Goal: Task Accomplishment & Management: Manage account settings

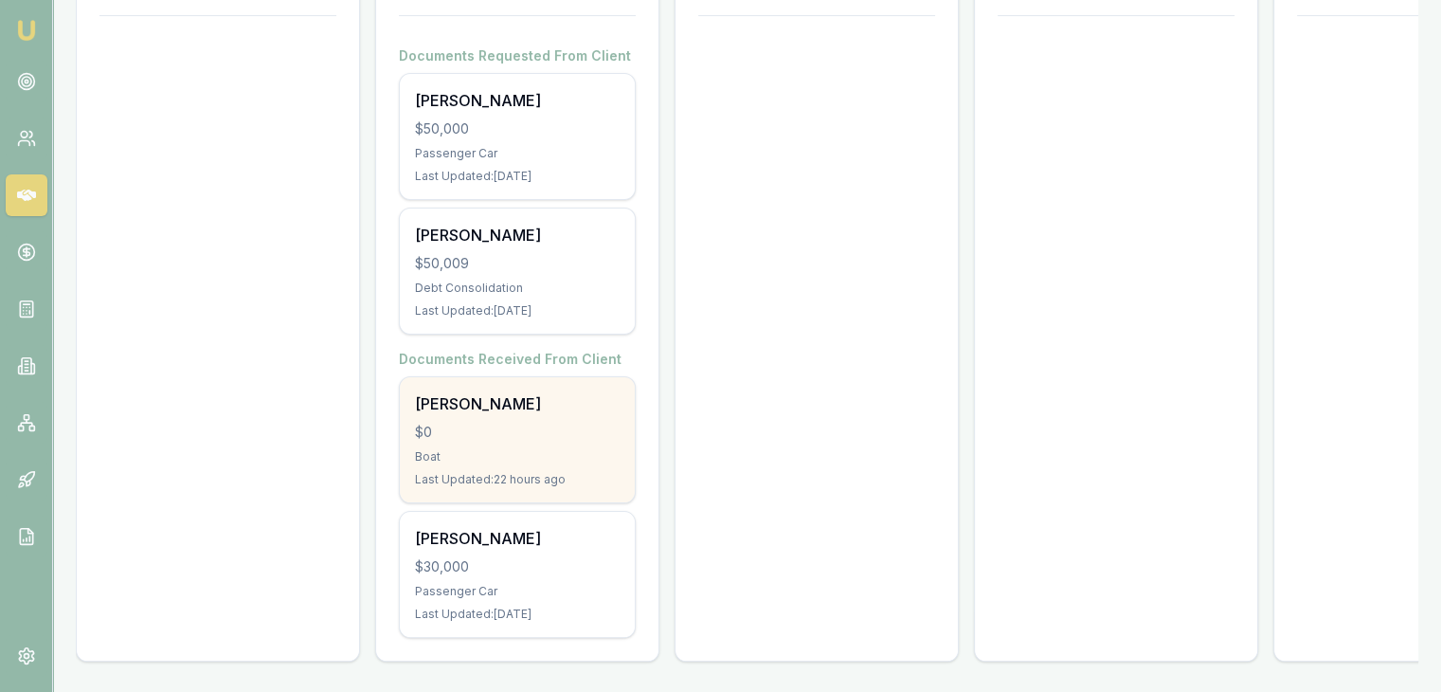
scroll to position [364, 0]
click at [523, 405] on div "[PERSON_NAME] $0 Boat Last Updated: 22 hours ago" at bounding box center [517, 439] width 235 height 125
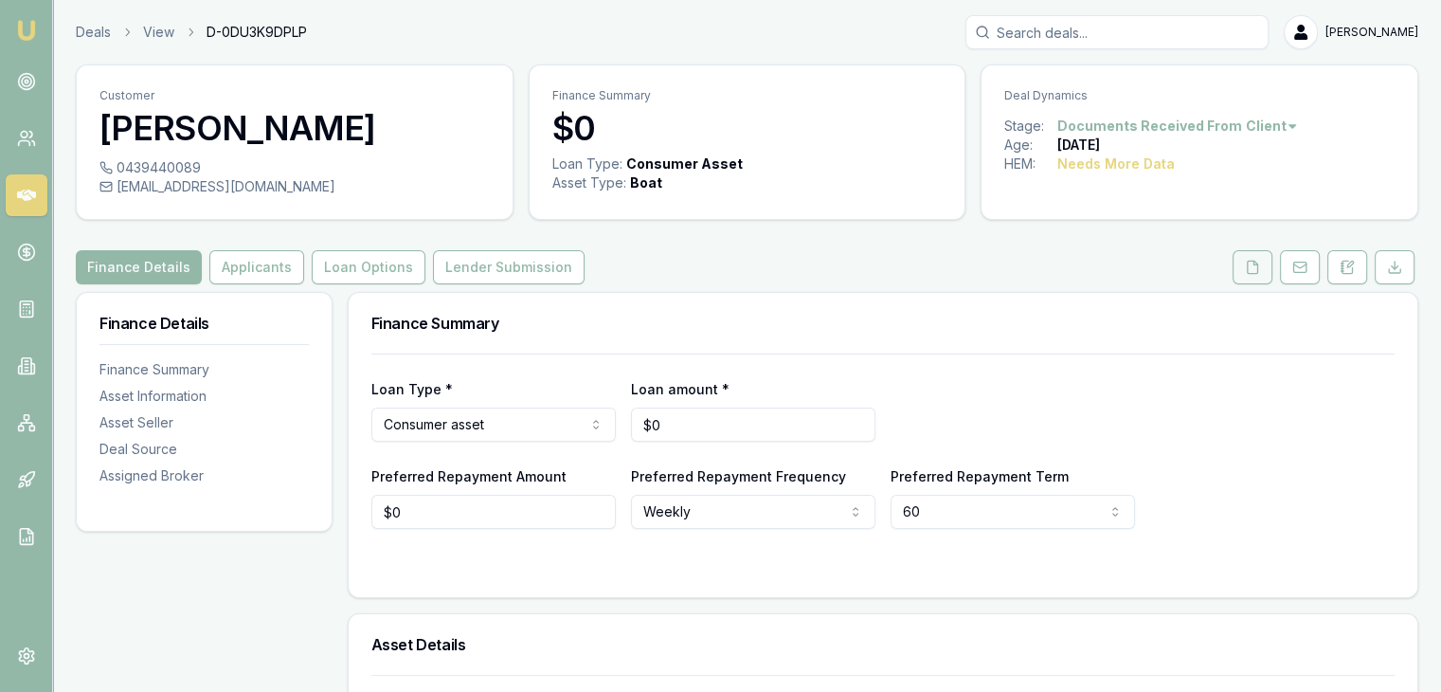
click at [1251, 269] on icon at bounding box center [1252, 267] width 15 height 15
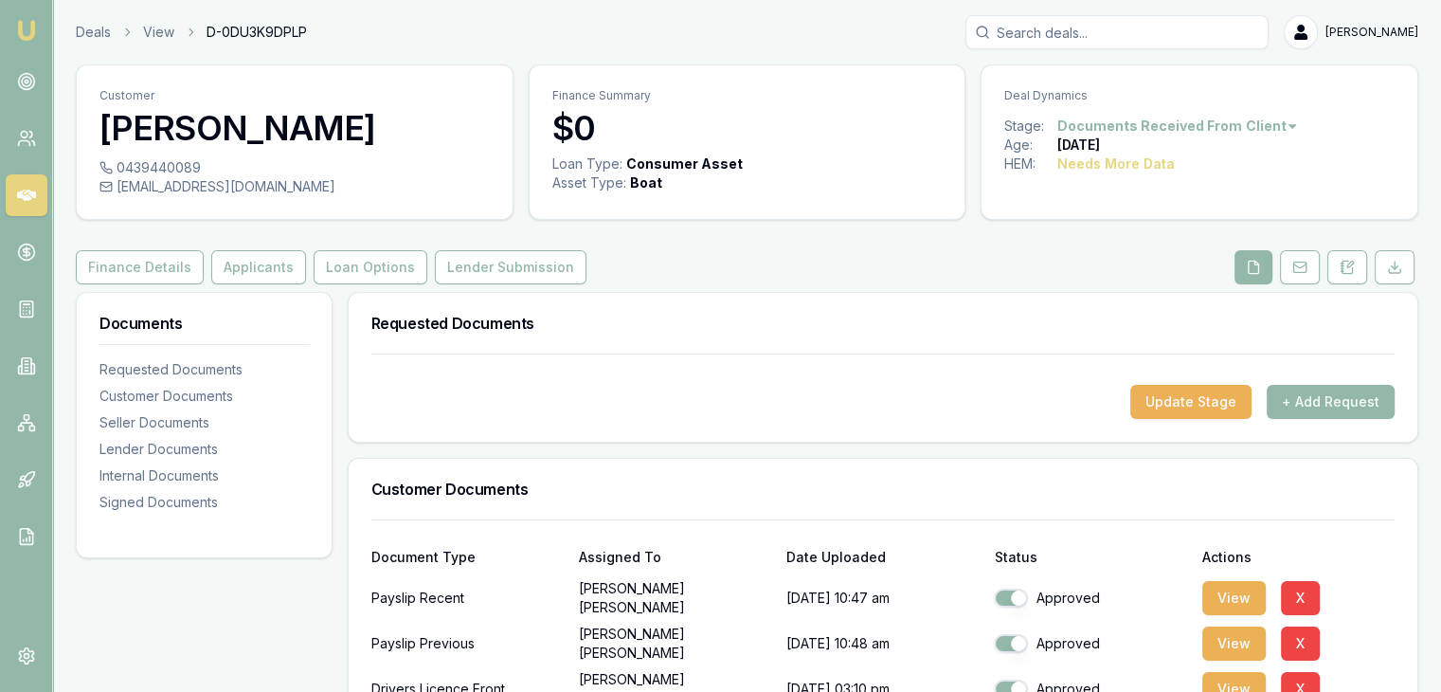
scroll to position [190, 0]
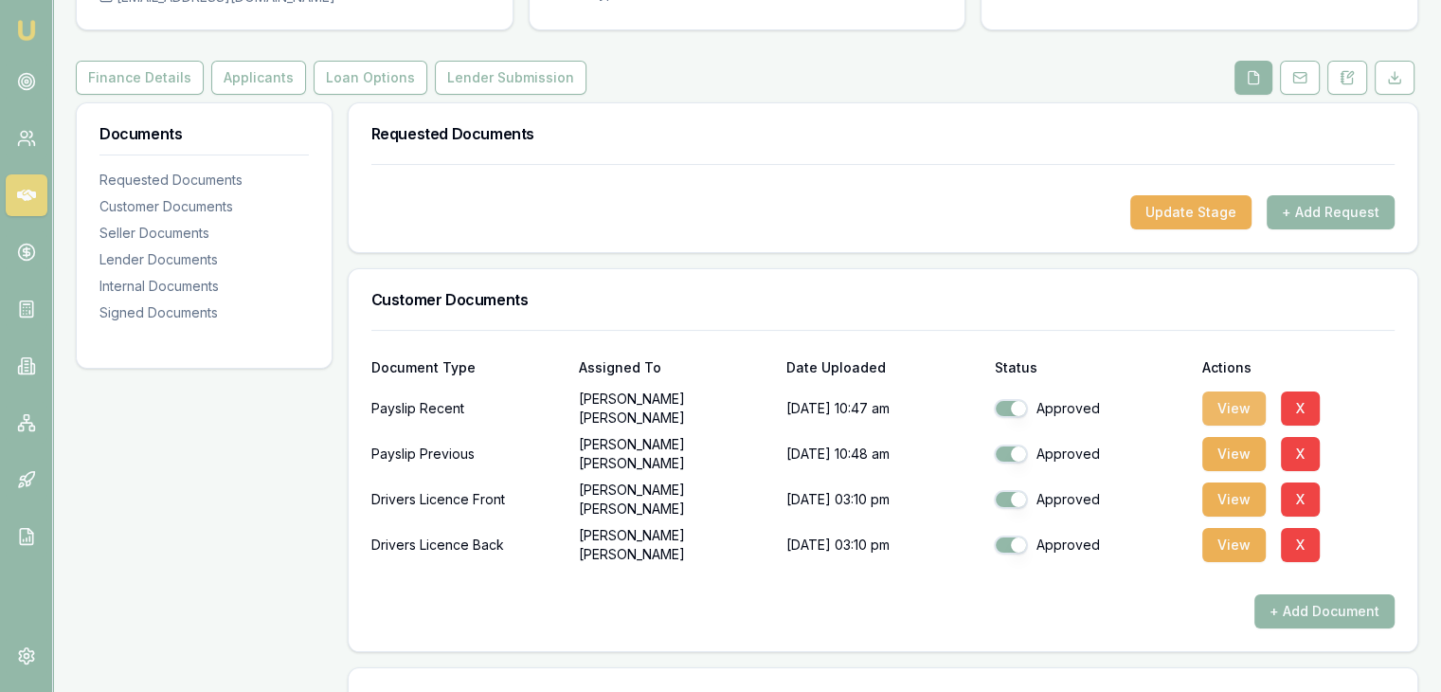
click at [1224, 404] on button "View" at bounding box center [1233, 408] width 63 height 34
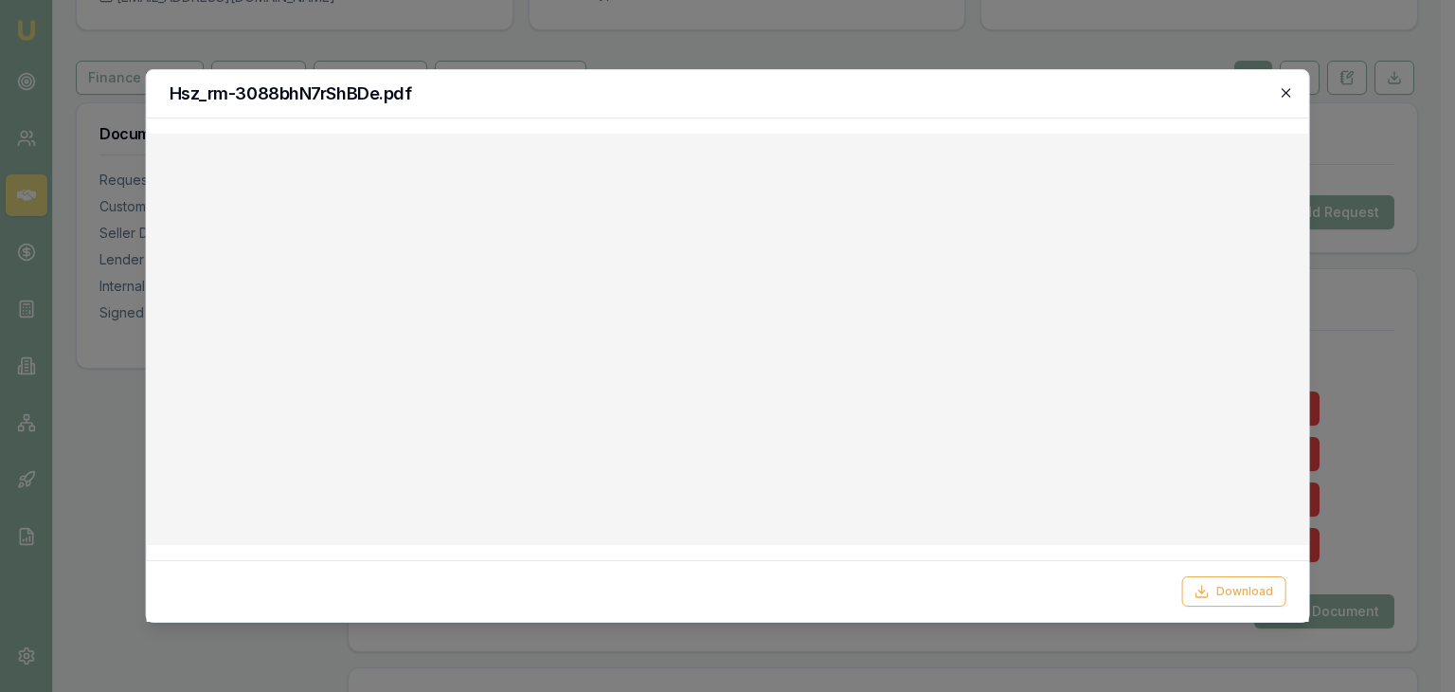
click at [1288, 92] on icon "button" at bounding box center [1286, 92] width 9 height 9
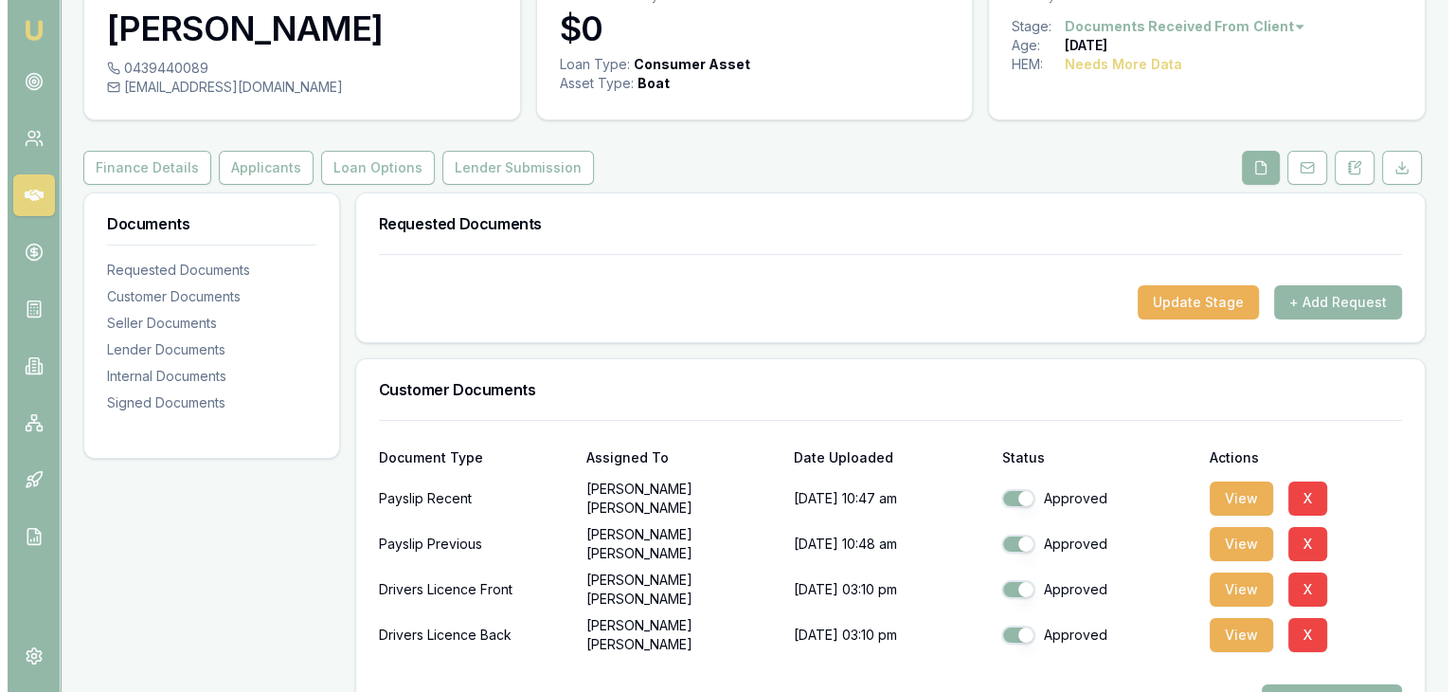
scroll to position [0, 0]
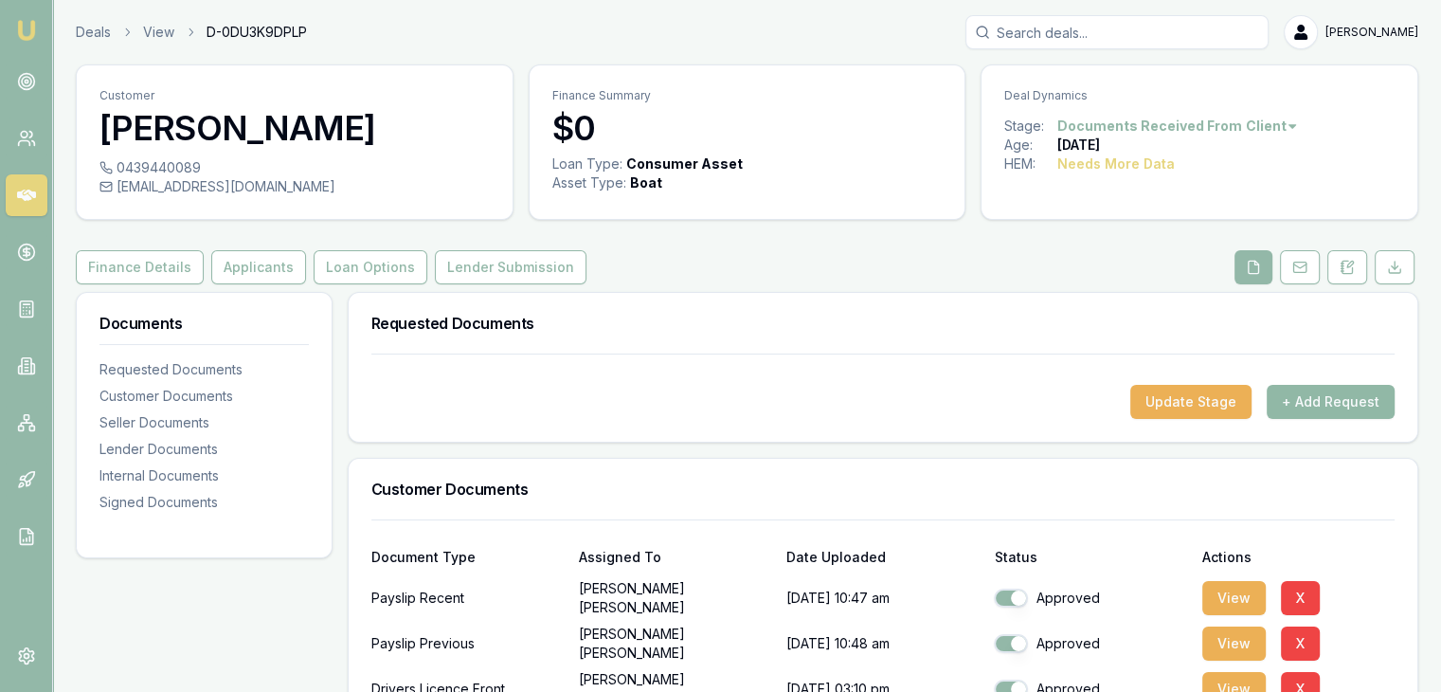
click at [1330, 400] on button "+ Add Request" at bounding box center [1331, 402] width 128 height 34
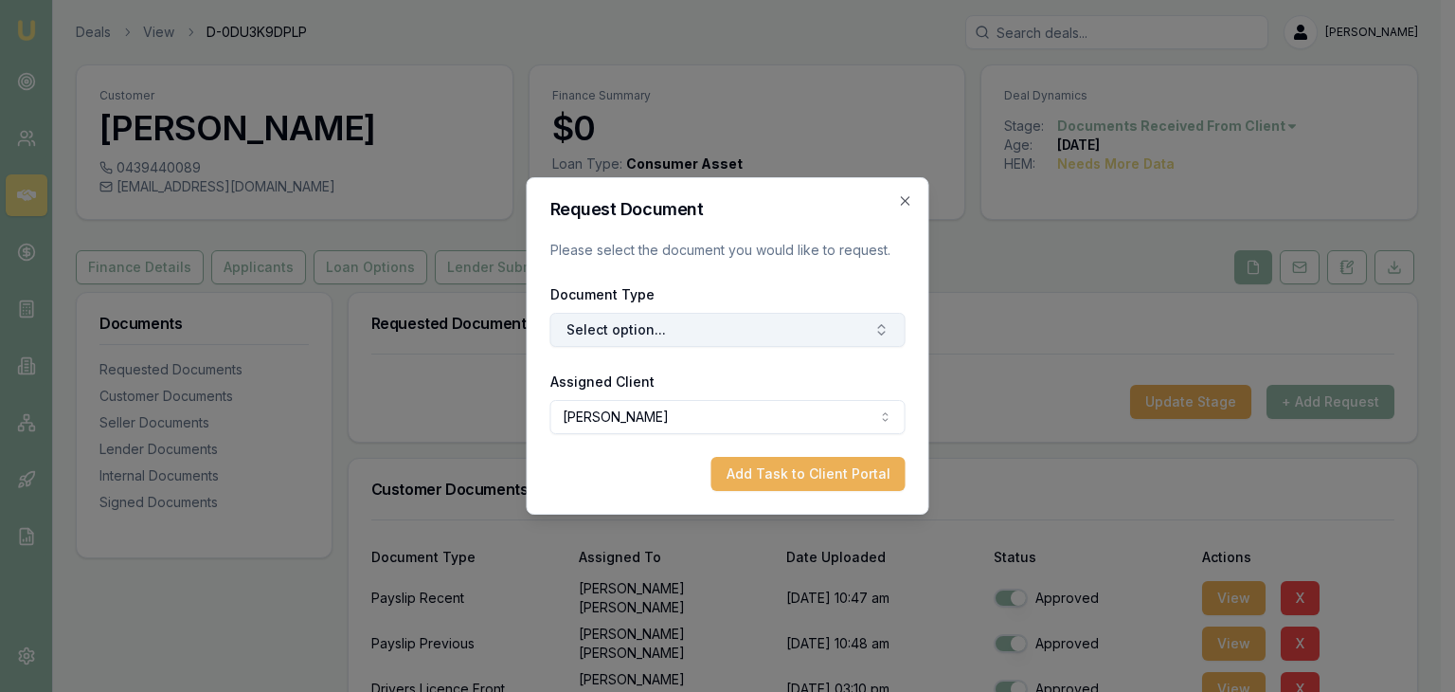
click at [614, 334] on button "Select option..." at bounding box center [728, 330] width 355 height 34
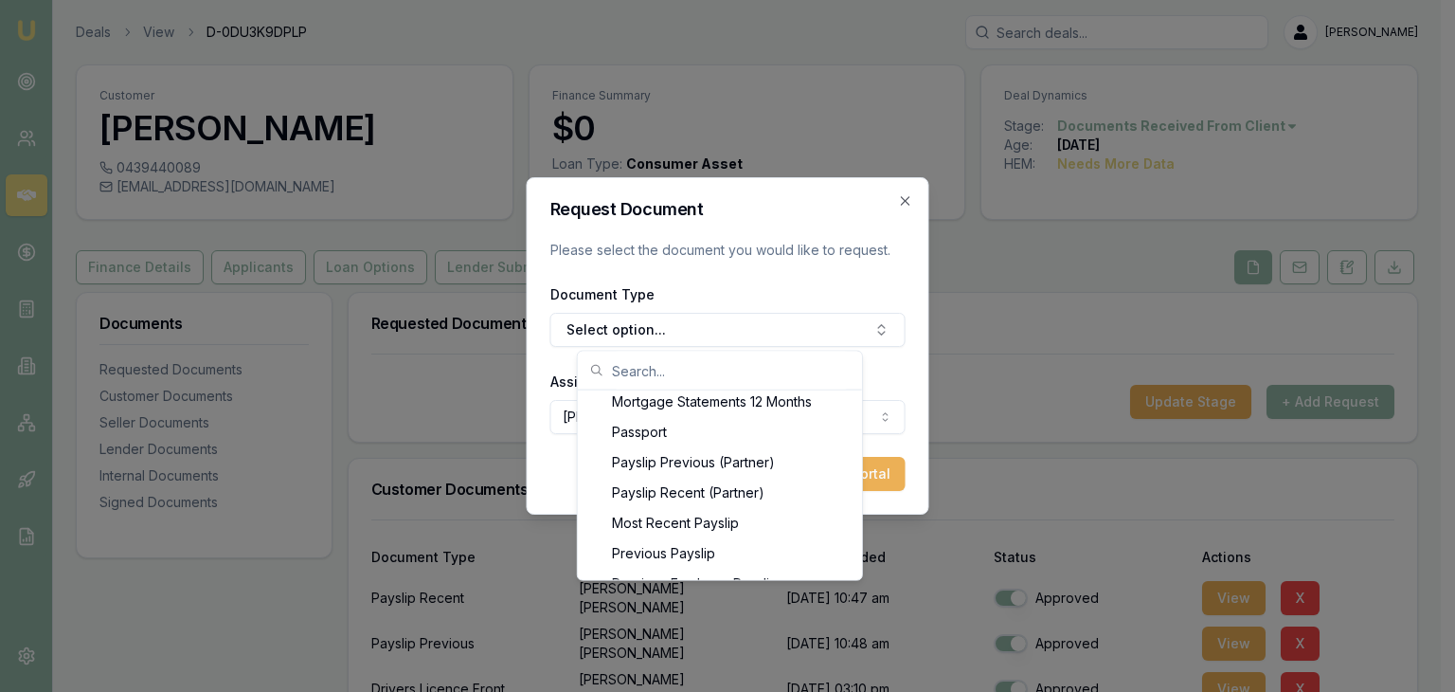
scroll to position [1570, 0]
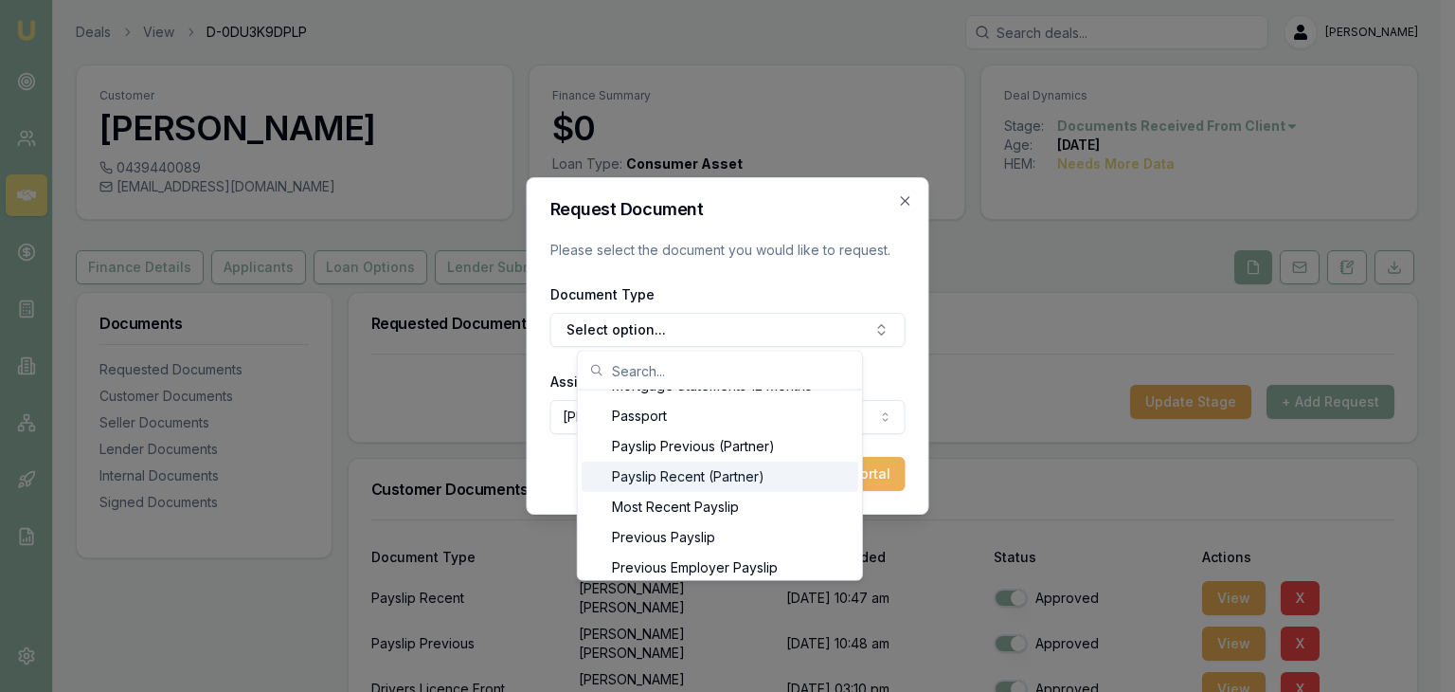
click at [692, 475] on div "Payslip Recent (Partner)" at bounding box center [720, 476] width 277 height 30
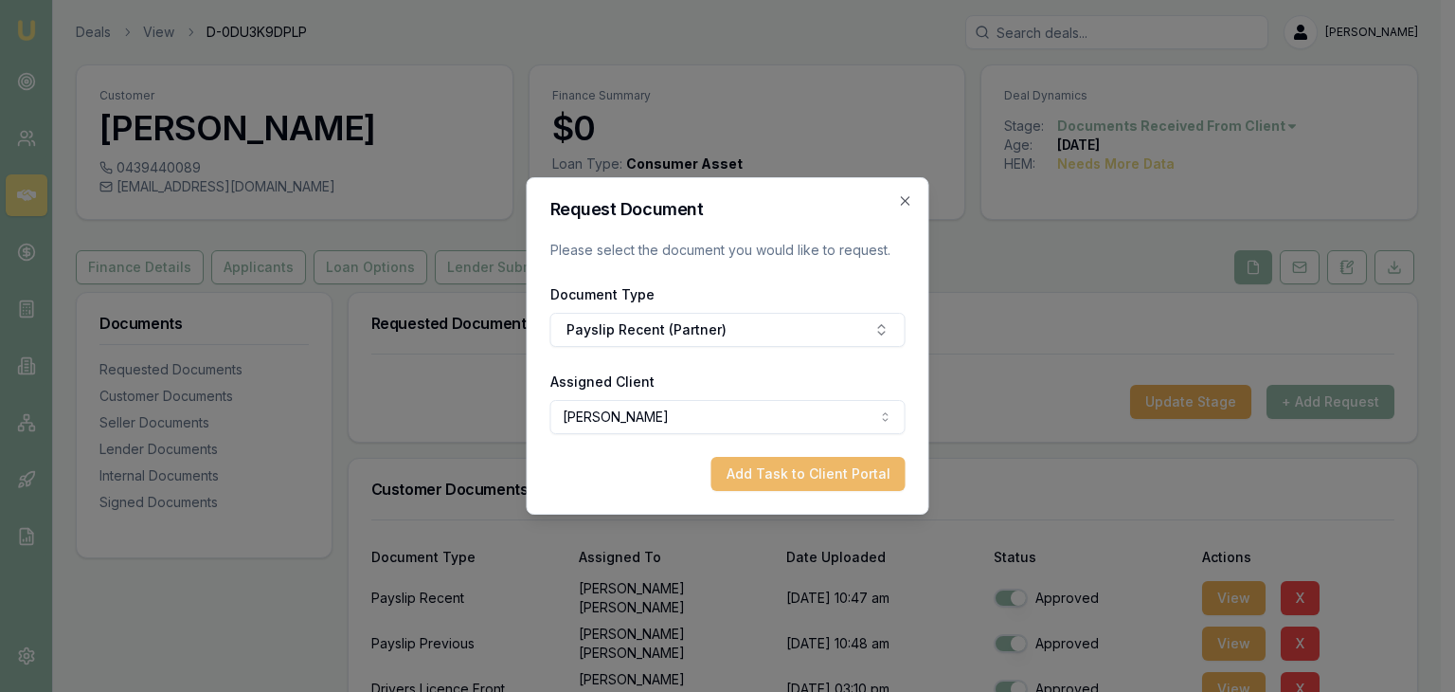
click at [766, 473] on button "Add Task to Client Portal" at bounding box center [809, 474] width 194 height 34
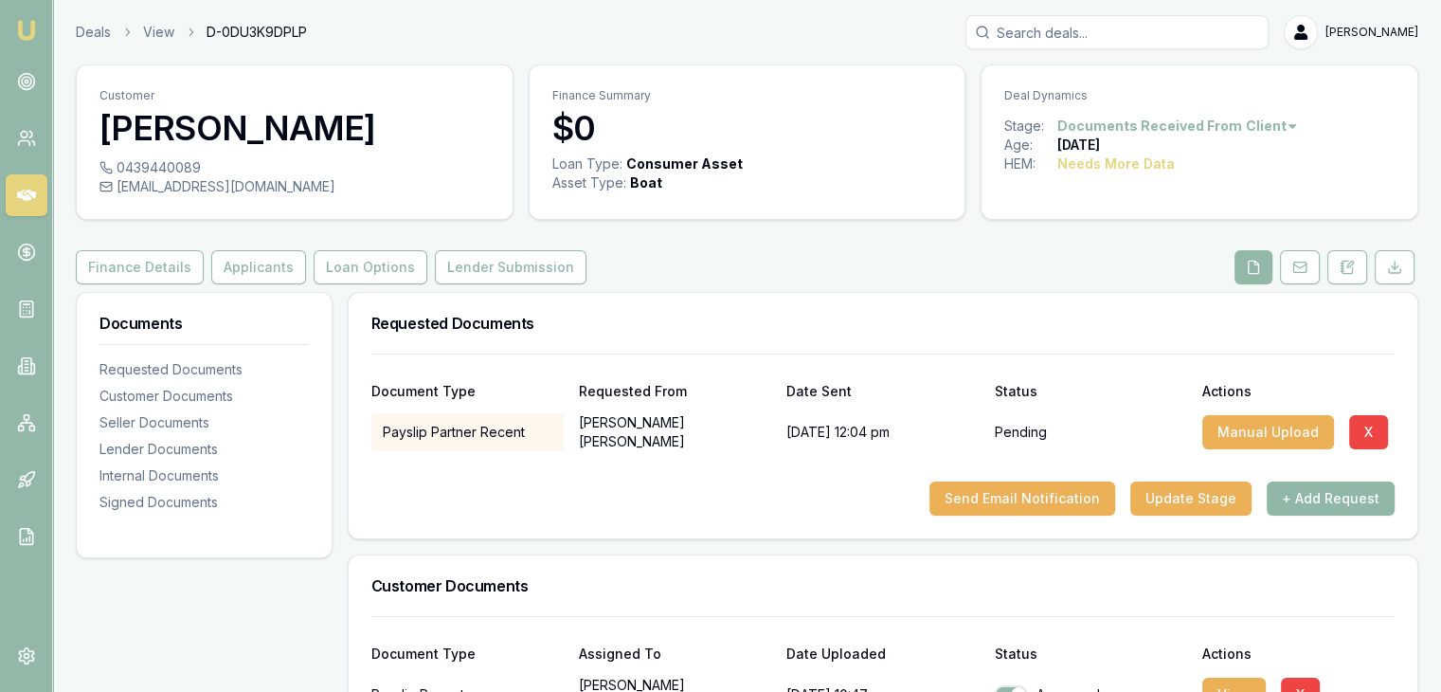
click at [1320, 497] on button "+ Add Request" at bounding box center [1331, 498] width 128 height 34
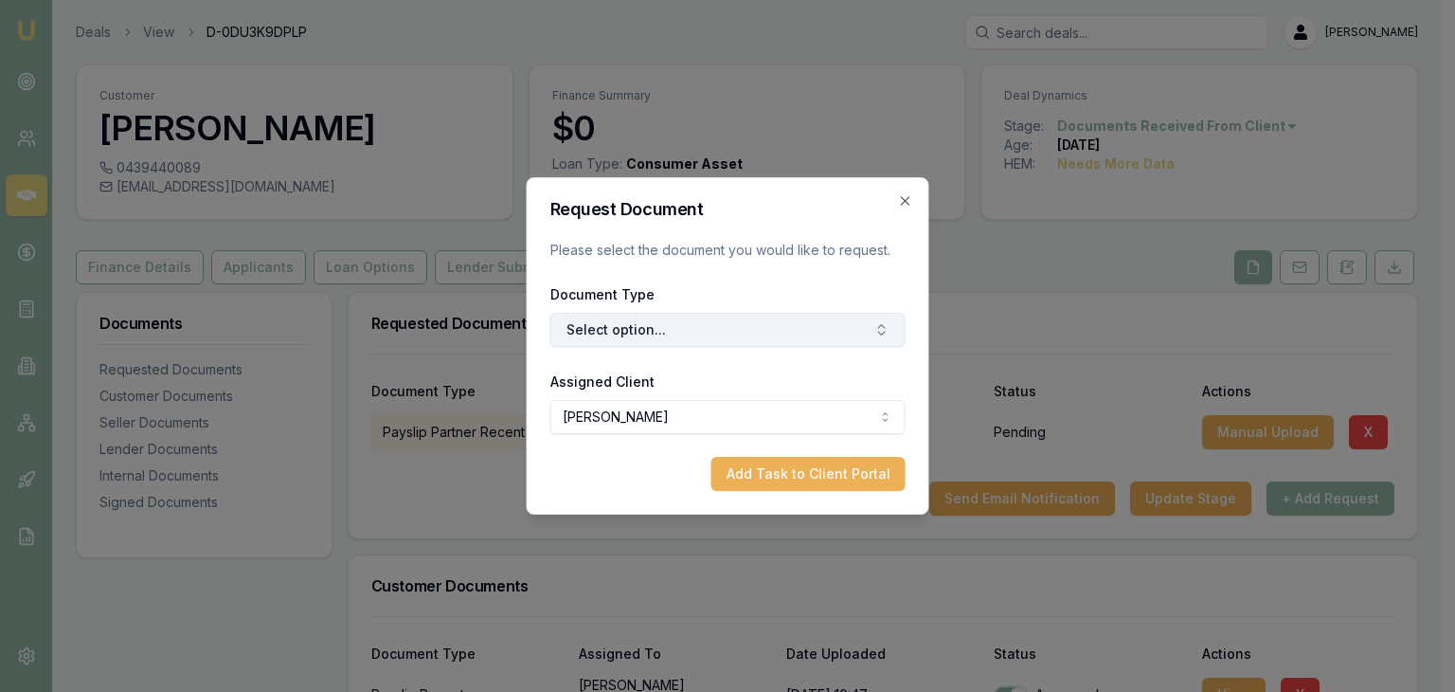
click at [777, 324] on button "Select option..." at bounding box center [728, 330] width 355 height 34
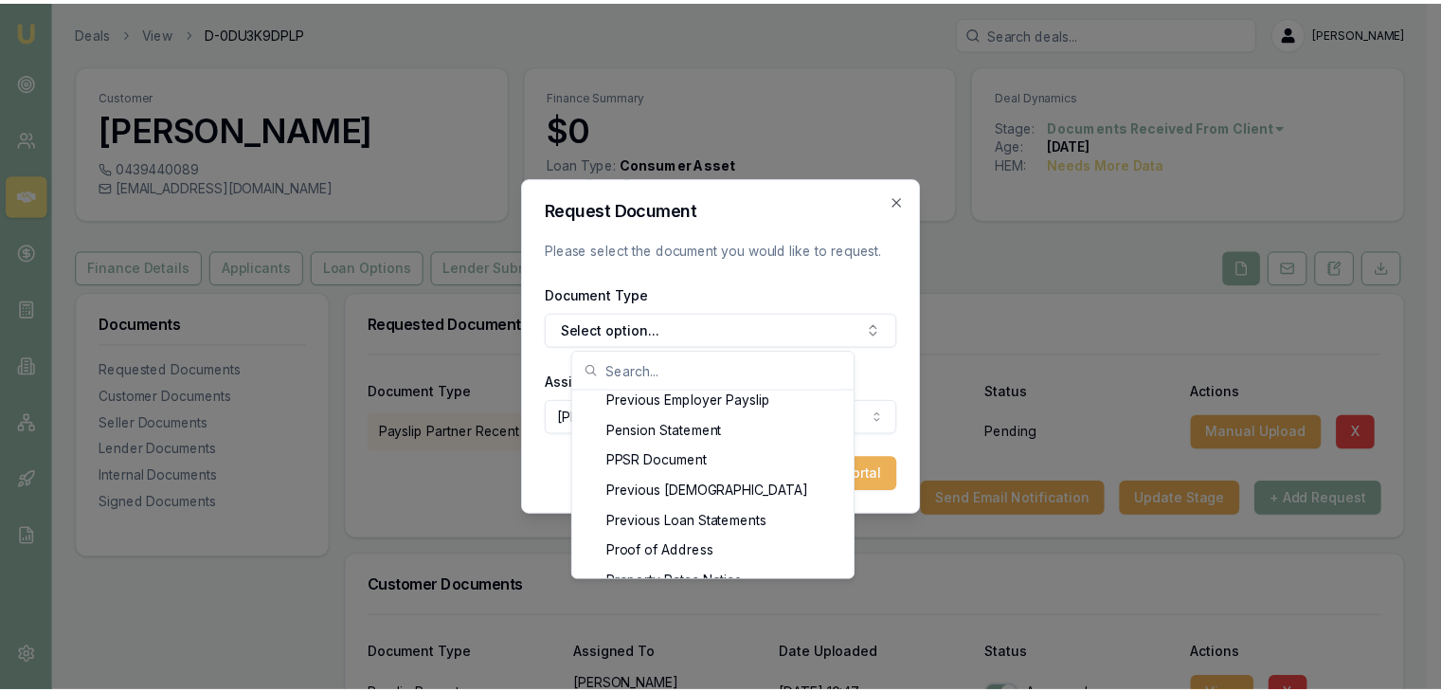
scroll to position [1524, 0]
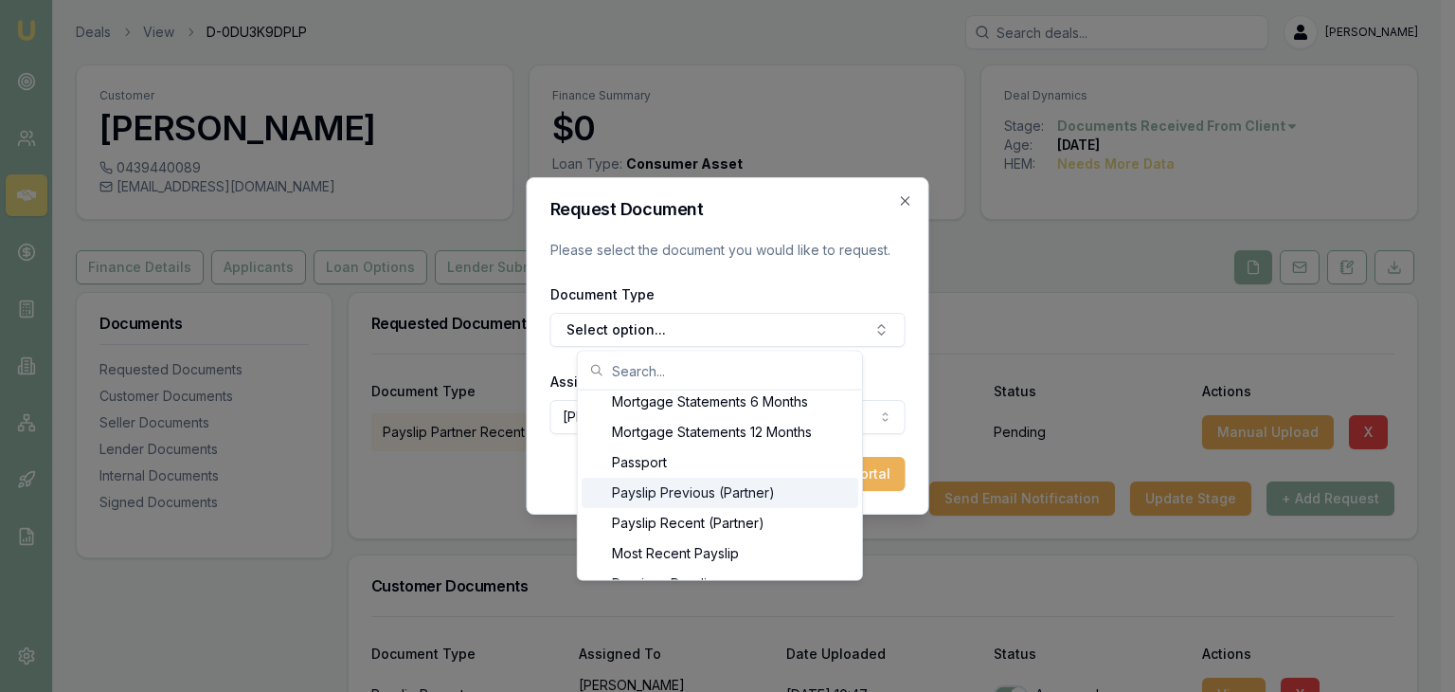
click at [716, 489] on div "Payslip Previous (Partner)" at bounding box center [720, 493] width 277 height 30
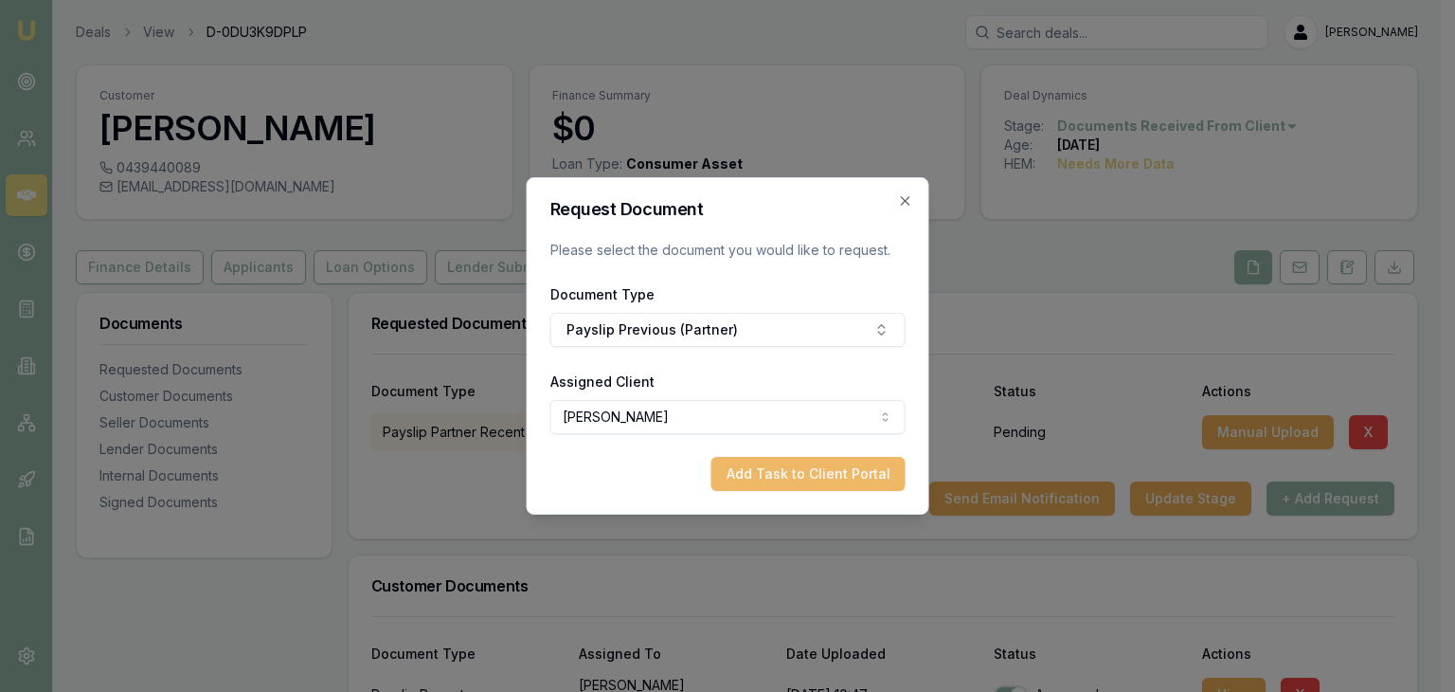
click at [797, 467] on button "Add Task to Client Portal" at bounding box center [809, 474] width 194 height 34
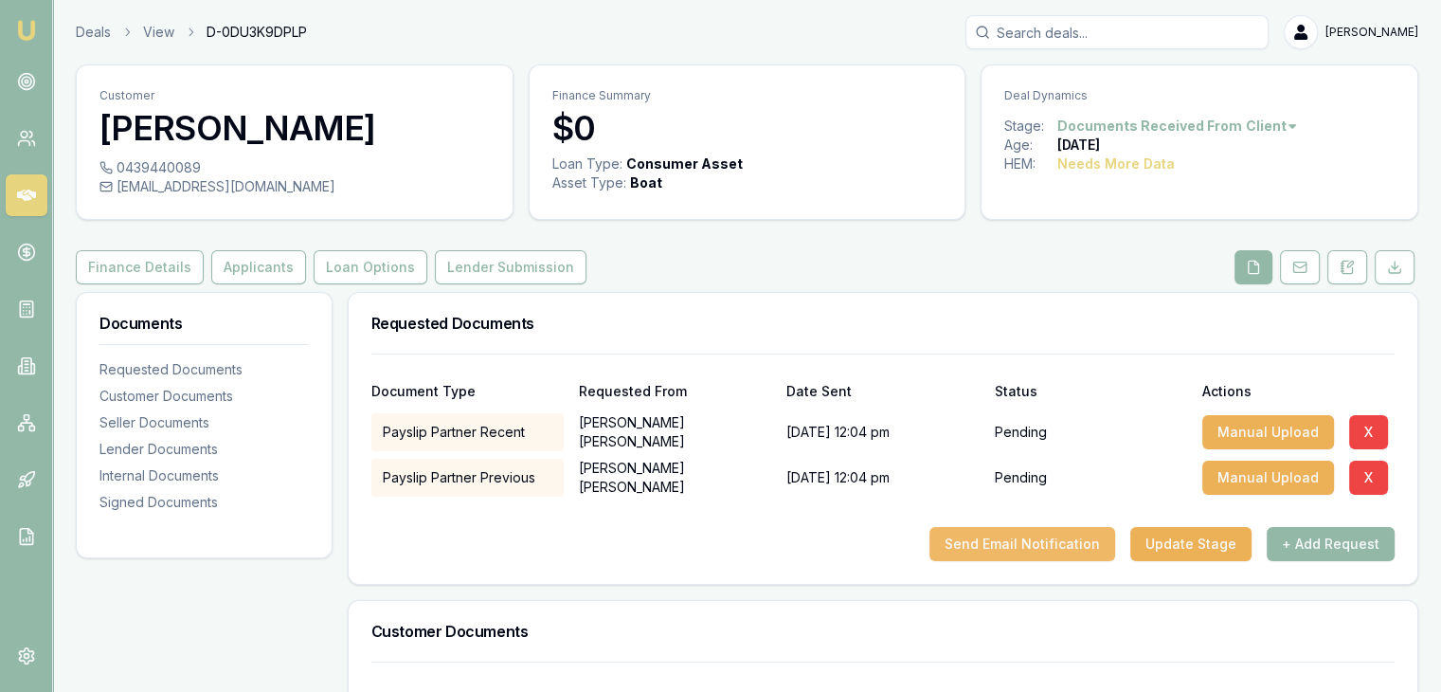
click at [1013, 541] on button "Send Email Notification" at bounding box center [1023, 544] width 186 height 34
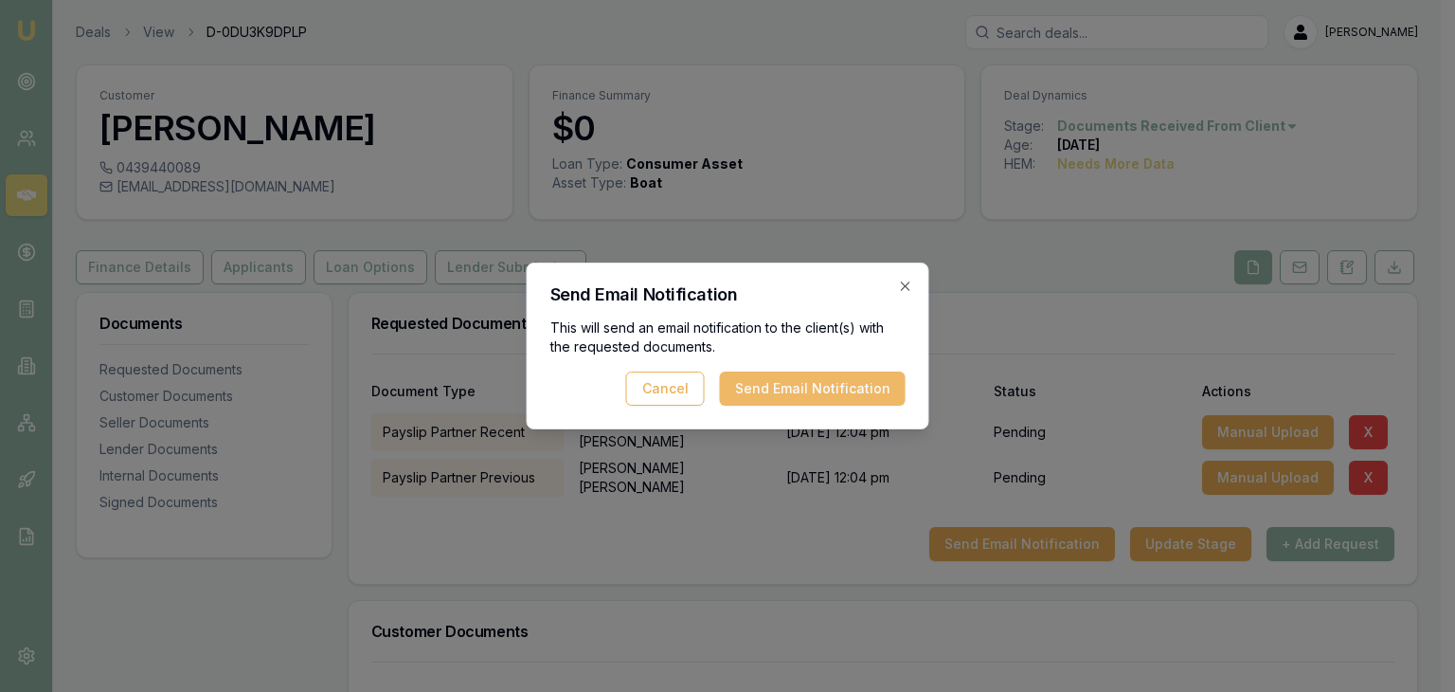
click at [763, 388] on button "Send Email Notification" at bounding box center [813, 388] width 186 height 34
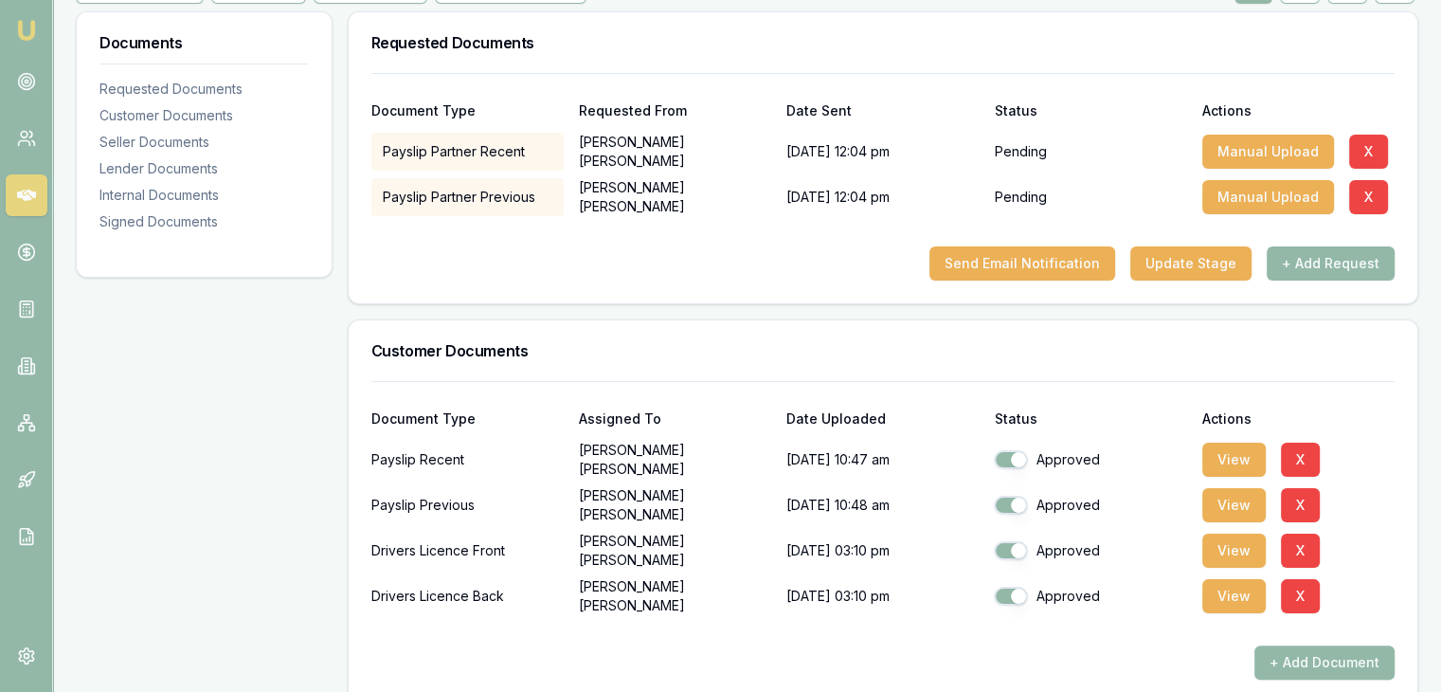
scroll to position [284, 0]
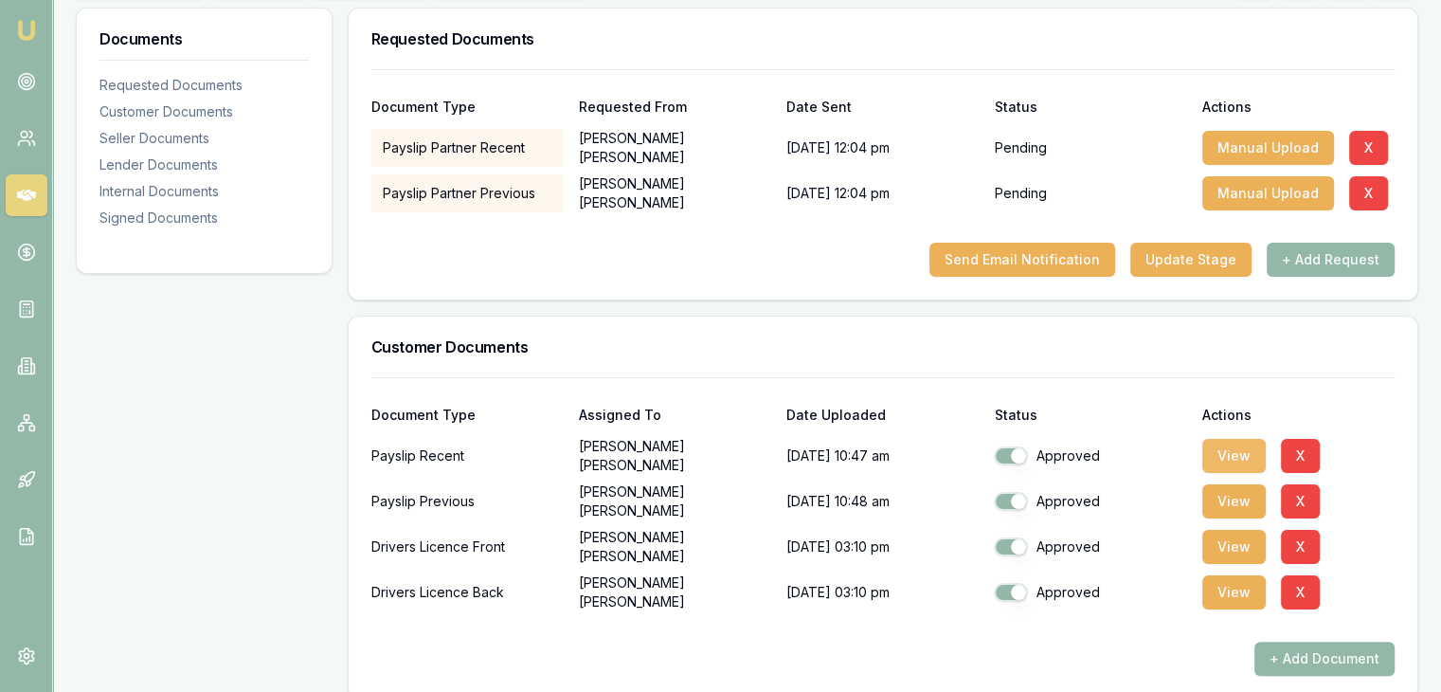
click at [1235, 452] on button "View" at bounding box center [1233, 456] width 63 height 34
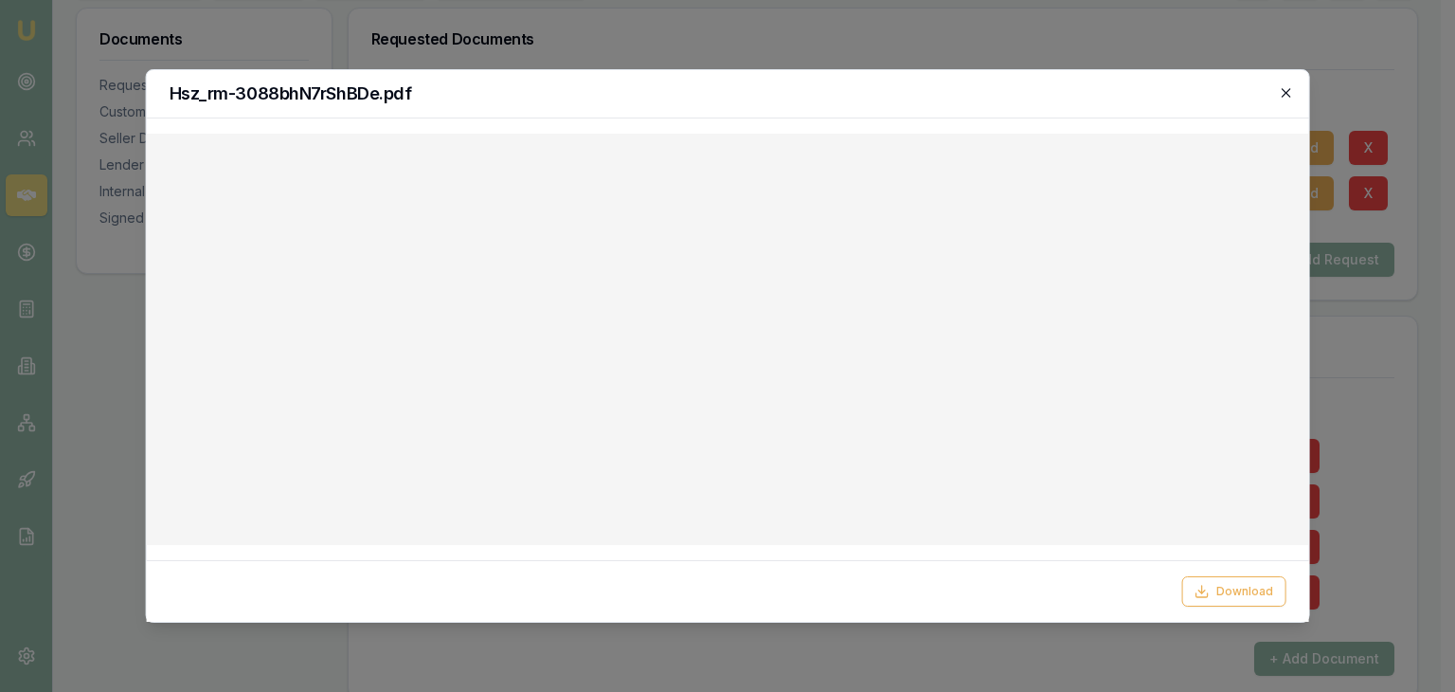
click at [1284, 96] on icon "button" at bounding box center [1286, 92] width 9 height 9
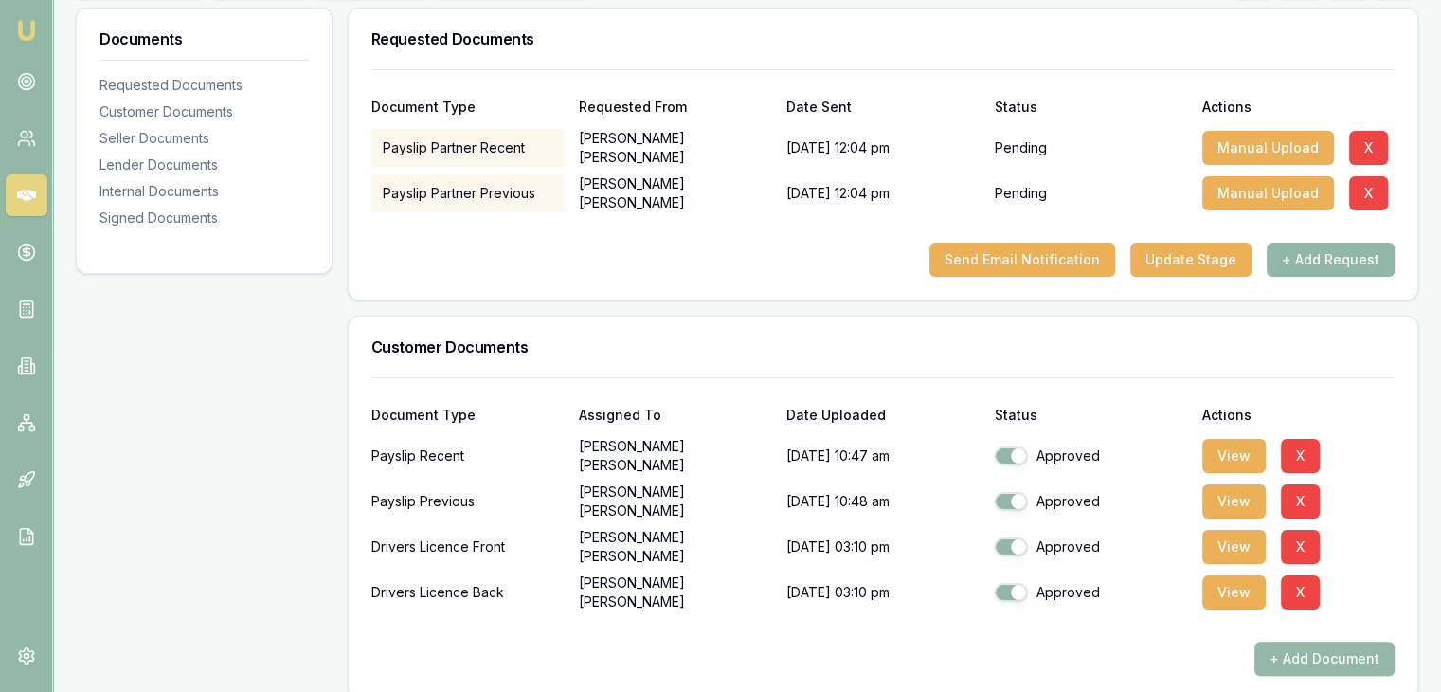
click at [1353, 262] on button "+ Add Request" at bounding box center [1331, 260] width 128 height 34
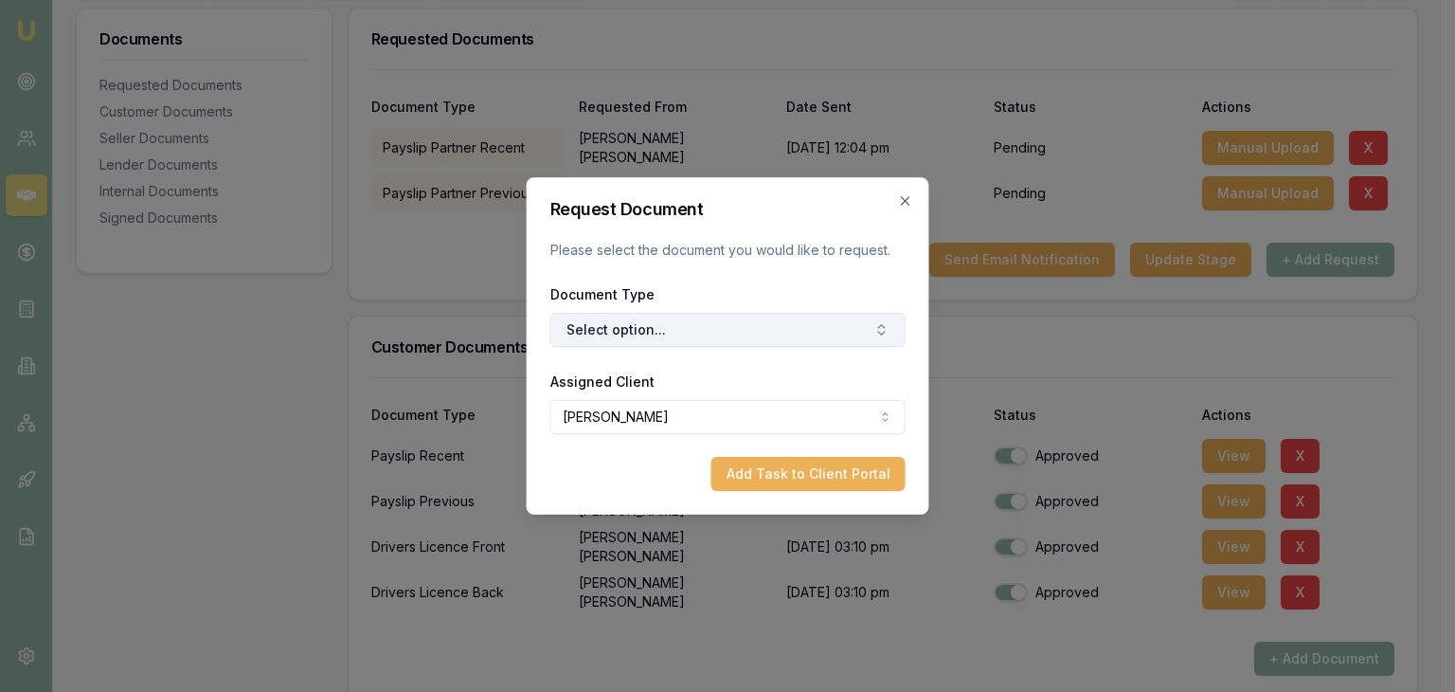
click at [652, 329] on button "Select option..." at bounding box center [728, 330] width 355 height 34
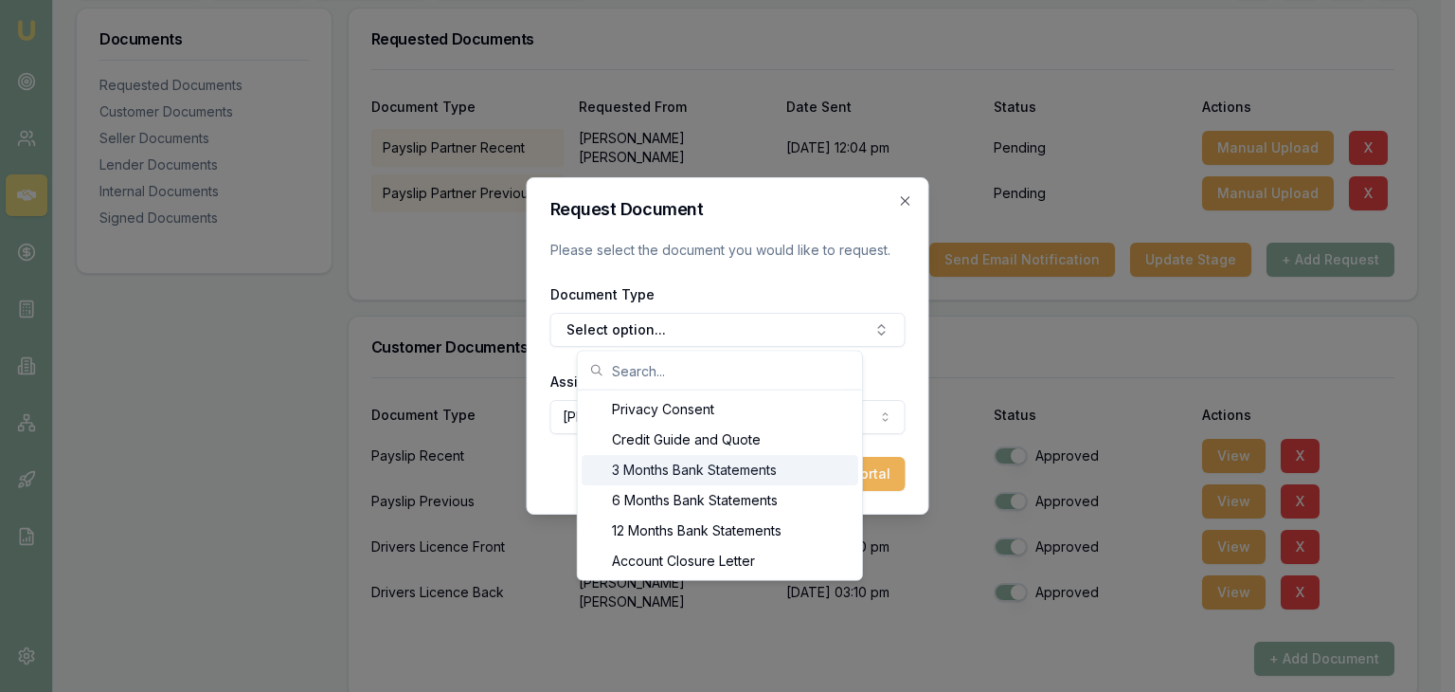
click at [650, 466] on div "3 Months Bank Statements" at bounding box center [720, 470] width 277 height 30
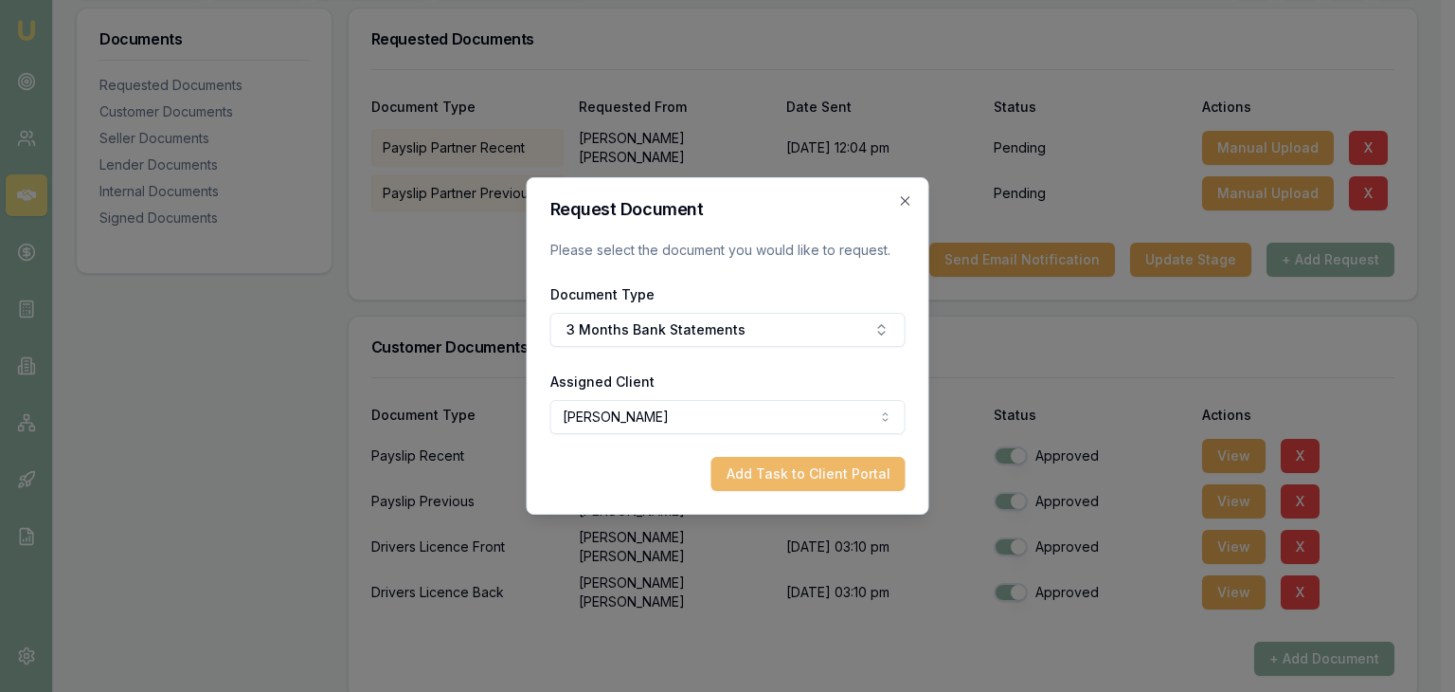
click at [767, 471] on button "Add Task to Client Portal" at bounding box center [809, 474] width 194 height 34
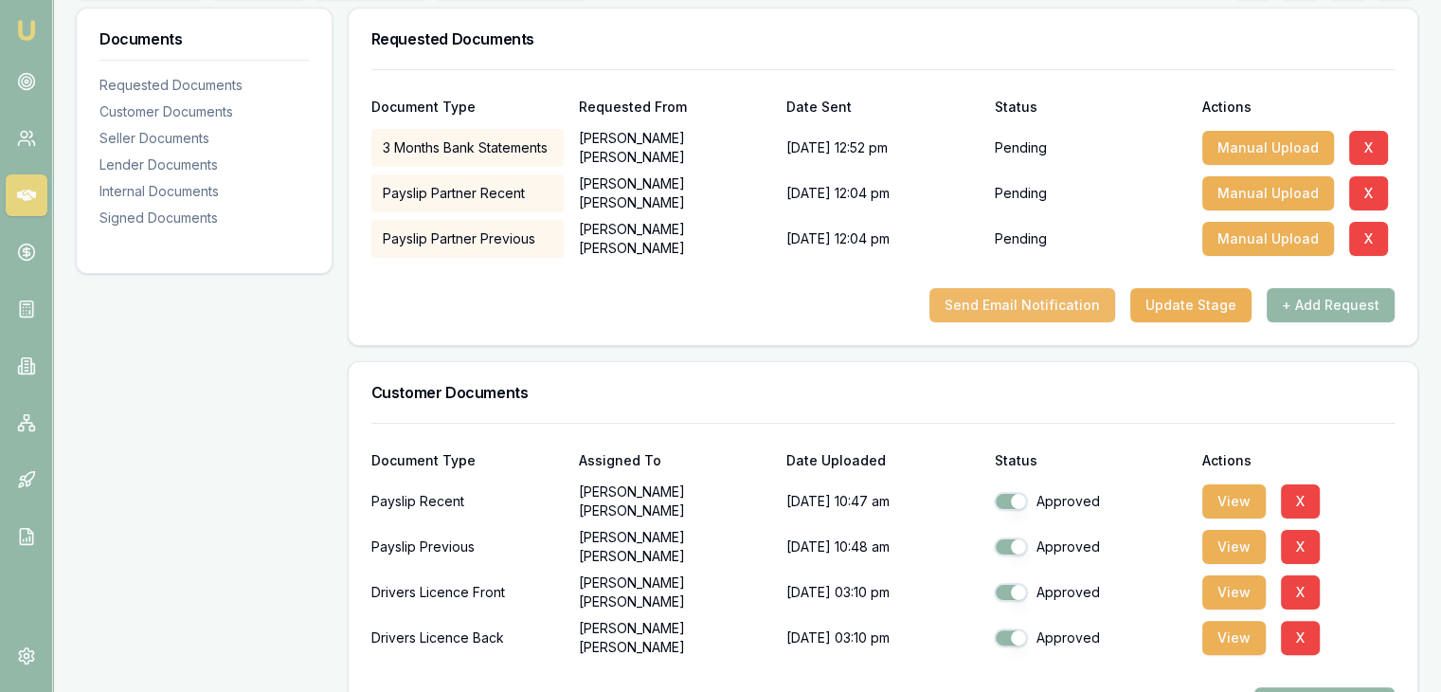
click at [997, 304] on button "Send Email Notification" at bounding box center [1023, 305] width 186 height 34
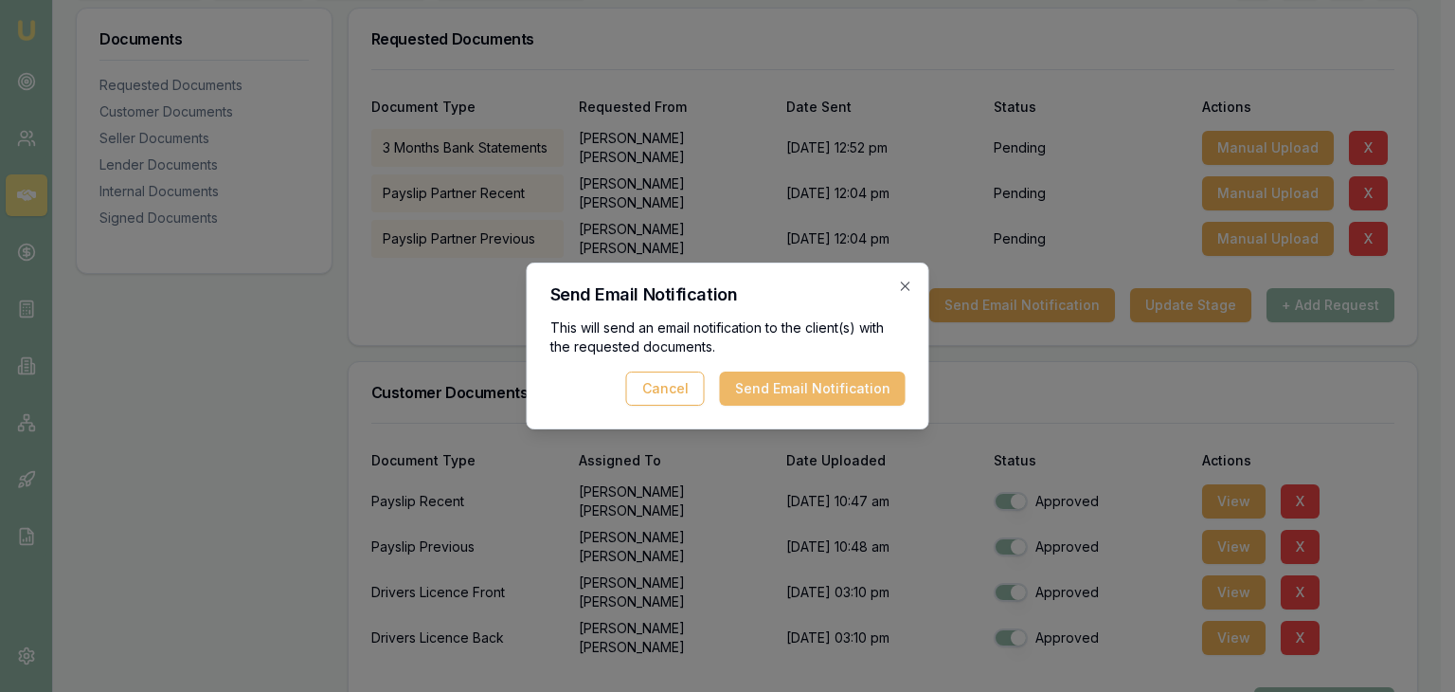
click at [832, 390] on button "Send Email Notification" at bounding box center [813, 388] width 186 height 34
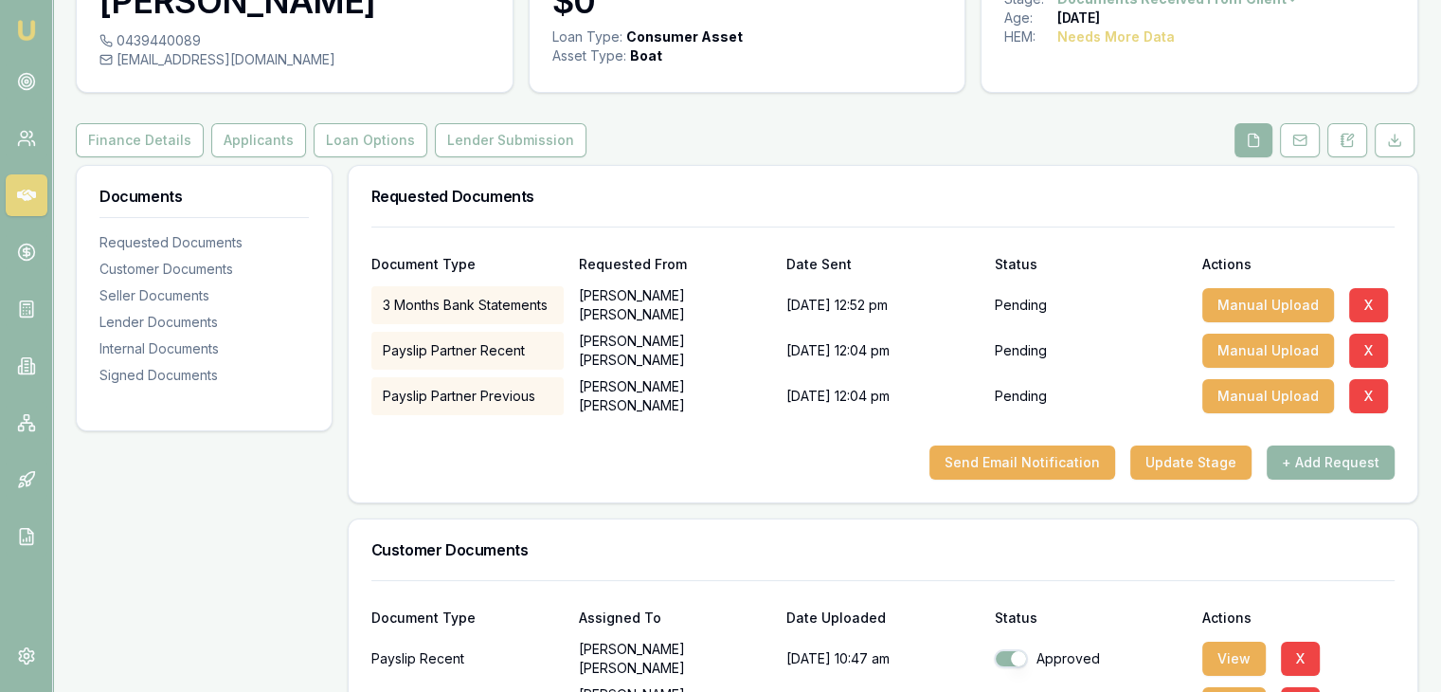
scroll to position [95, 0]
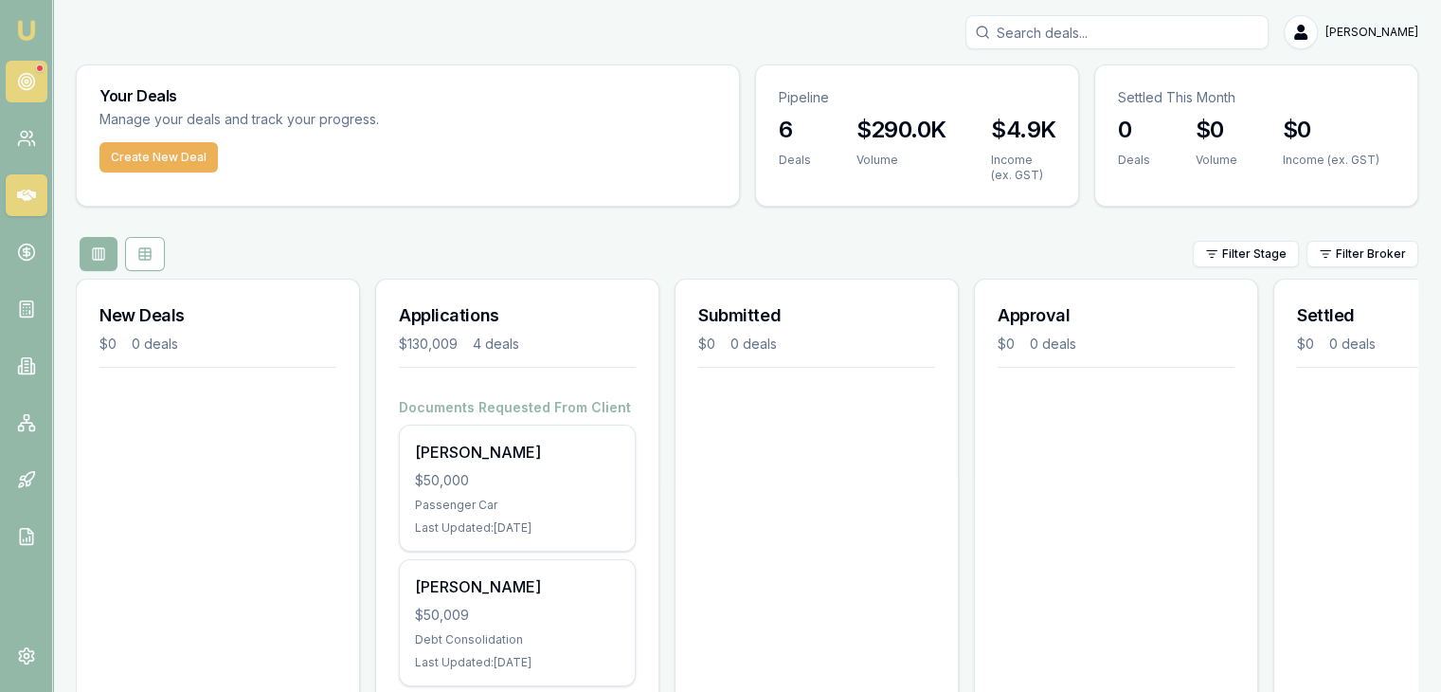
click at [19, 76] on icon at bounding box center [26, 81] width 19 height 19
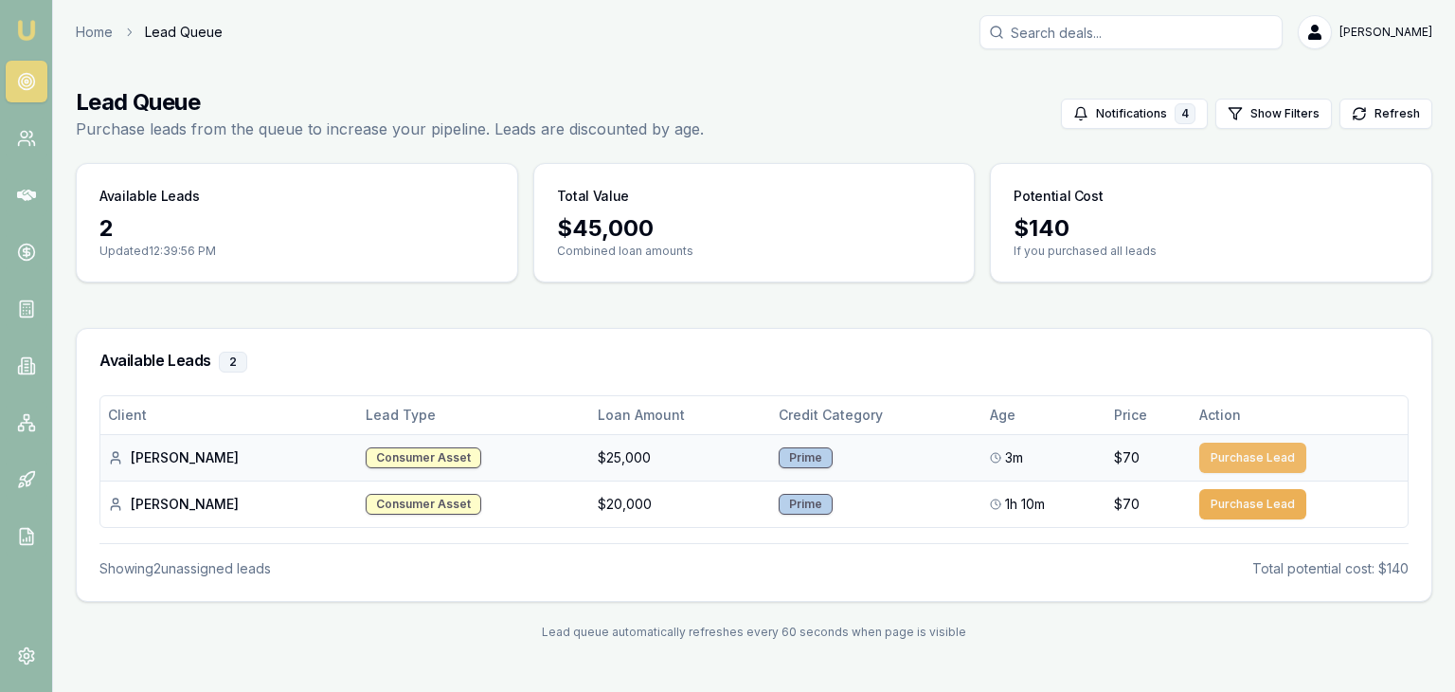
click at [1246, 452] on button "Purchase Lead" at bounding box center [1253, 458] width 107 height 30
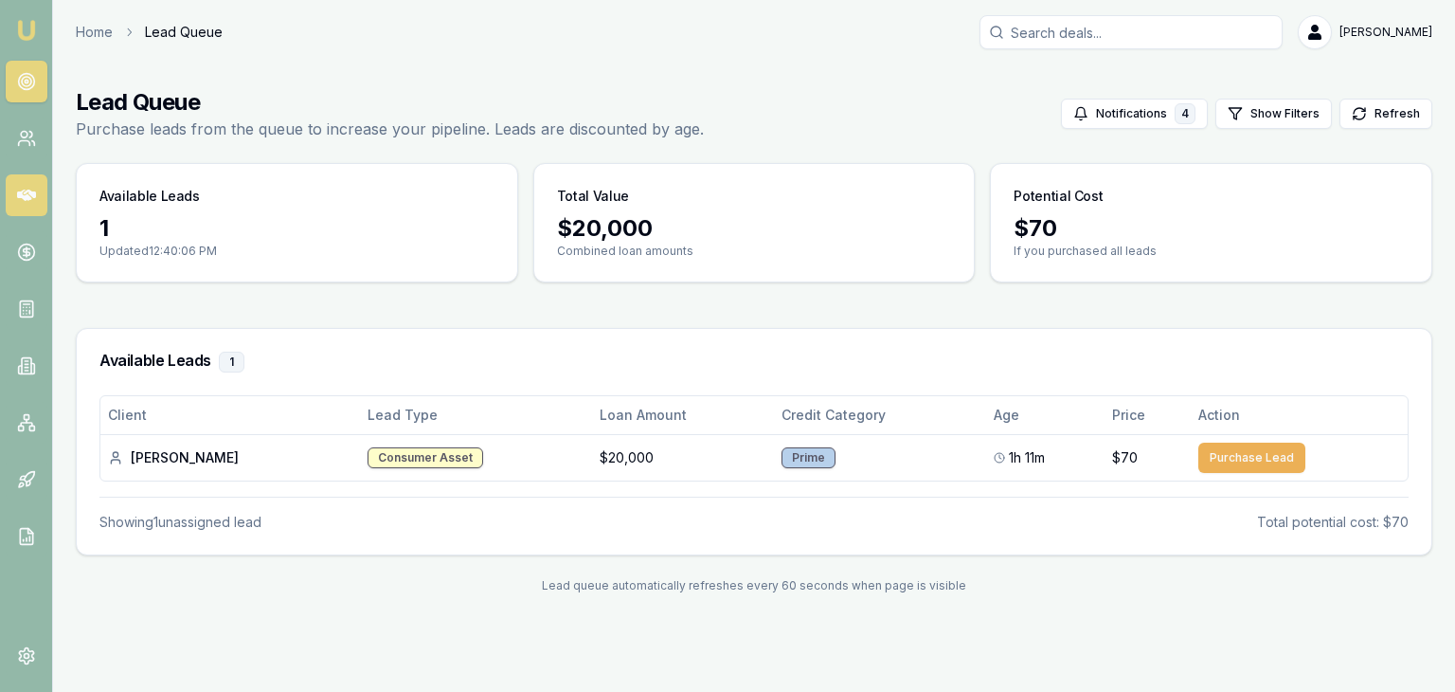
drag, startPoint x: 23, startPoint y: 190, endPoint x: 36, endPoint y: 205, distance: 19.4
click at [23, 190] on icon at bounding box center [26, 195] width 19 height 11
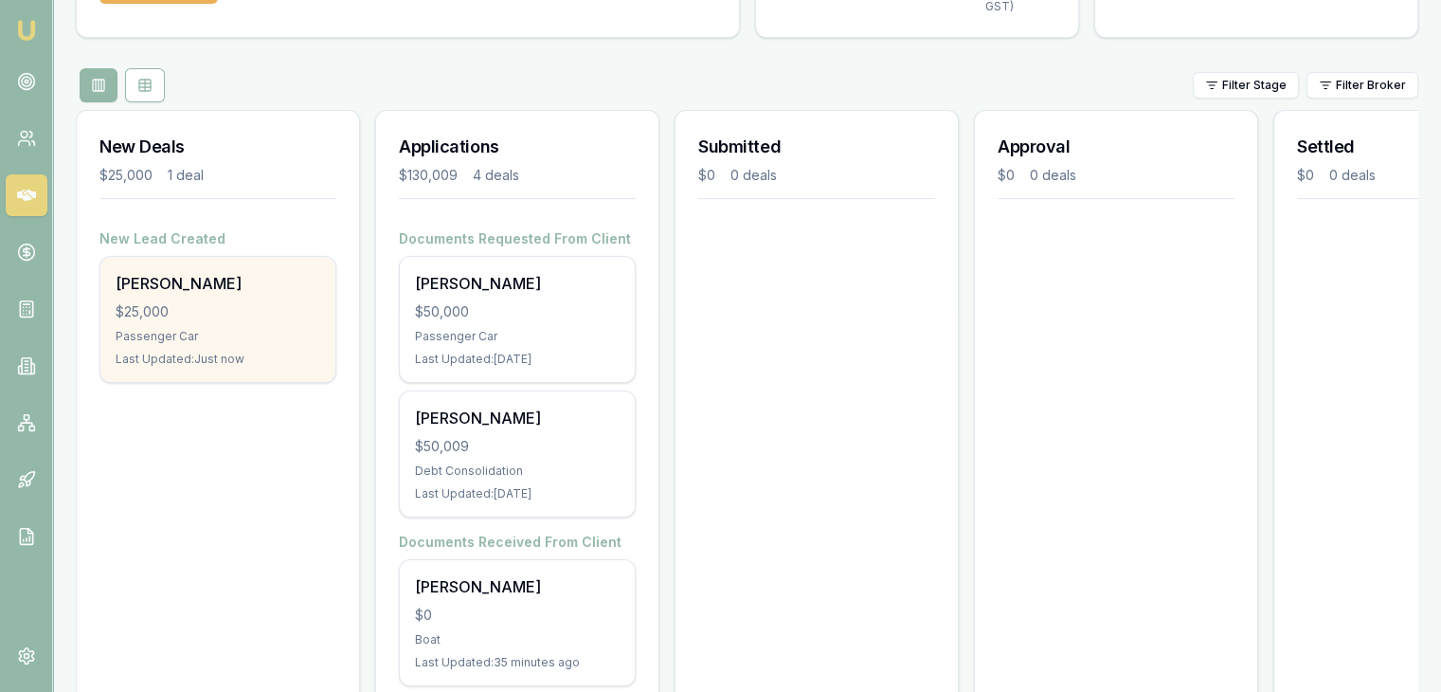
scroll to position [190, 0]
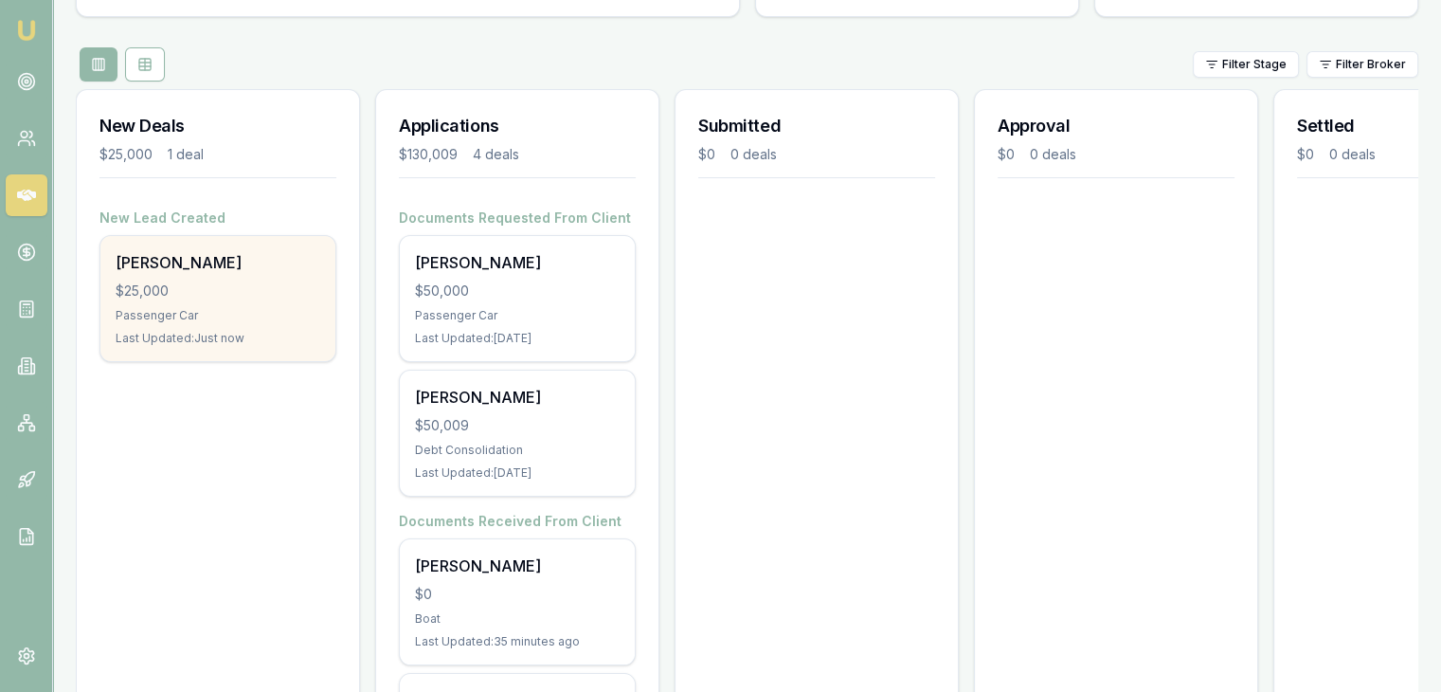
click at [208, 287] on div "$25,000" at bounding box center [218, 290] width 205 height 19
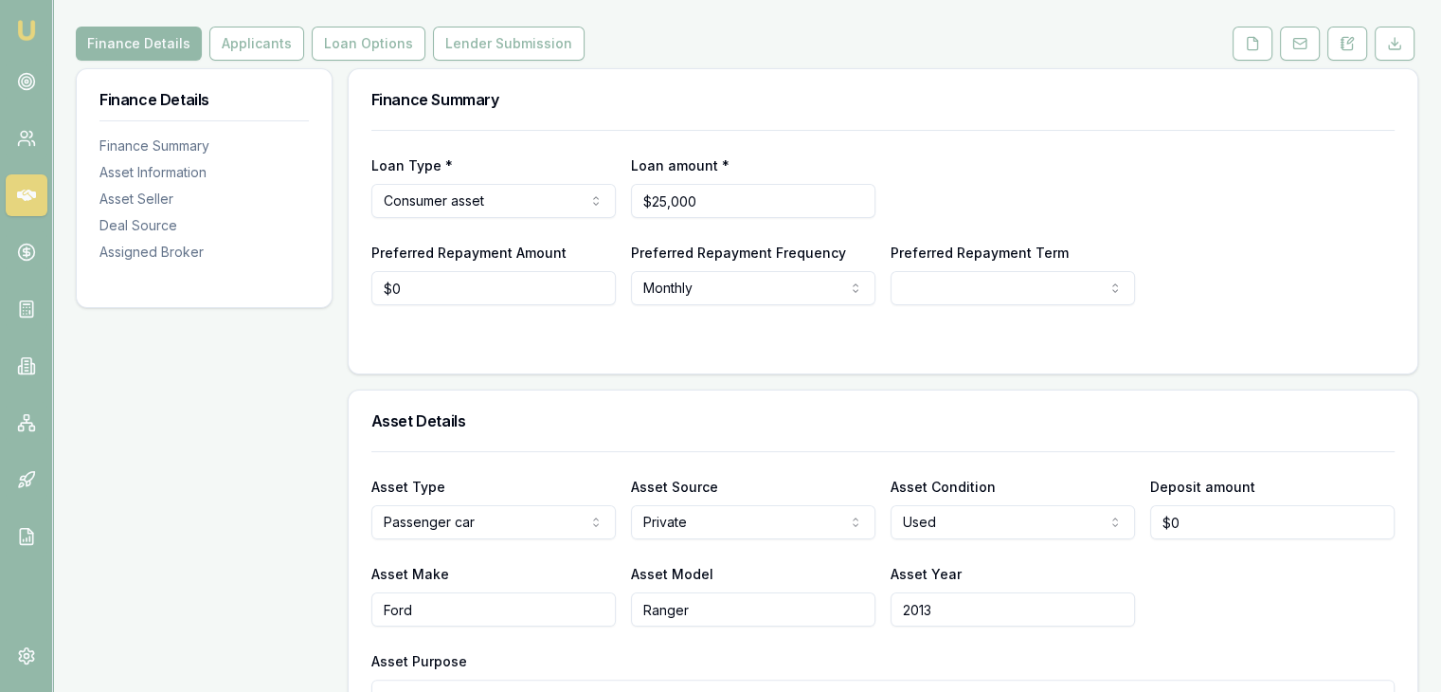
scroll to position [190, 0]
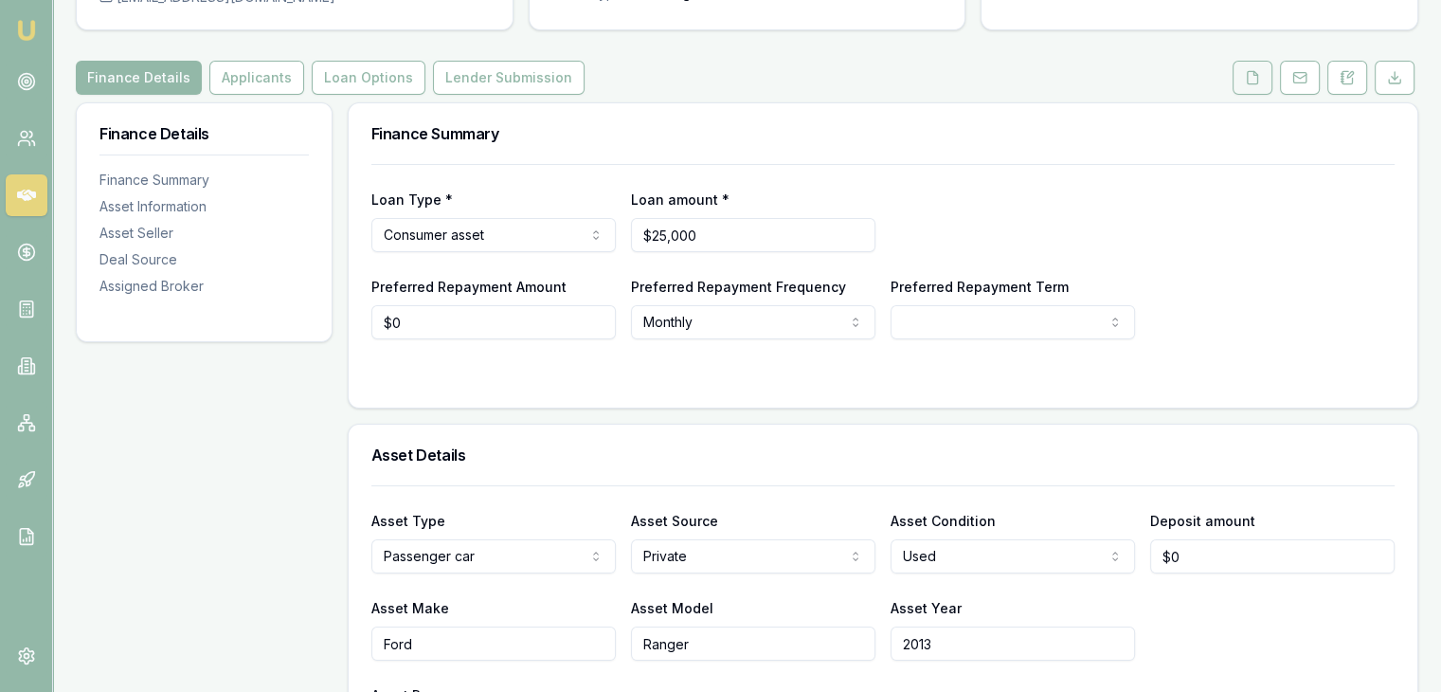
click at [1251, 81] on icon at bounding box center [1252, 77] width 15 height 15
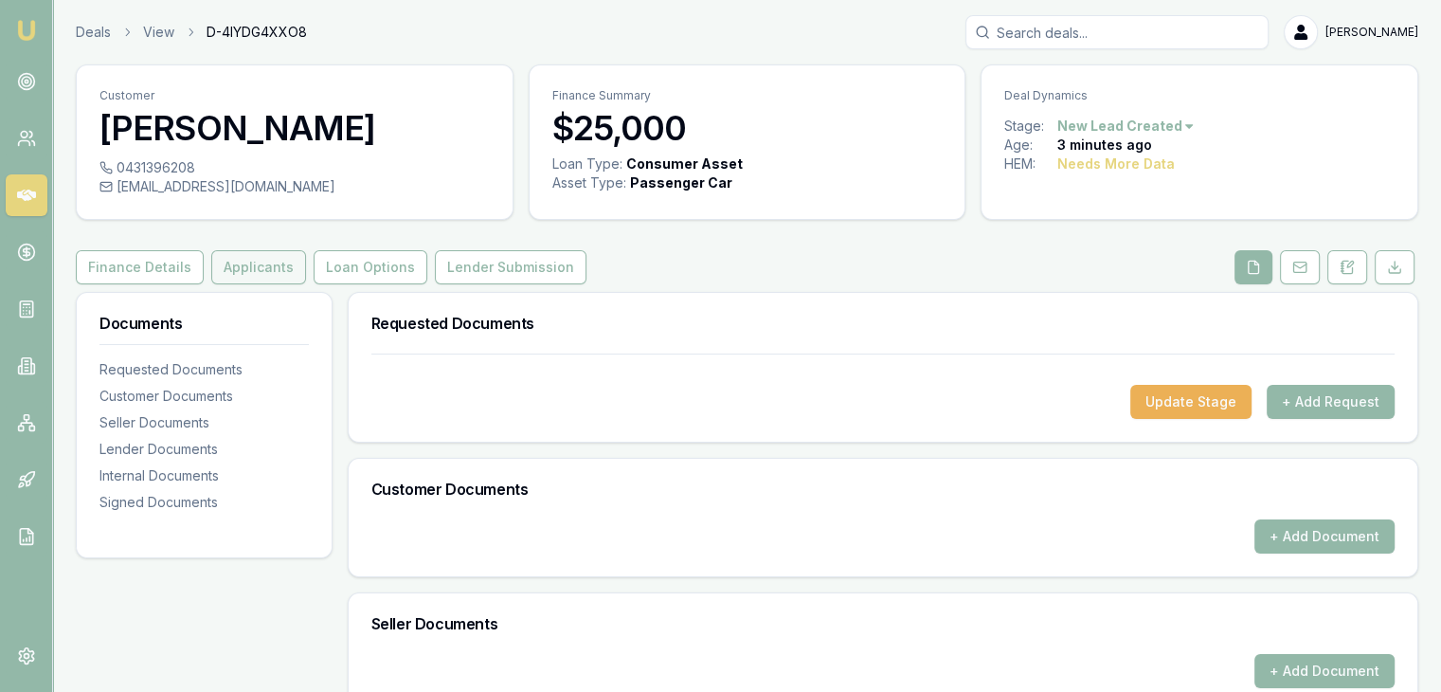
click at [237, 273] on button "Applicants" at bounding box center [258, 267] width 95 height 34
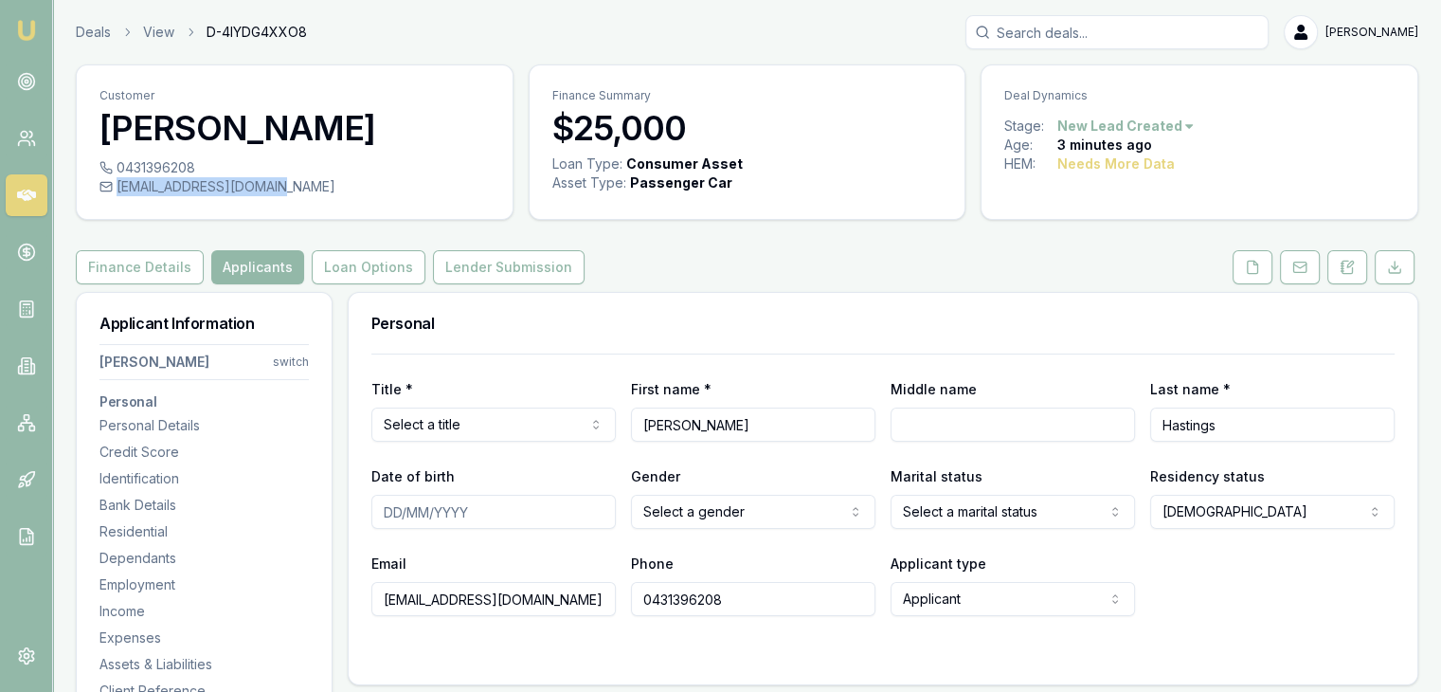
drag, startPoint x: 116, startPoint y: 186, endPoint x: 280, endPoint y: 198, distance: 165.3
click at [280, 198] on div "0431396208 hastingsb007@gmail.com" at bounding box center [295, 188] width 436 height 61
copy div "hastingsb007@gmail.com"
click at [103, 268] on button "Finance Details" at bounding box center [140, 267] width 128 height 34
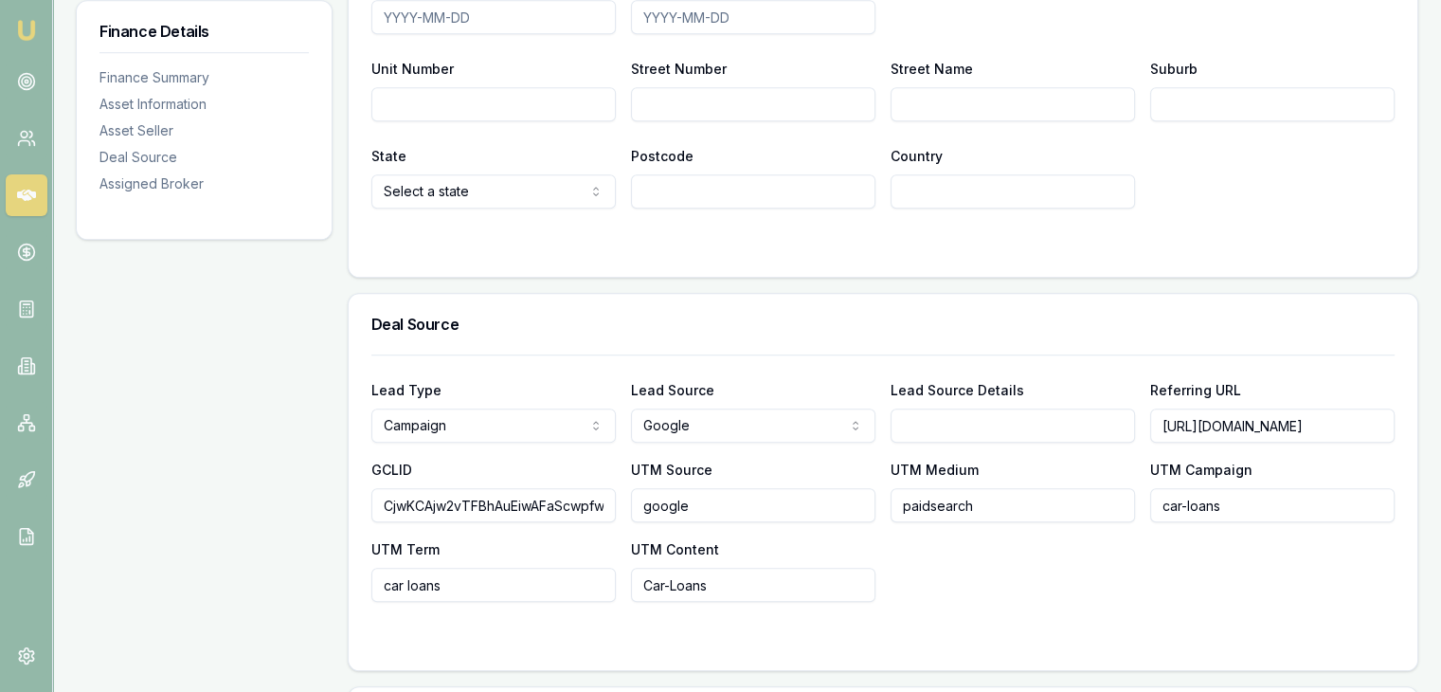
scroll to position [0, 216]
drag, startPoint x: 1156, startPoint y: 423, endPoint x: 1455, endPoint y: 395, distance: 299.7
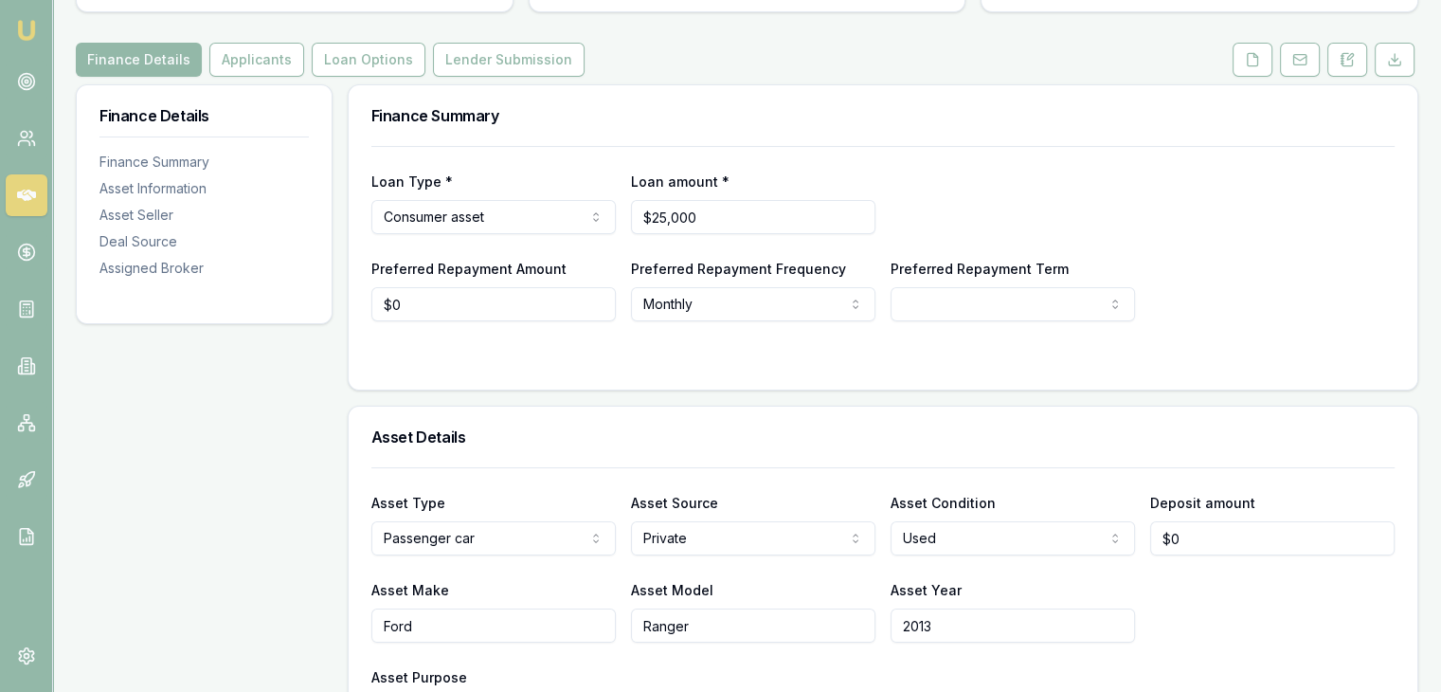
scroll to position [0, 0]
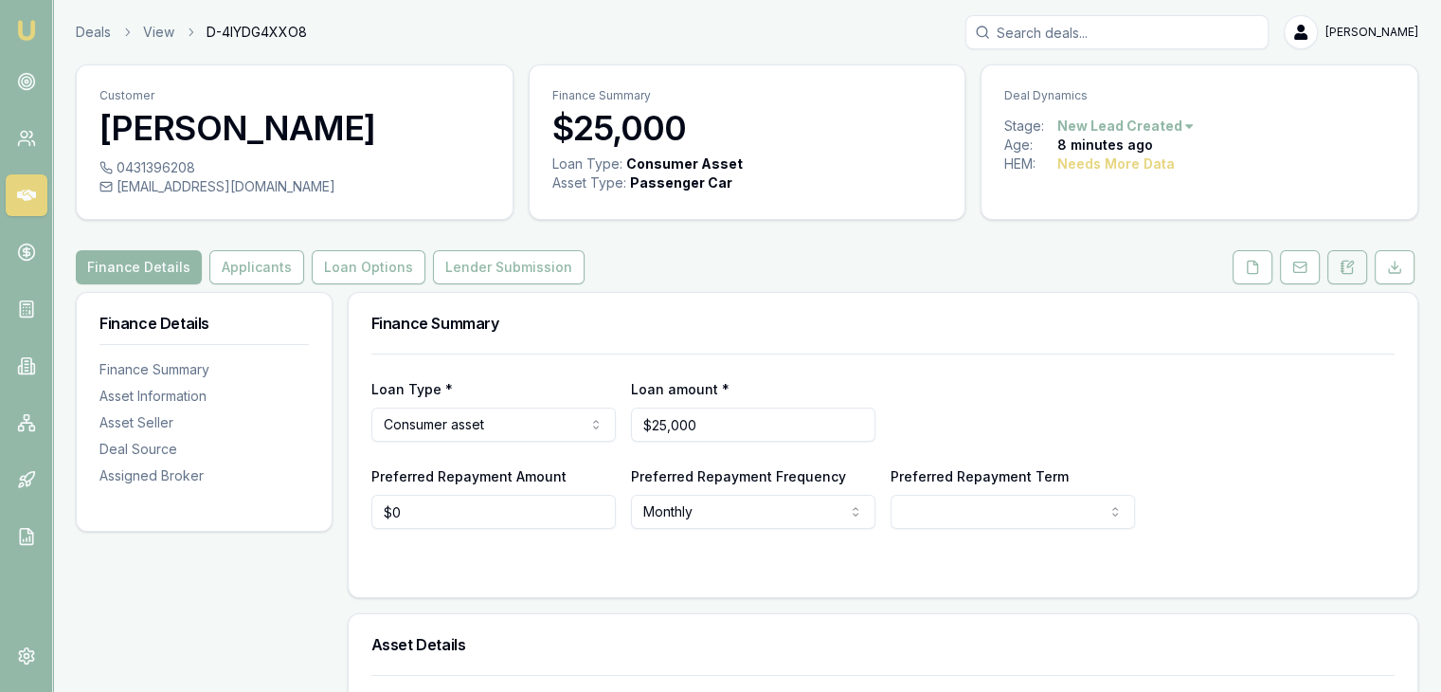
click at [1346, 266] on icon at bounding box center [1347, 267] width 15 height 15
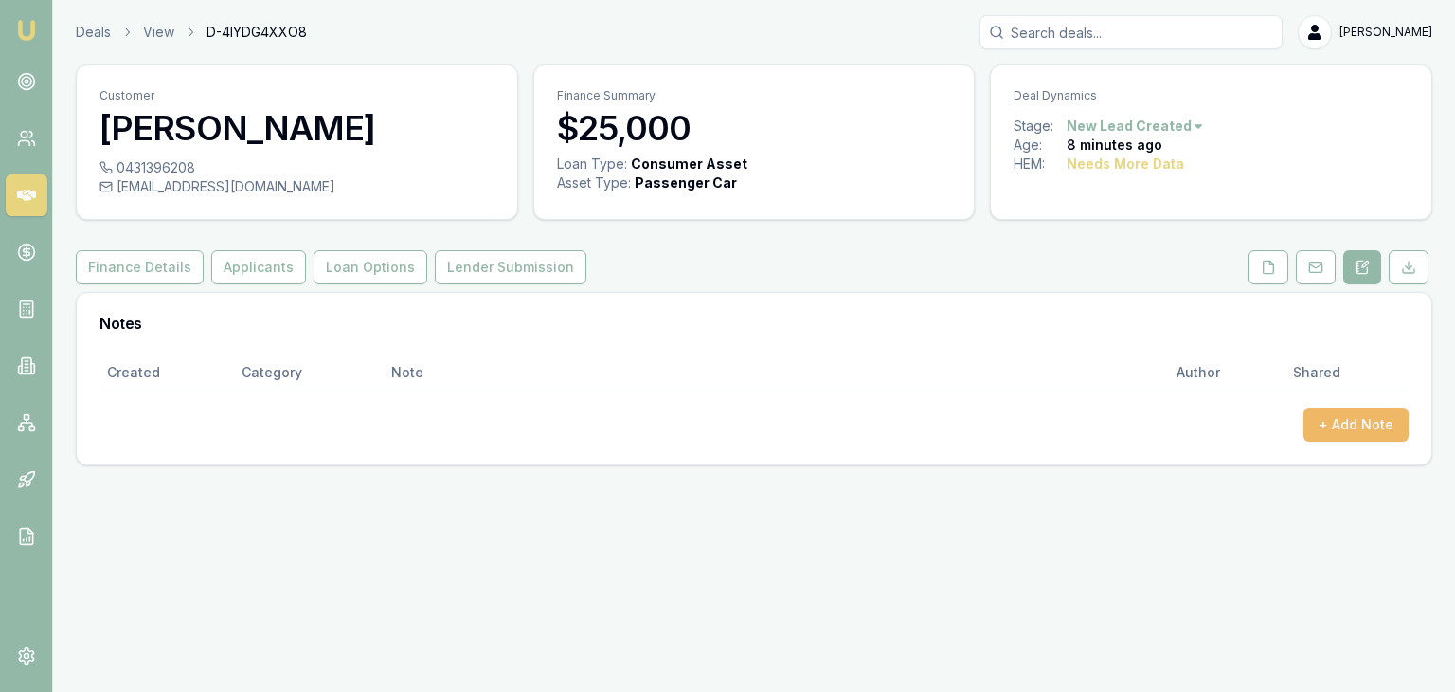
click at [1343, 420] on button "+ Add Note" at bounding box center [1356, 424] width 105 height 34
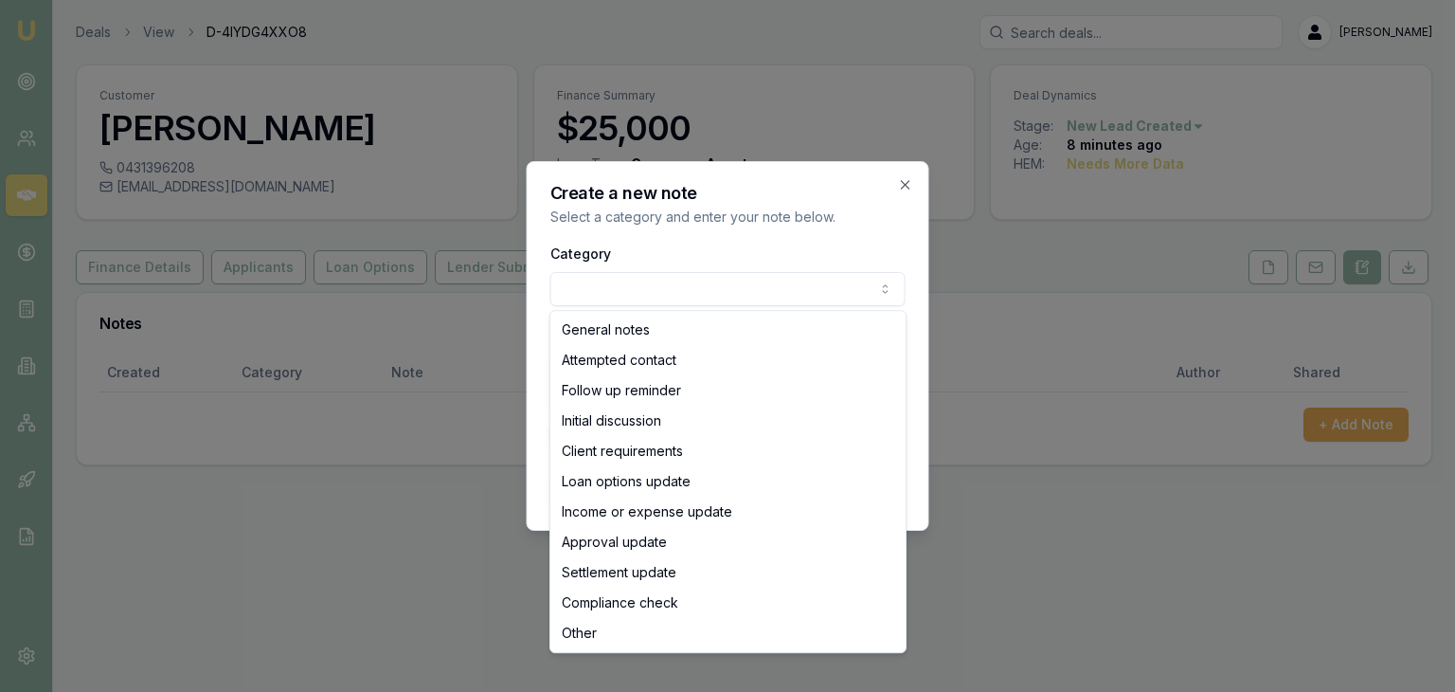
click at [754, 290] on body "Emu Broker Deals View D-4IYDG4XXO8 Baron Ketterman Toggle Menu Customer Brooke …" at bounding box center [727, 346] width 1455 height 692
select select "ATTEMPTED_CONTACT"
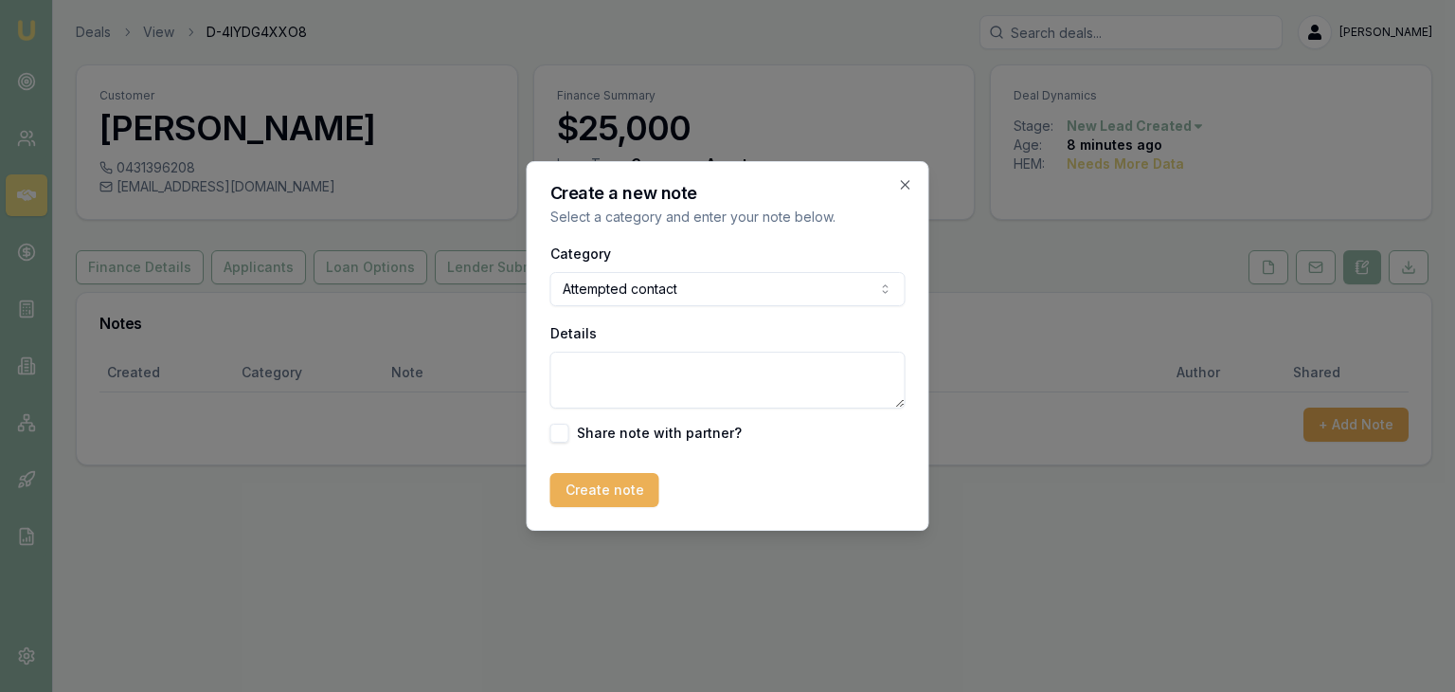
click at [611, 368] on textarea "Details" at bounding box center [728, 380] width 355 height 57
type textarea "Sent email"
click at [602, 494] on button "Create note" at bounding box center [605, 490] width 109 height 34
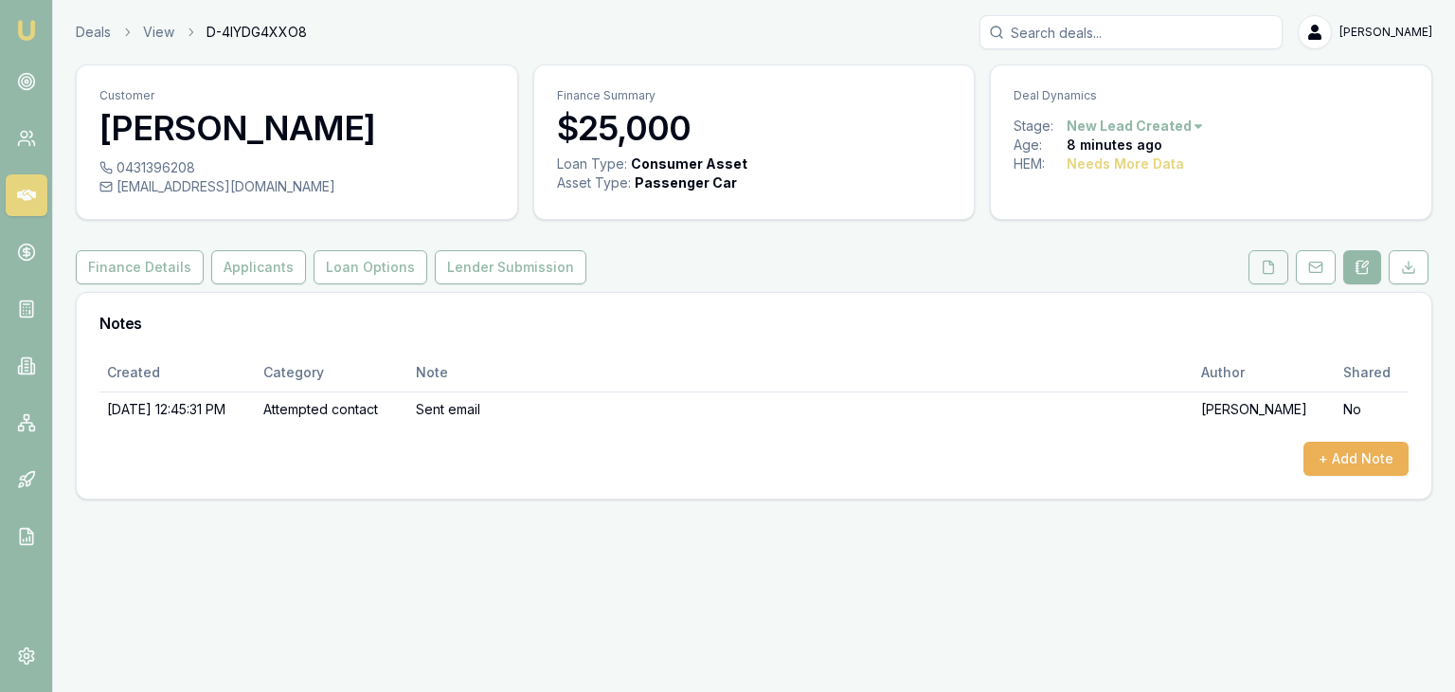
click at [1270, 269] on icon at bounding box center [1268, 267] width 15 height 15
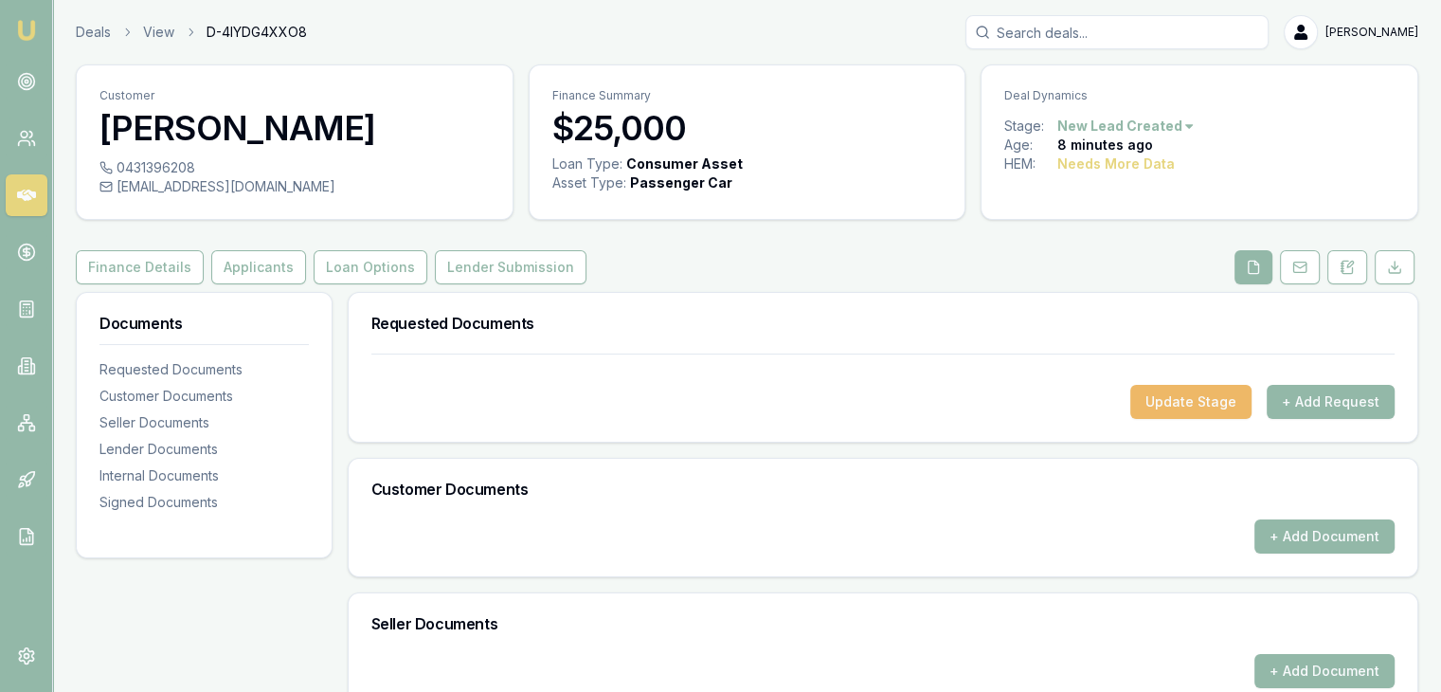
click at [1181, 403] on button "Update Stage" at bounding box center [1190, 402] width 121 height 34
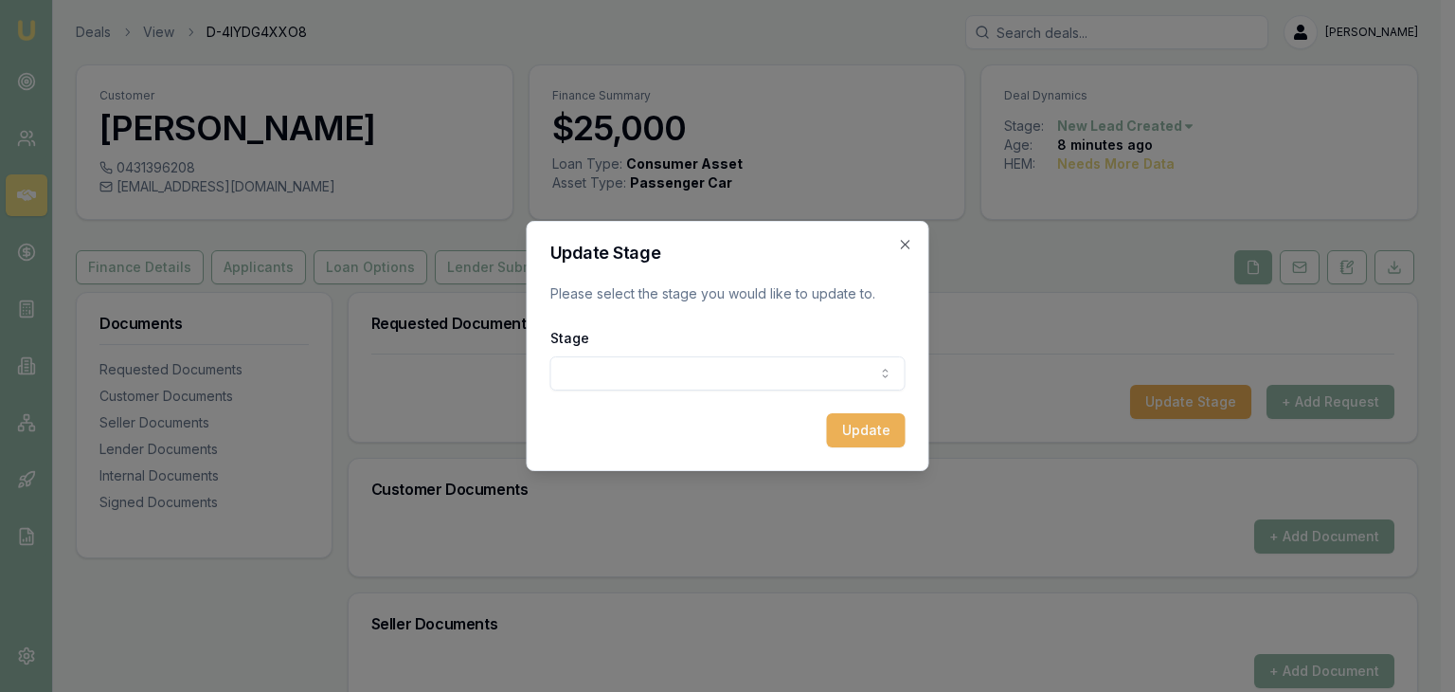
click at [778, 373] on body "Emu Broker Deals View D-4IYDG4XXO8 Baron Ketterman Toggle Menu Customer Brooke …" at bounding box center [720, 346] width 1441 height 692
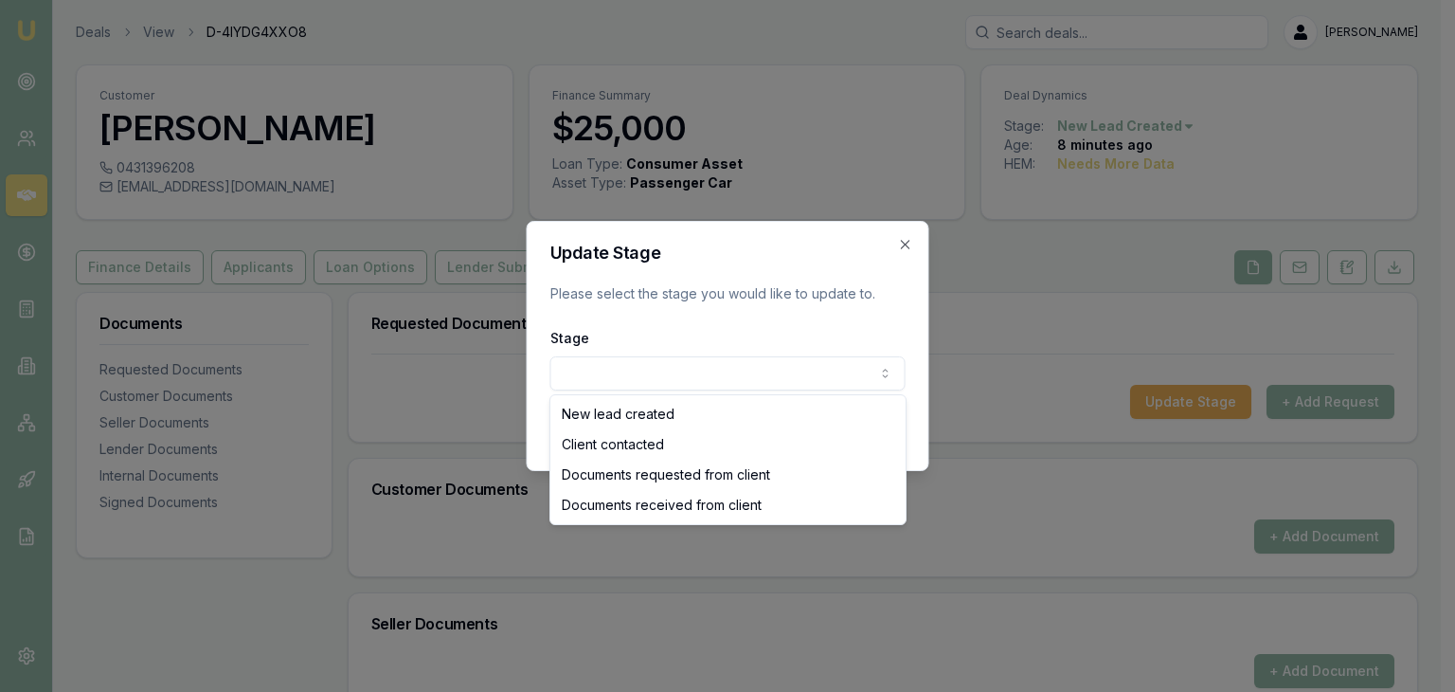
select select "DOCUMENTS_REQUESTED_FROM_CLIENT"
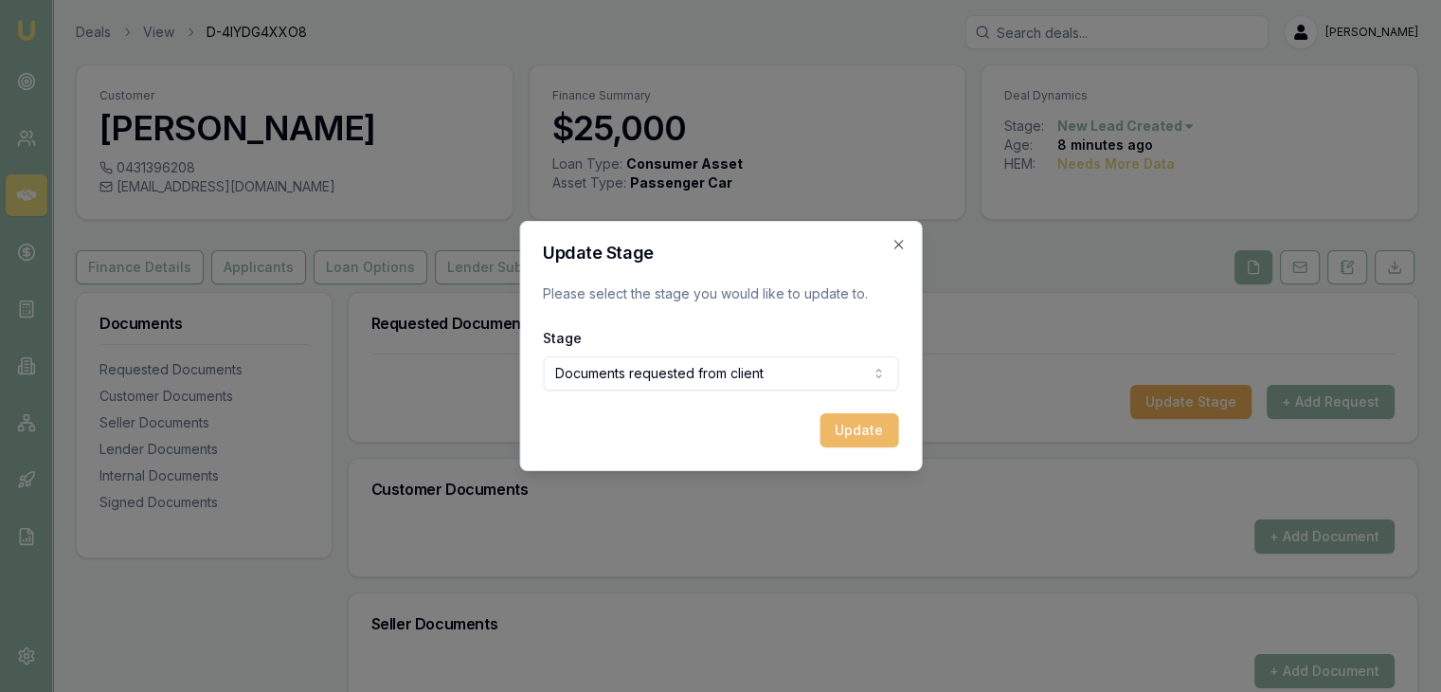
click at [858, 431] on button "Update" at bounding box center [859, 430] width 79 height 34
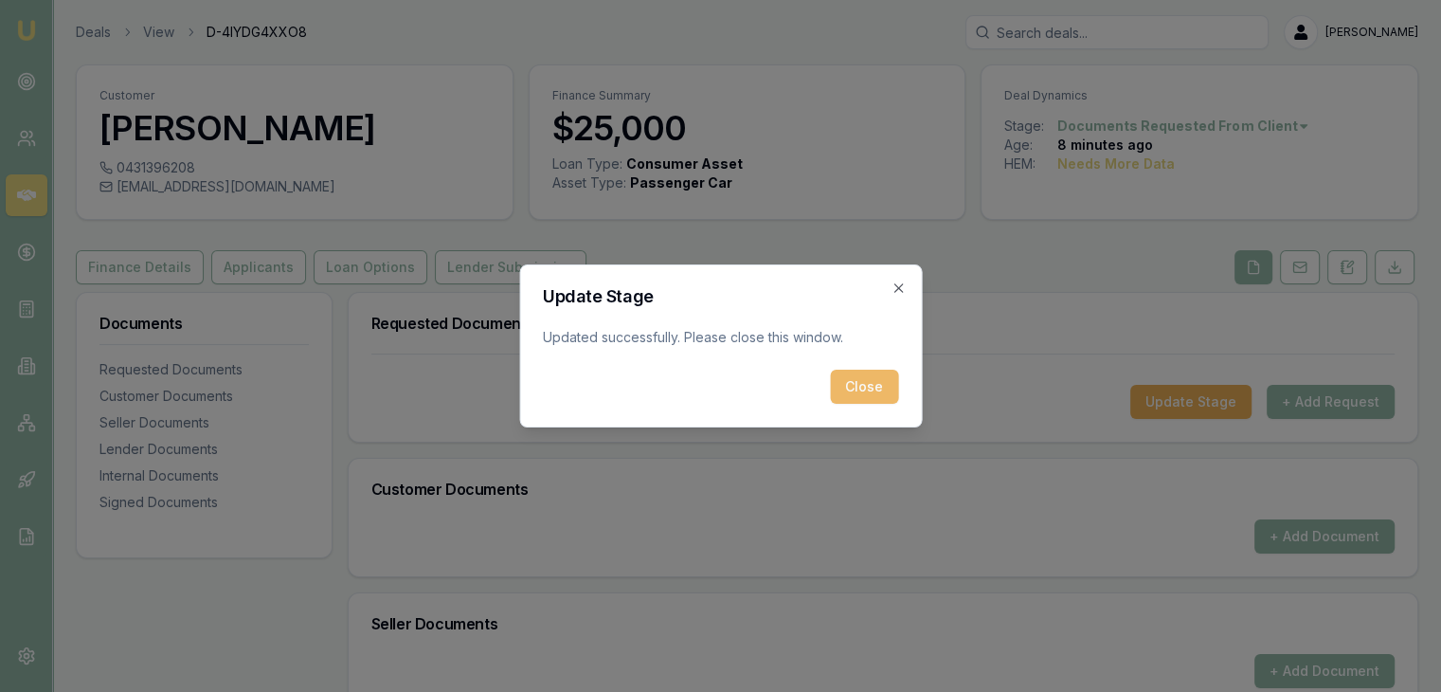
click at [877, 384] on button "Close" at bounding box center [864, 387] width 68 height 34
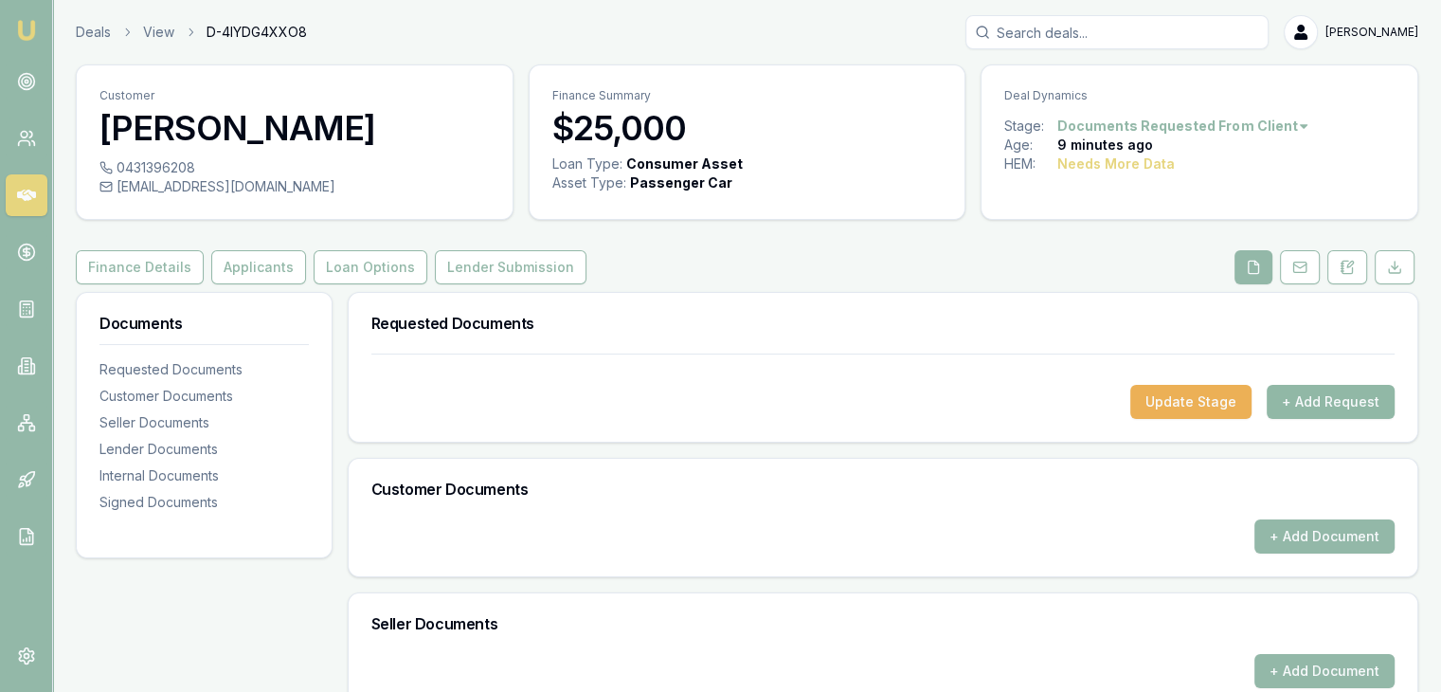
click at [1330, 403] on button "+ Add Request" at bounding box center [1331, 402] width 128 height 34
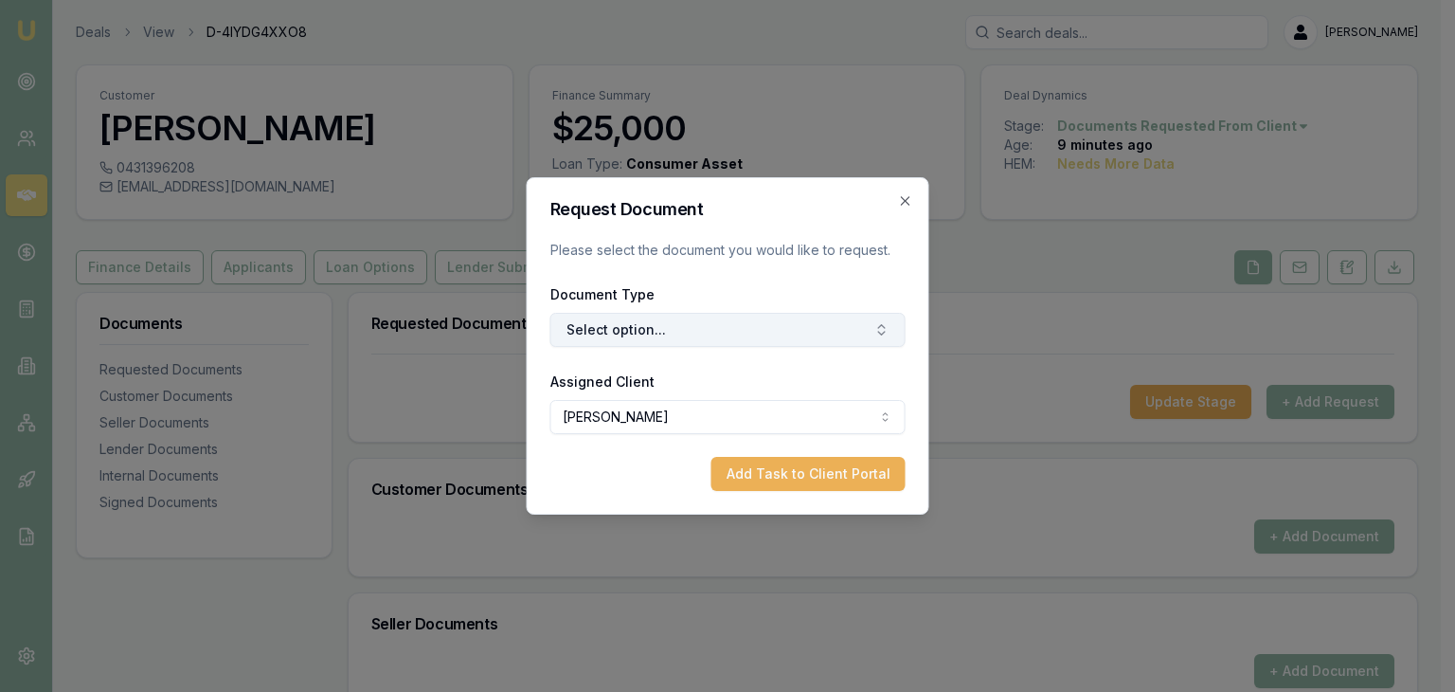
click at [666, 327] on button "Select option..." at bounding box center [728, 330] width 355 height 34
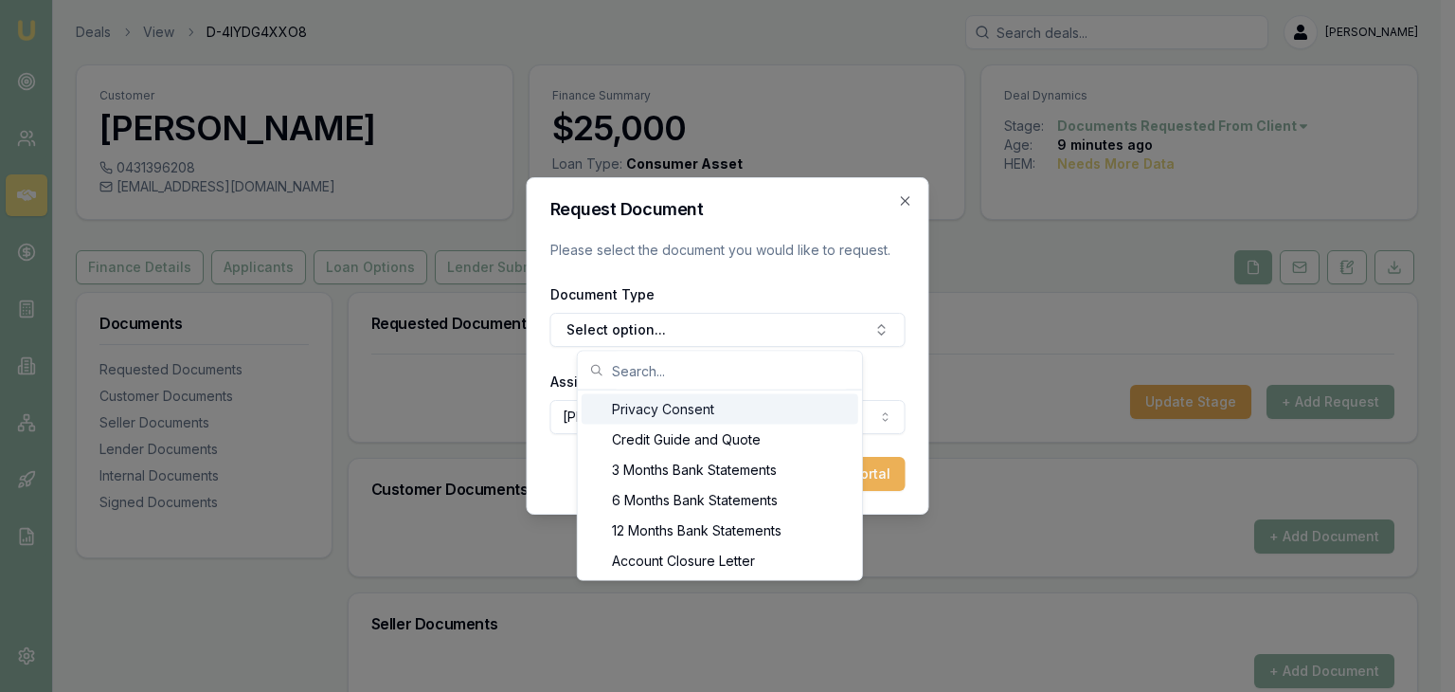
click at [648, 407] on div "Privacy Consent" at bounding box center [720, 409] width 277 height 30
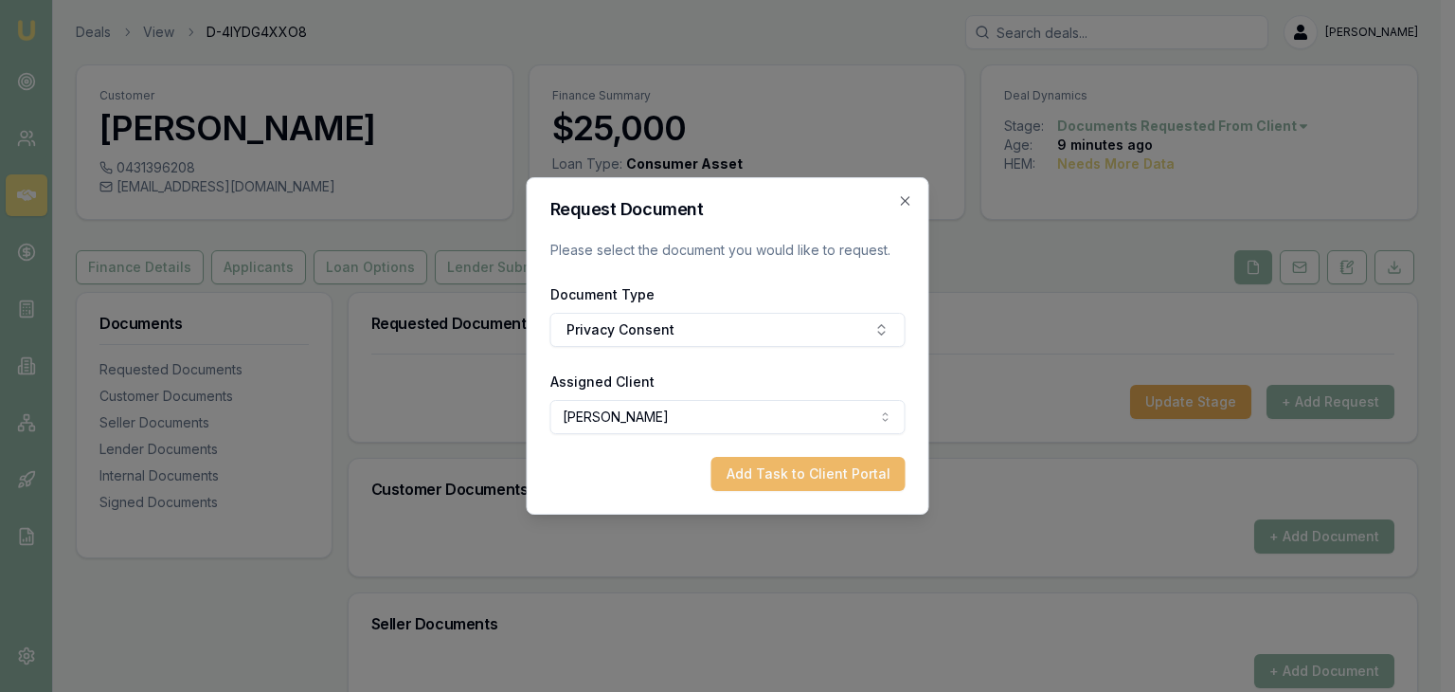
click at [773, 475] on button "Add Task to Client Portal" at bounding box center [809, 474] width 194 height 34
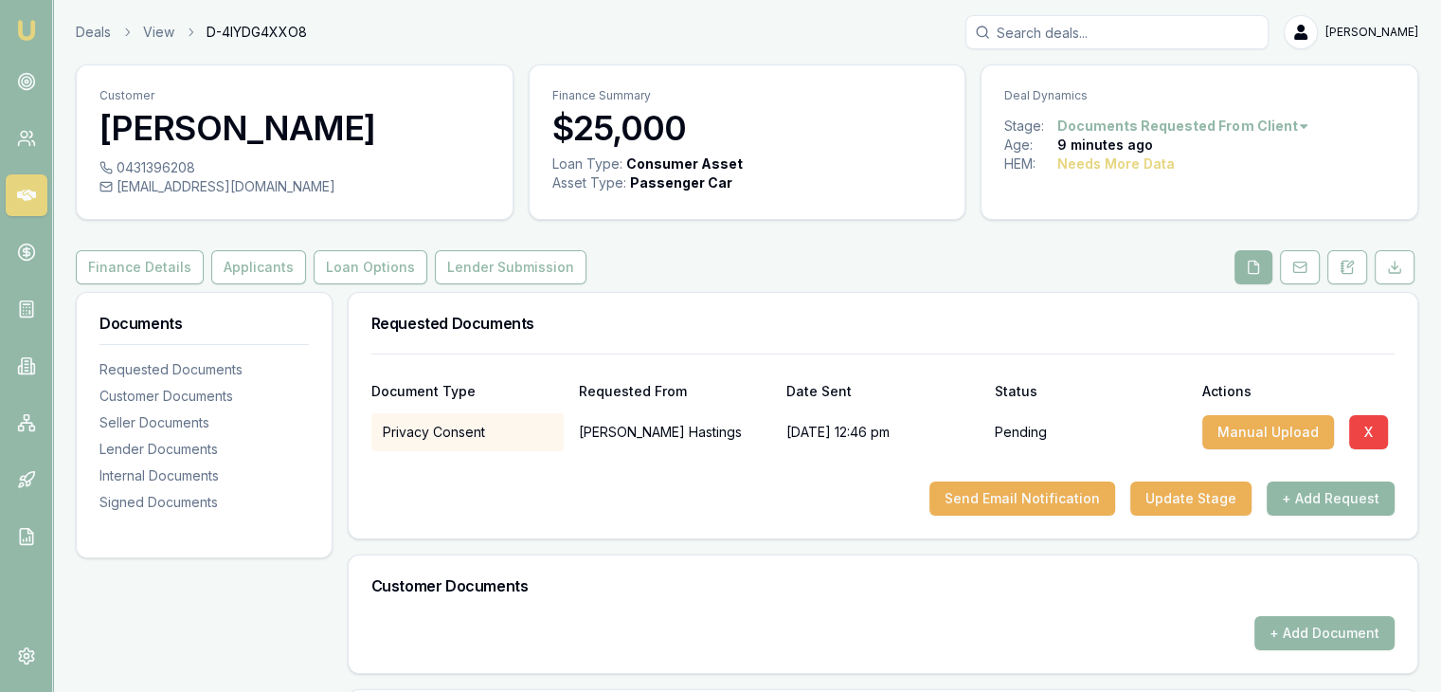
click at [1320, 498] on button "+ Add Request" at bounding box center [1331, 498] width 128 height 34
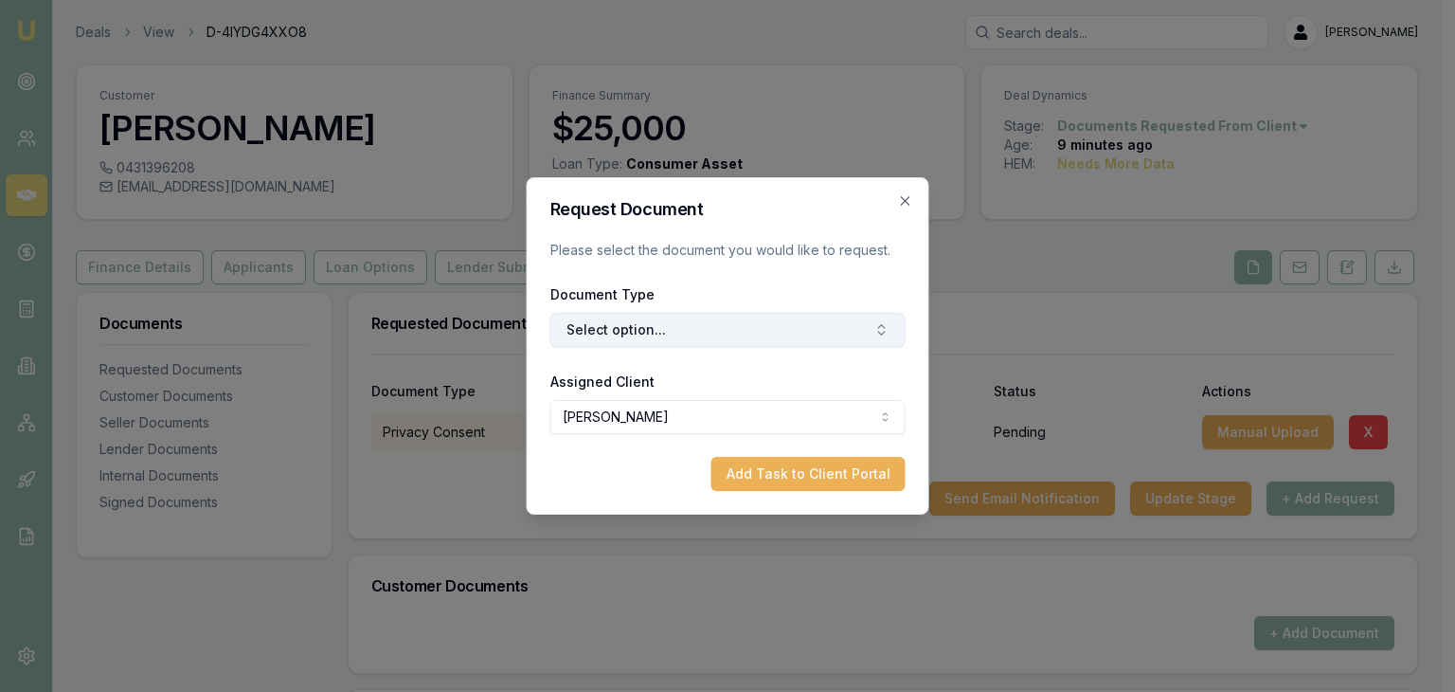
click at [653, 329] on button "Select option..." at bounding box center [728, 330] width 355 height 34
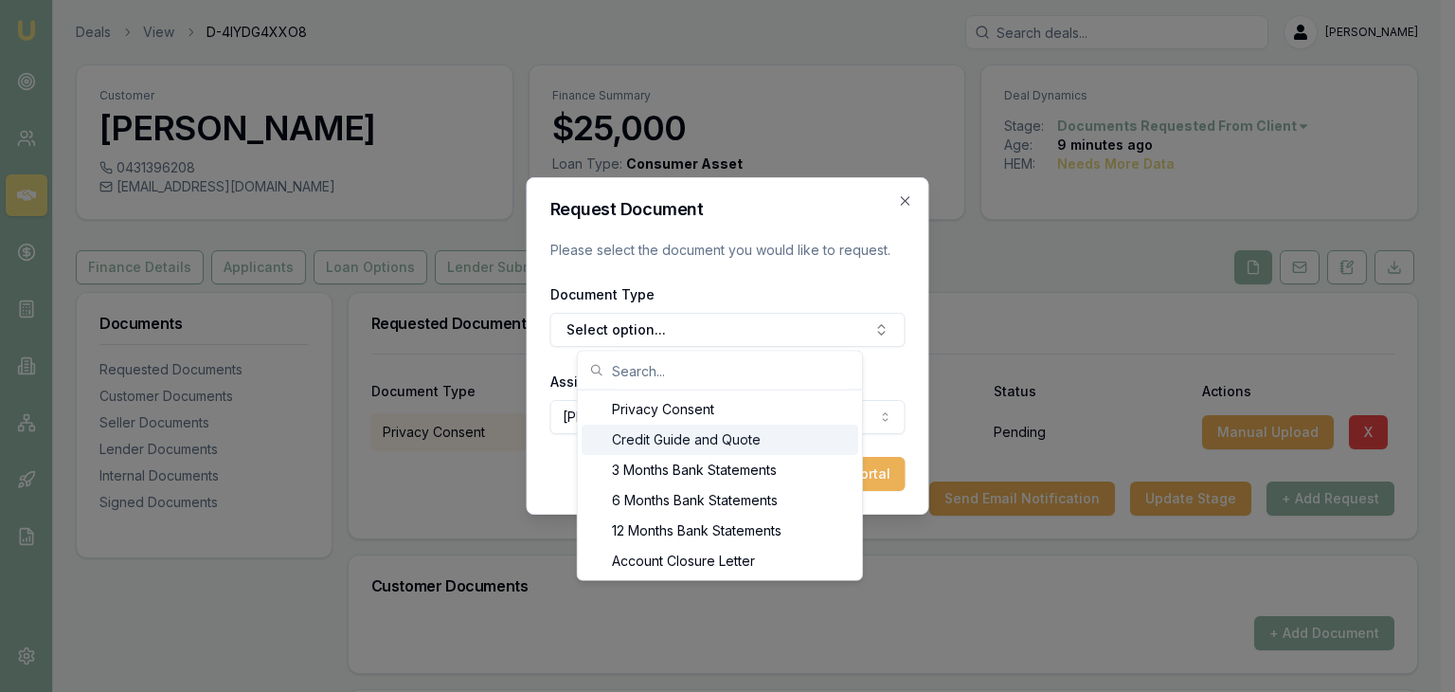
click at [637, 436] on div "Credit Guide and Quote" at bounding box center [720, 440] width 277 height 30
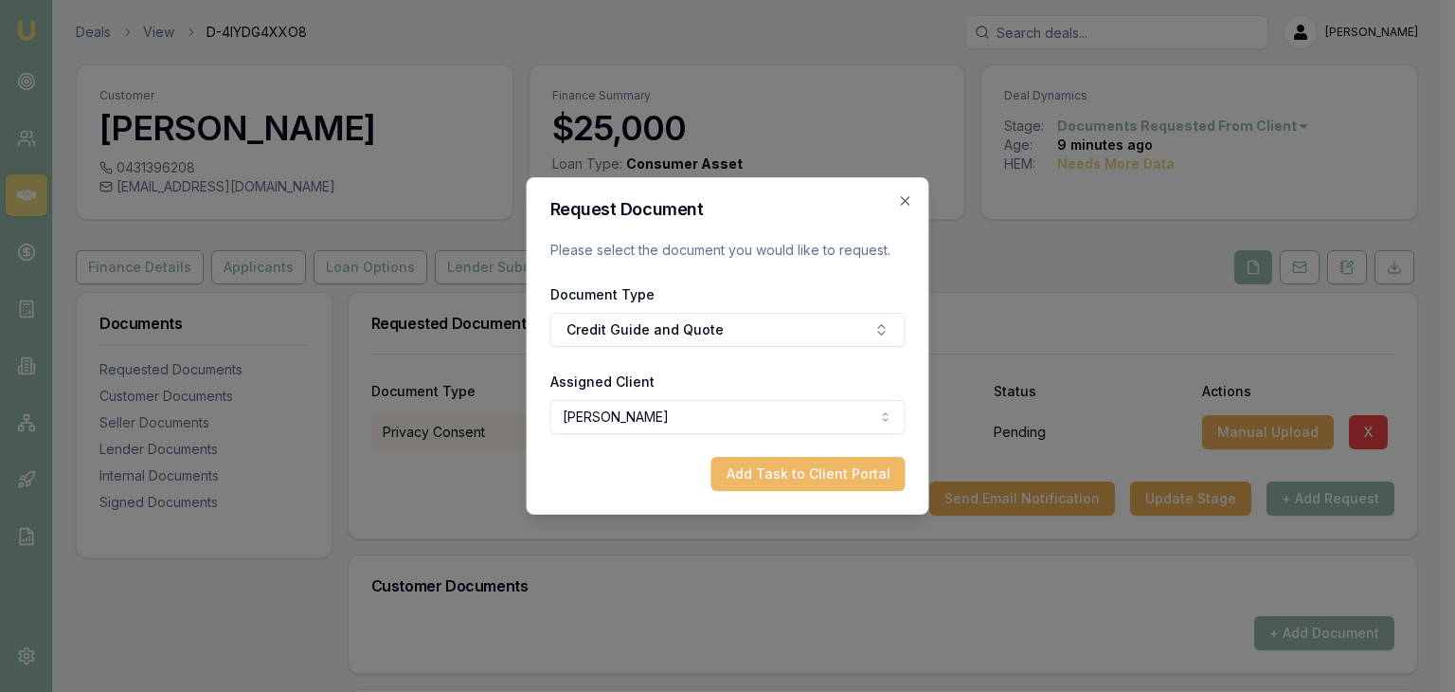
click at [777, 475] on button "Add Task to Client Portal" at bounding box center [809, 474] width 194 height 34
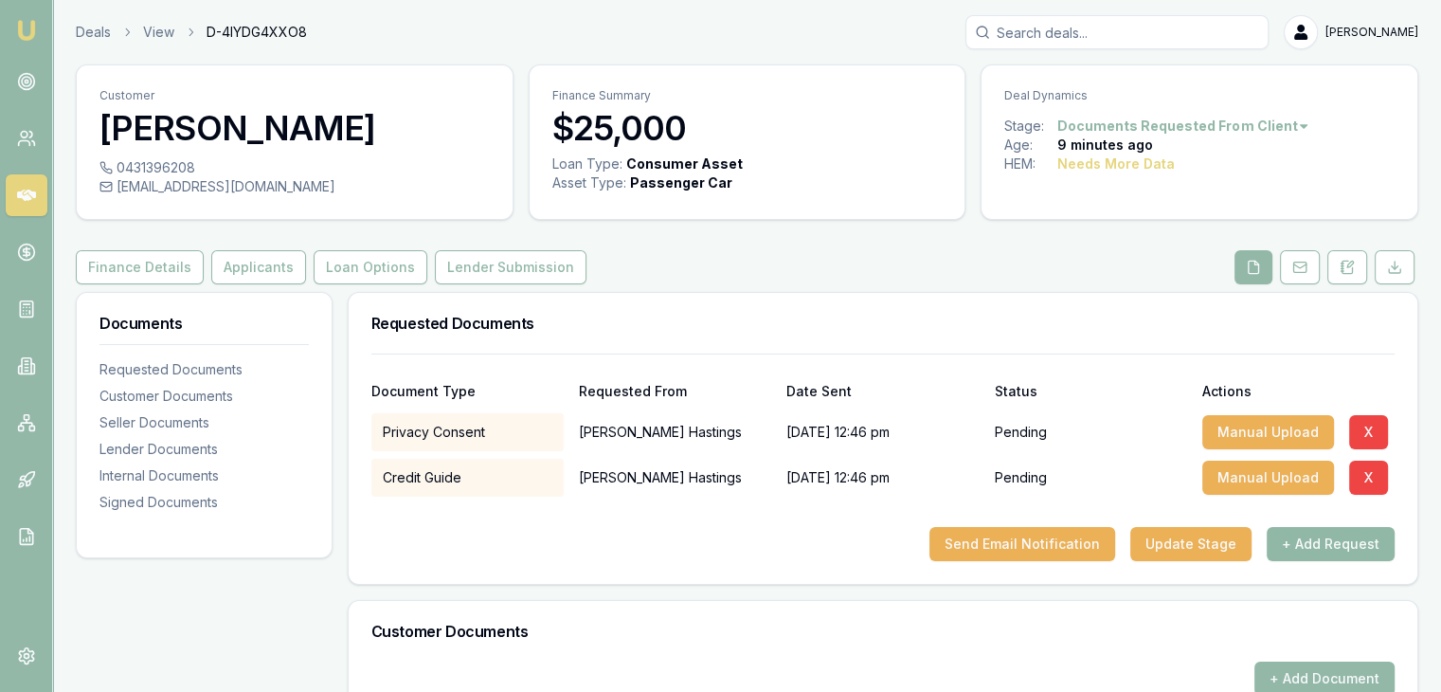
click at [1326, 539] on button "+ Add Request" at bounding box center [1331, 544] width 128 height 34
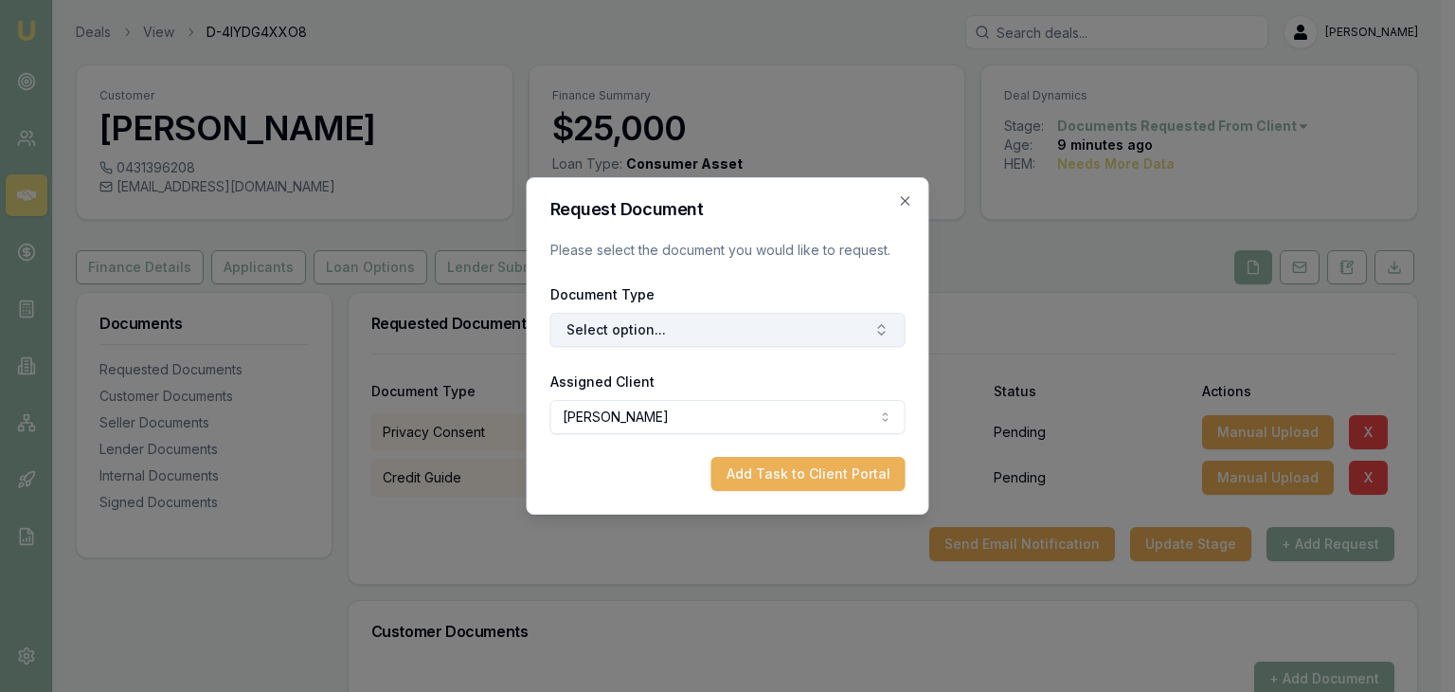
click at [753, 333] on button "Select option..." at bounding box center [728, 330] width 355 height 34
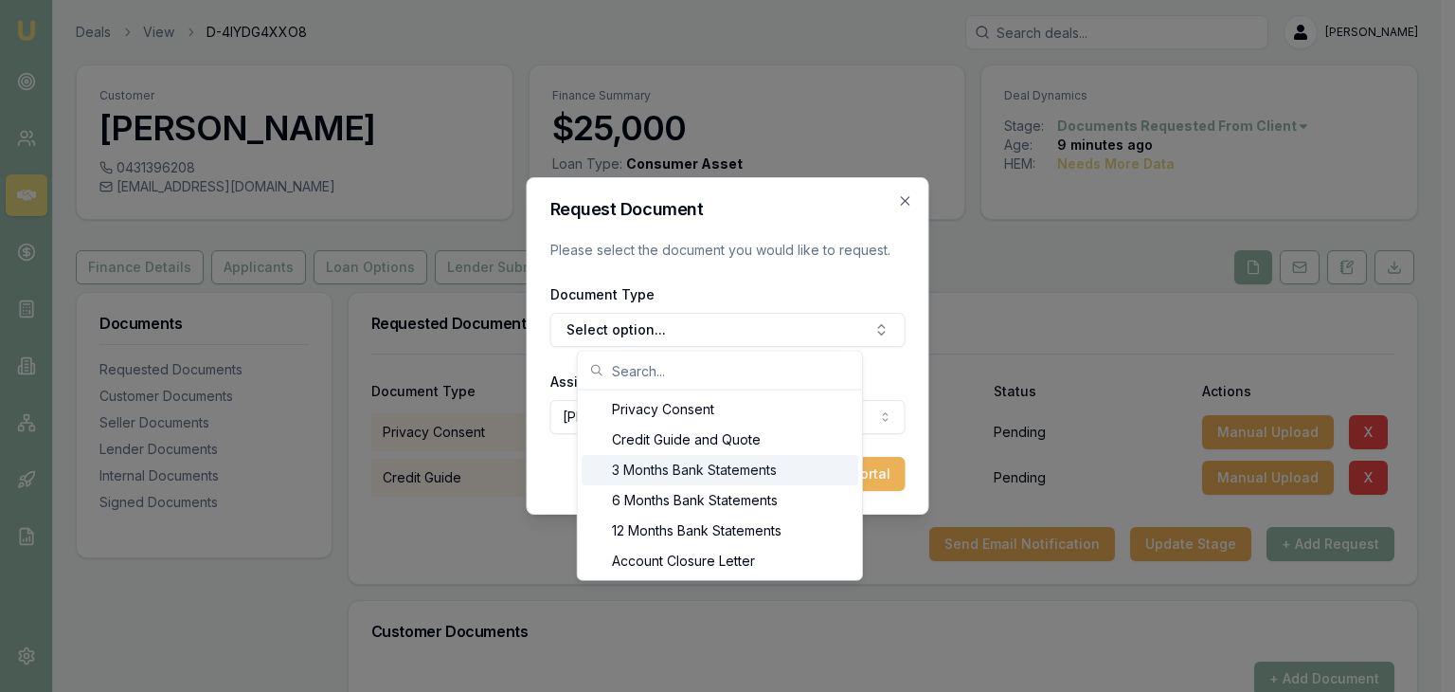
click at [624, 468] on div "3 Months Bank Statements" at bounding box center [720, 470] width 277 height 30
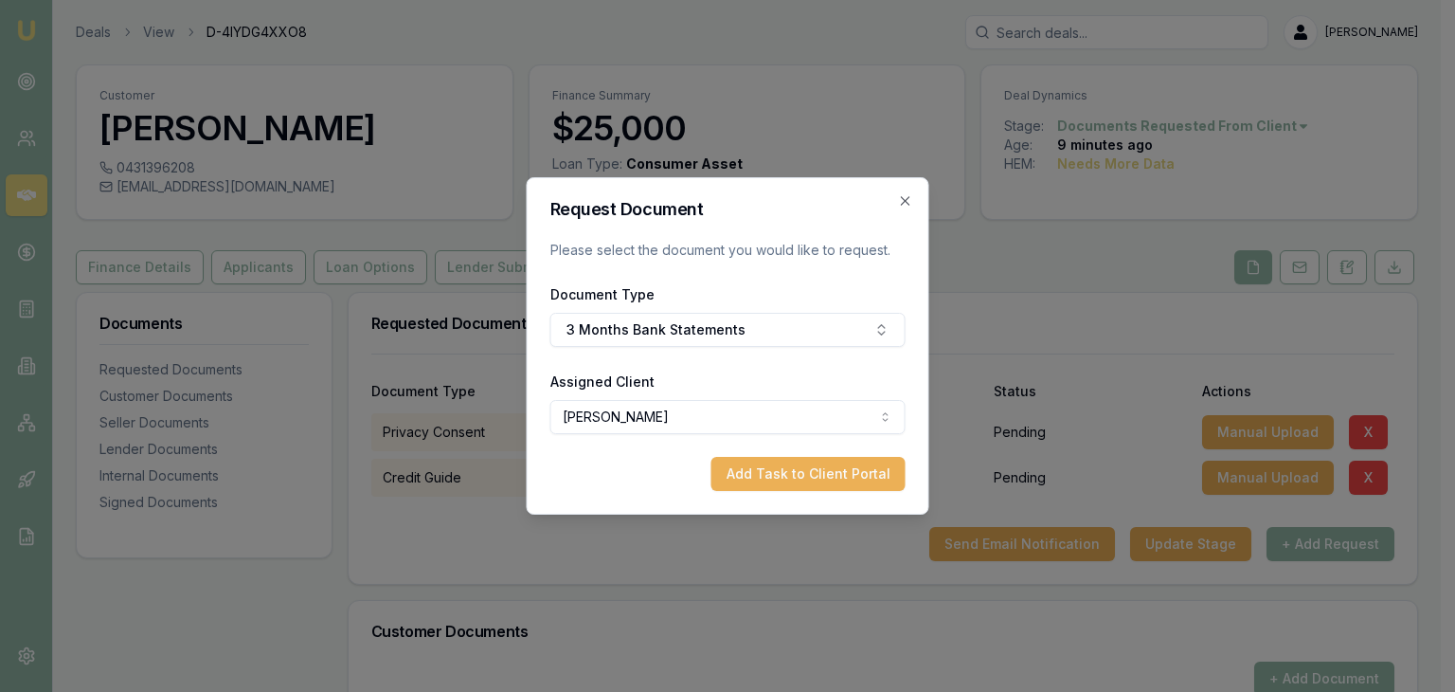
click at [777, 474] on button "Add Task to Client Portal" at bounding box center [809, 474] width 194 height 34
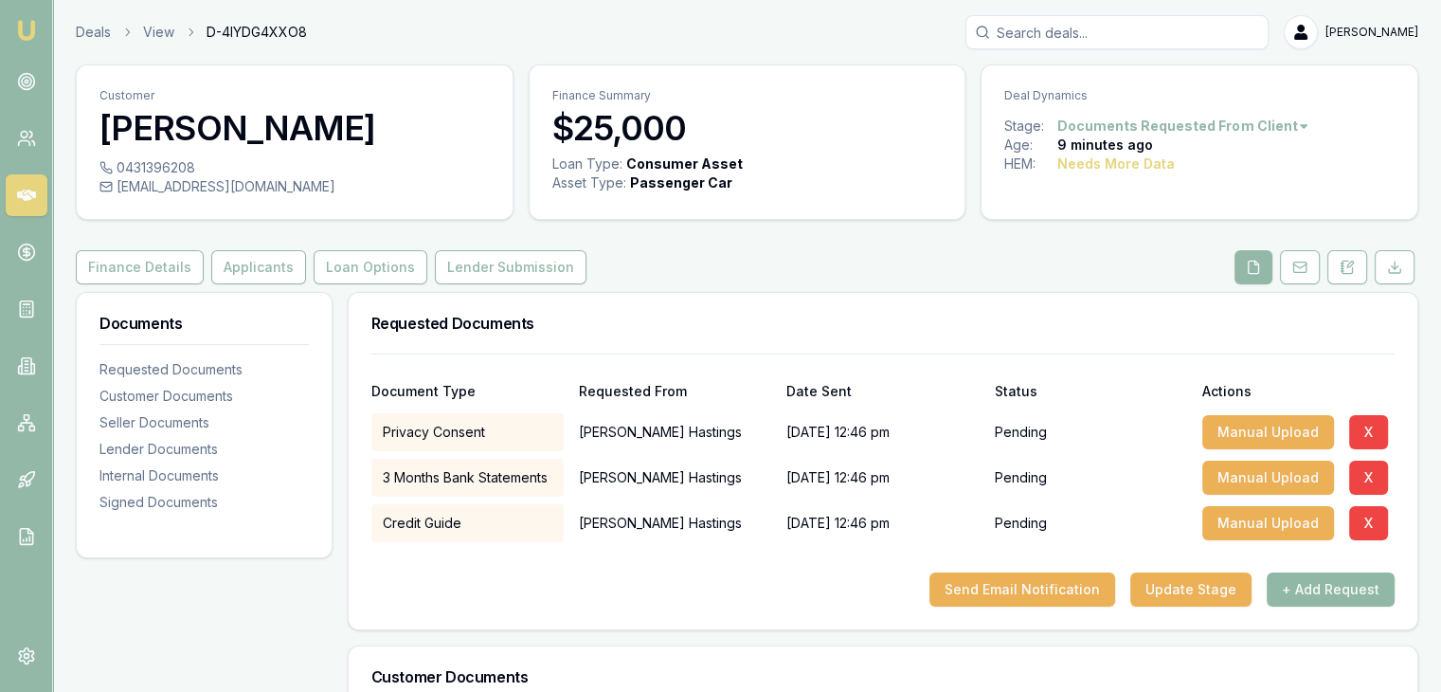
click at [1327, 585] on button "+ Add Request" at bounding box center [1331, 589] width 128 height 34
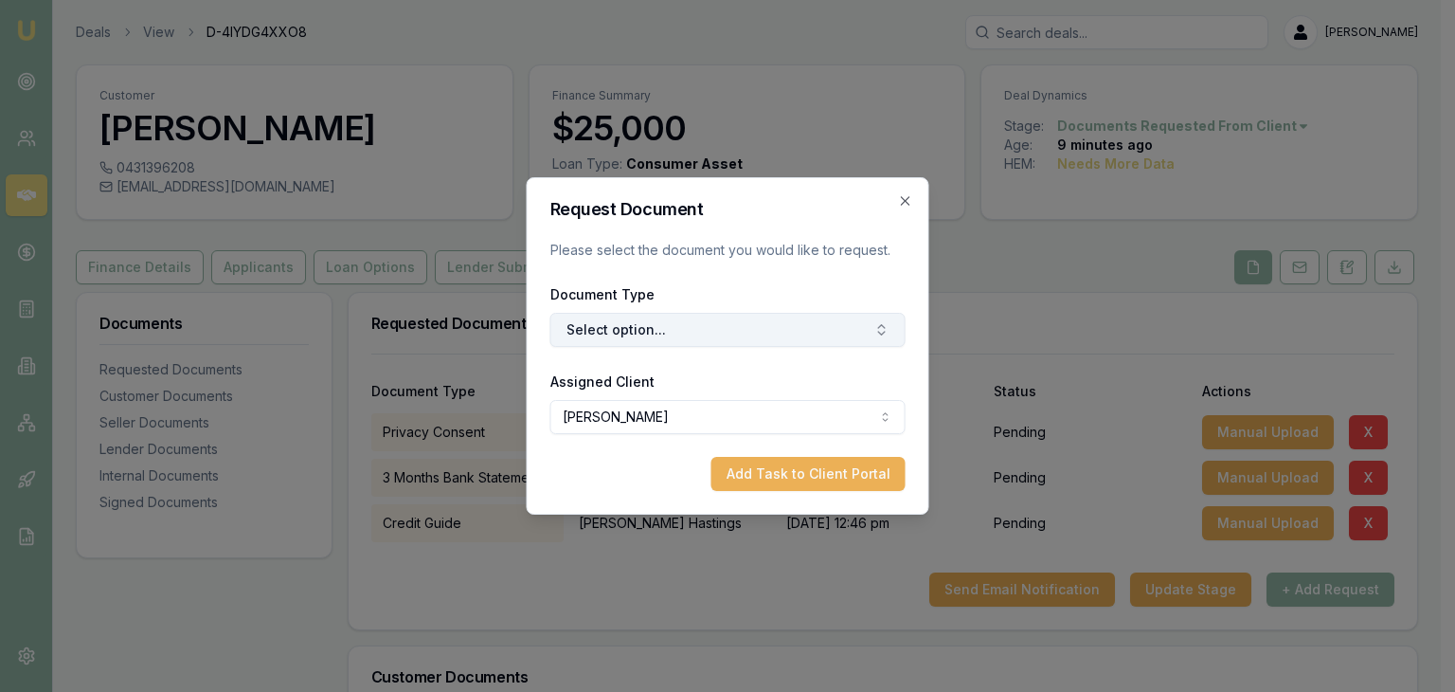
click at [671, 330] on button "Select option..." at bounding box center [728, 330] width 355 height 34
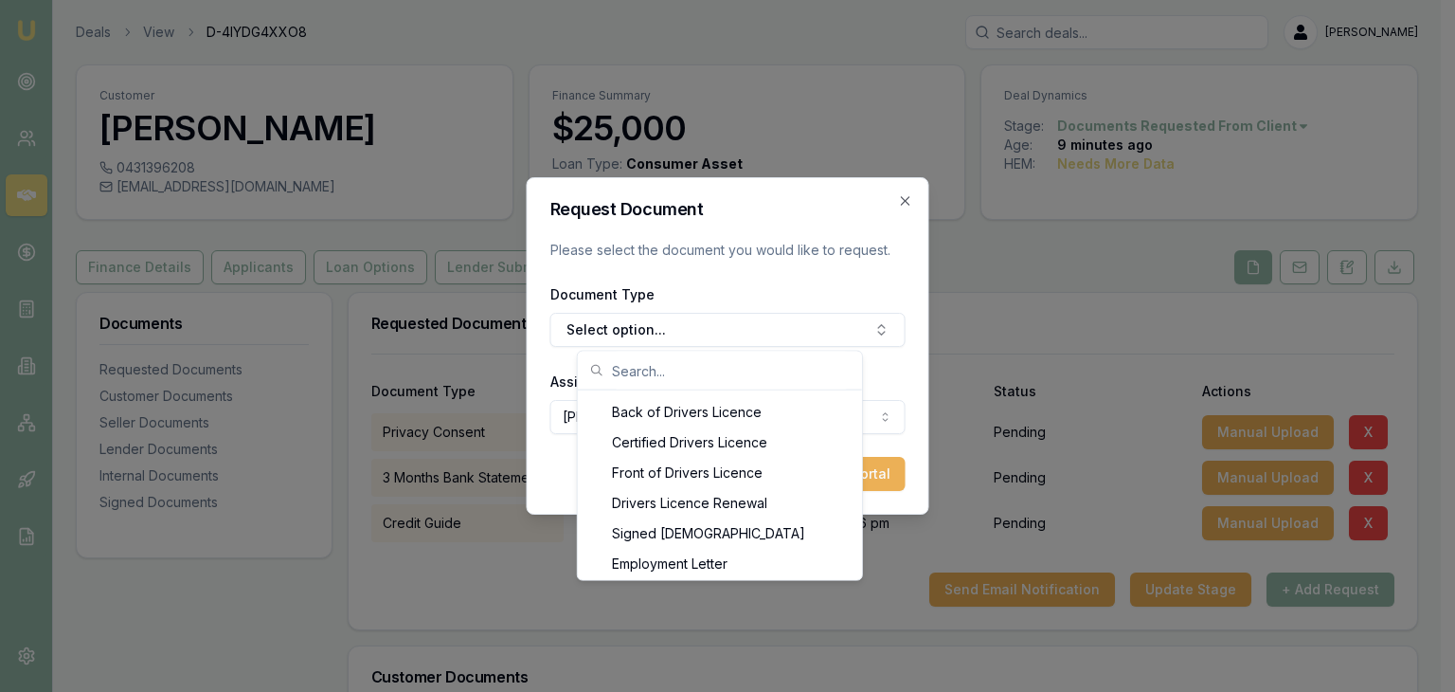
scroll to position [985, 0]
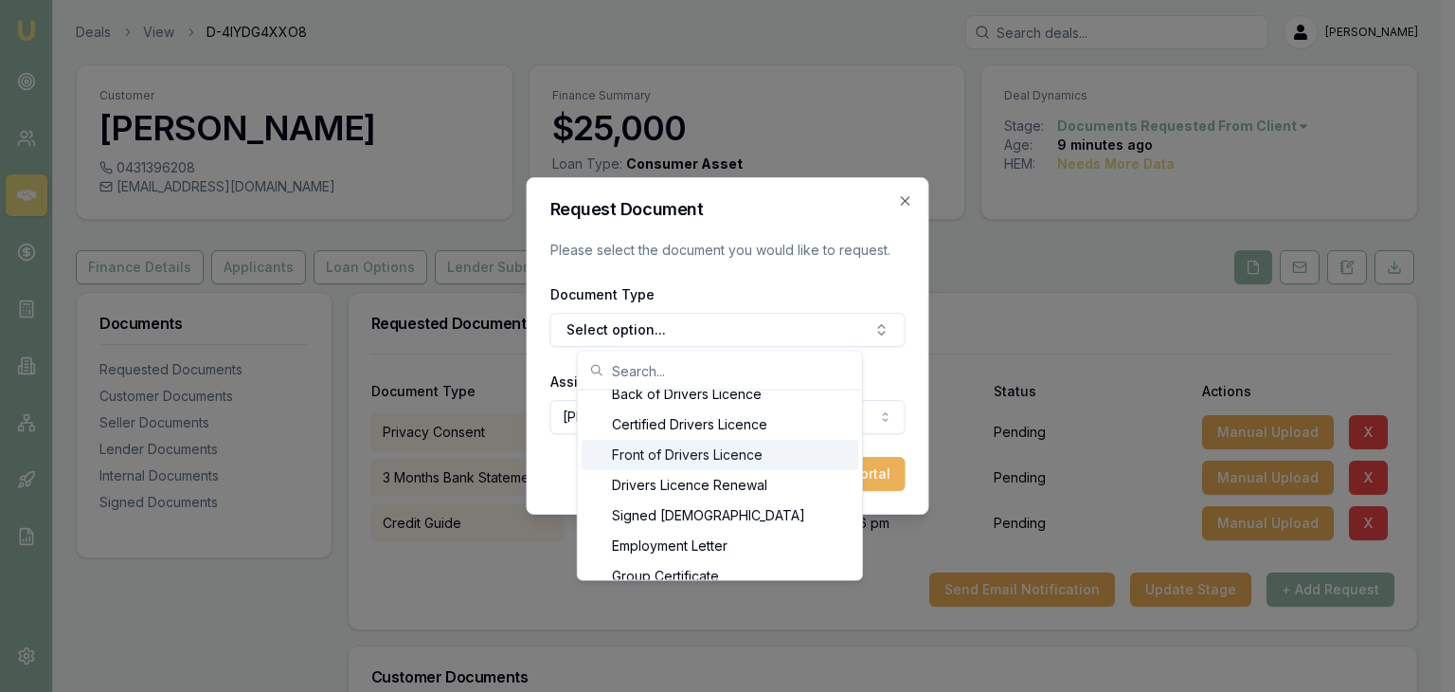
click at [724, 453] on div "Front of Drivers Licence" at bounding box center [720, 455] width 277 height 30
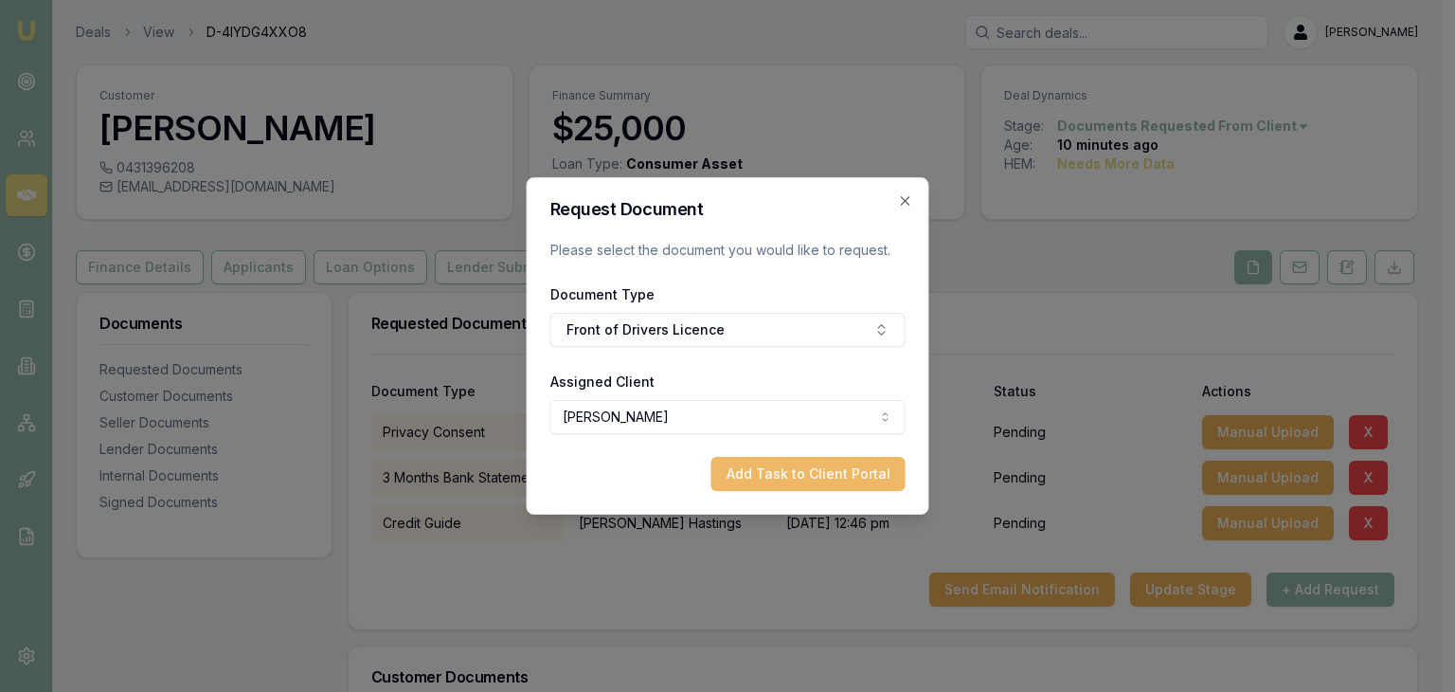
click at [790, 471] on button "Add Task to Client Portal" at bounding box center [809, 474] width 194 height 34
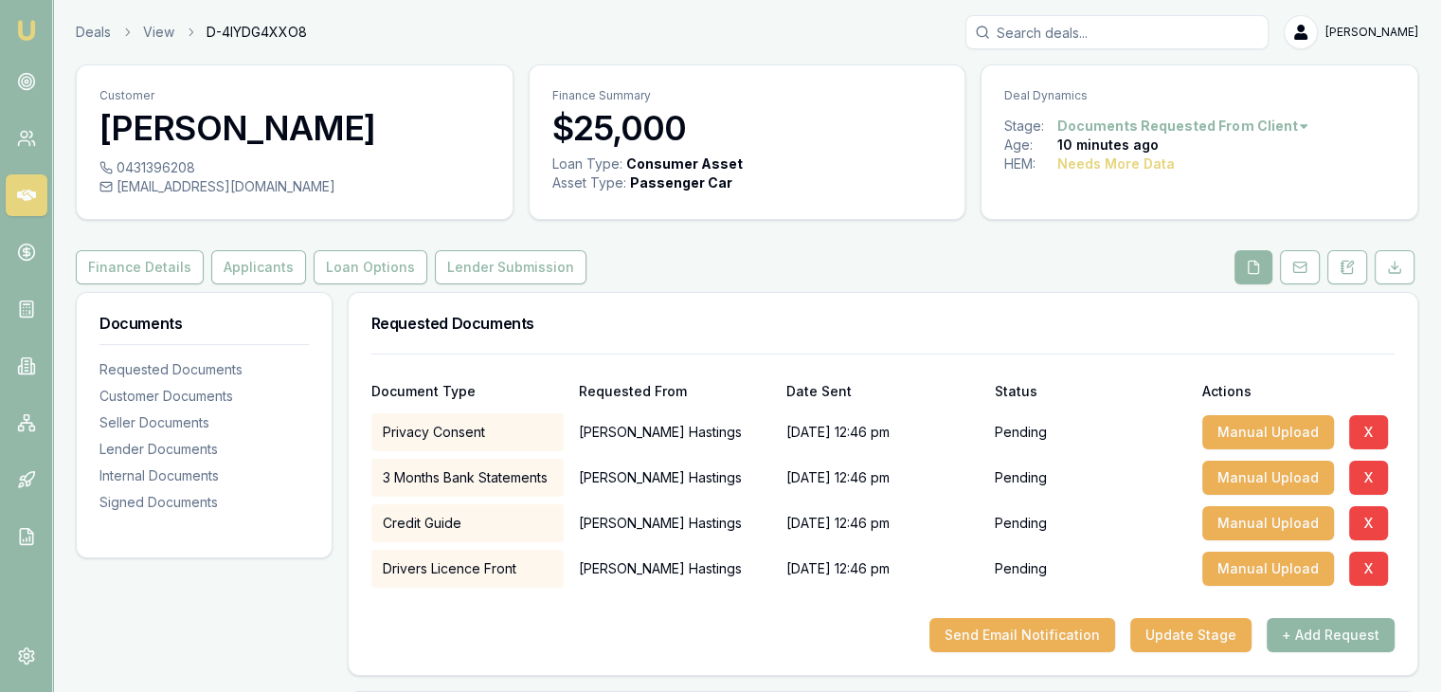
click at [1320, 634] on button "+ Add Request" at bounding box center [1331, 635] width 128 height 34
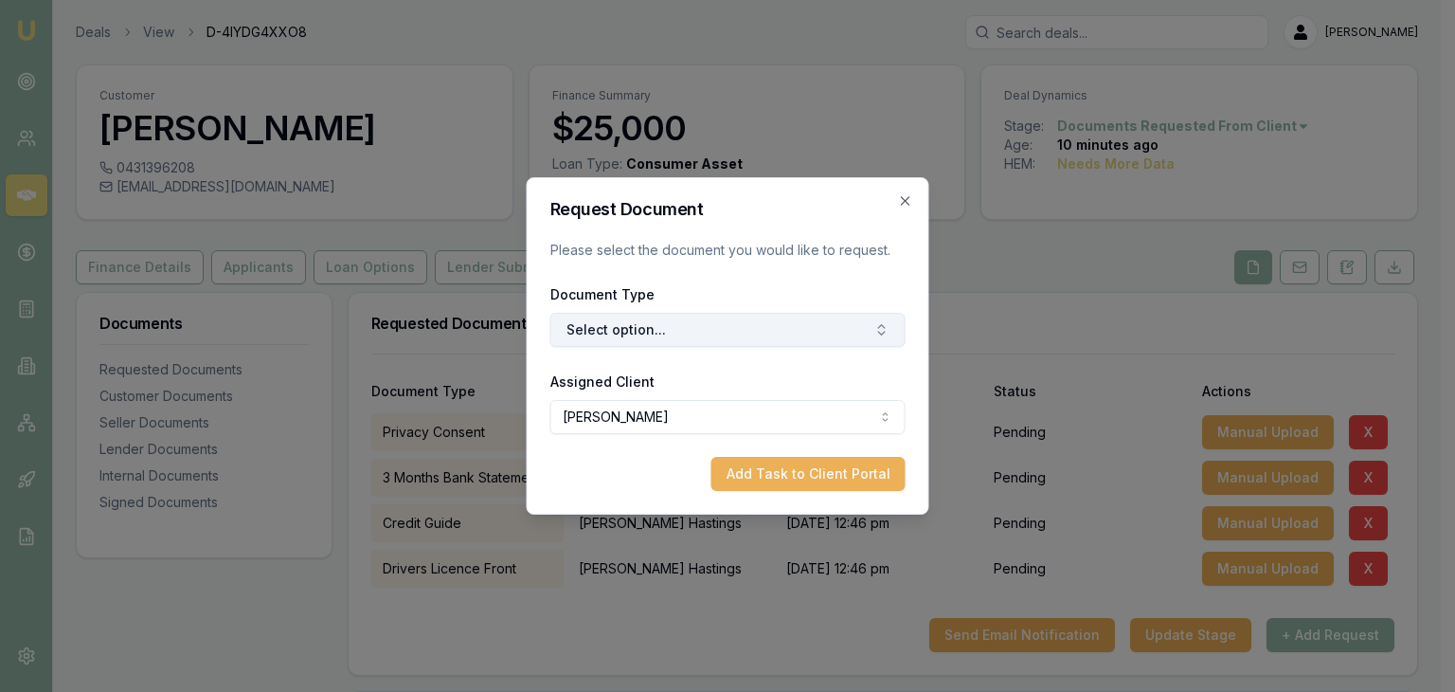
click at [879, 329] on icon "button" at bounding box center [882, 329] width 15 height 15
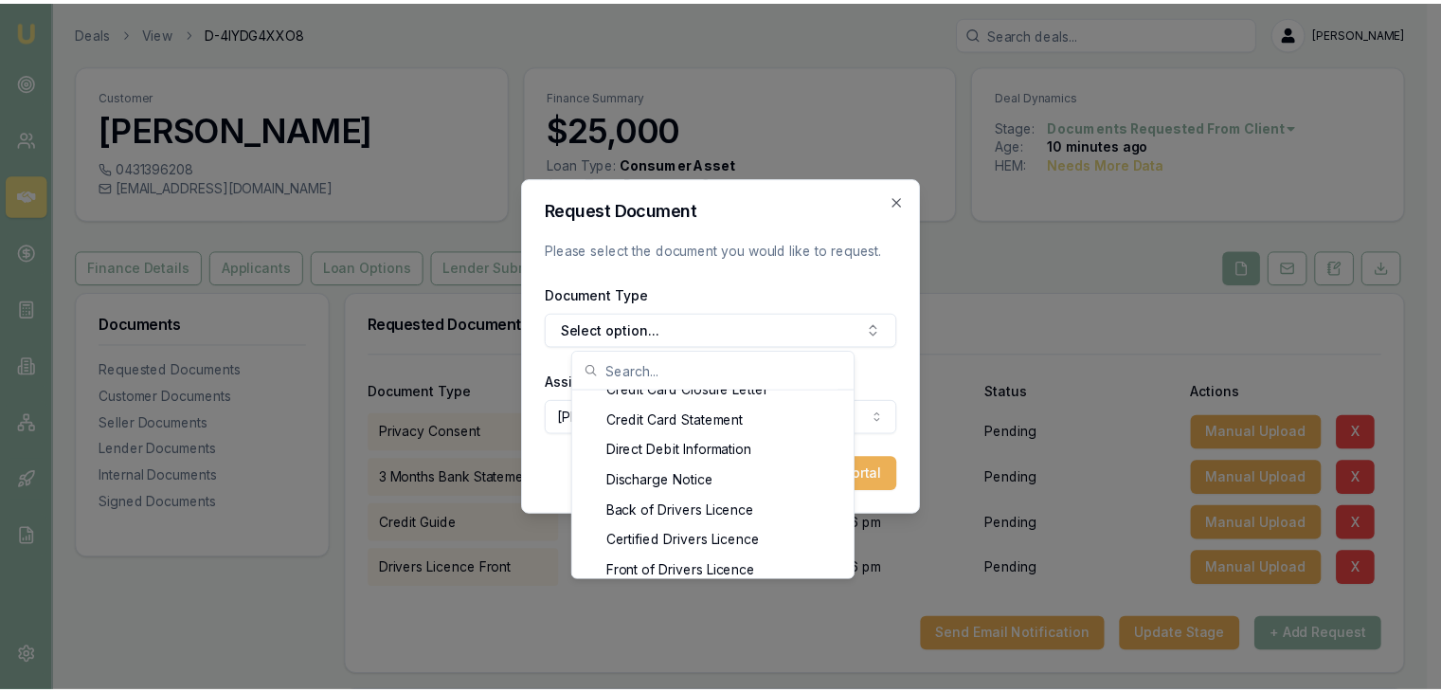
scroll to position [883, 0]
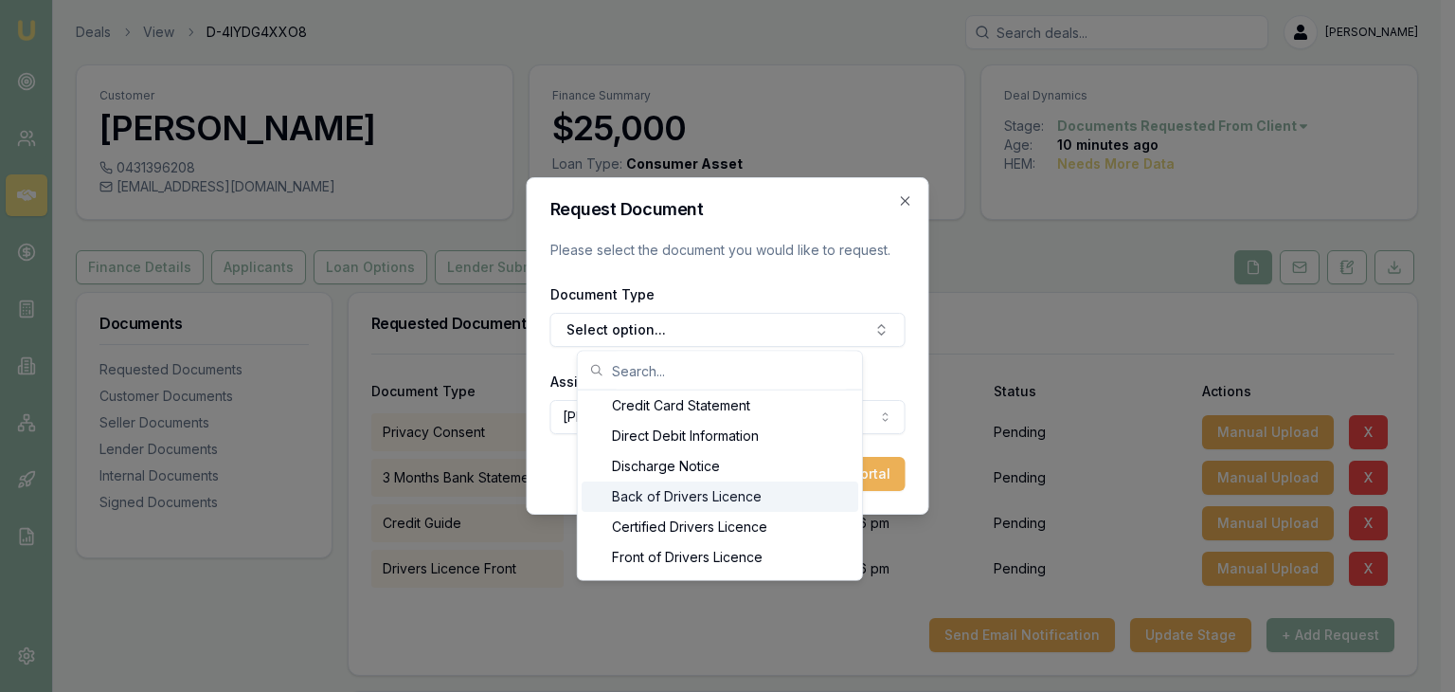
click at [693, 497] on div "Back of Drivers Licence" at bounding box center [720, 496] width 277 height 30
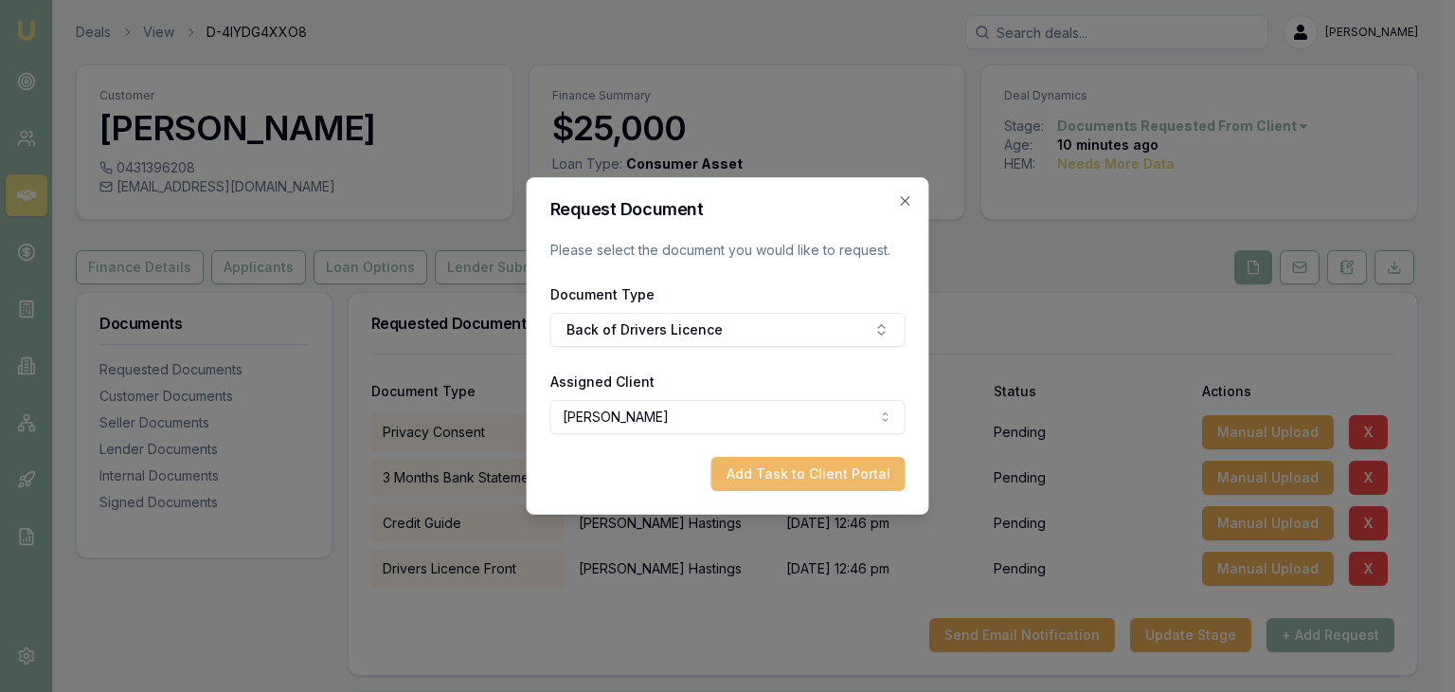
click at [796, 479] on button "Add Task to Client Portal" at bounding box center [809, 474] width 194 height 34
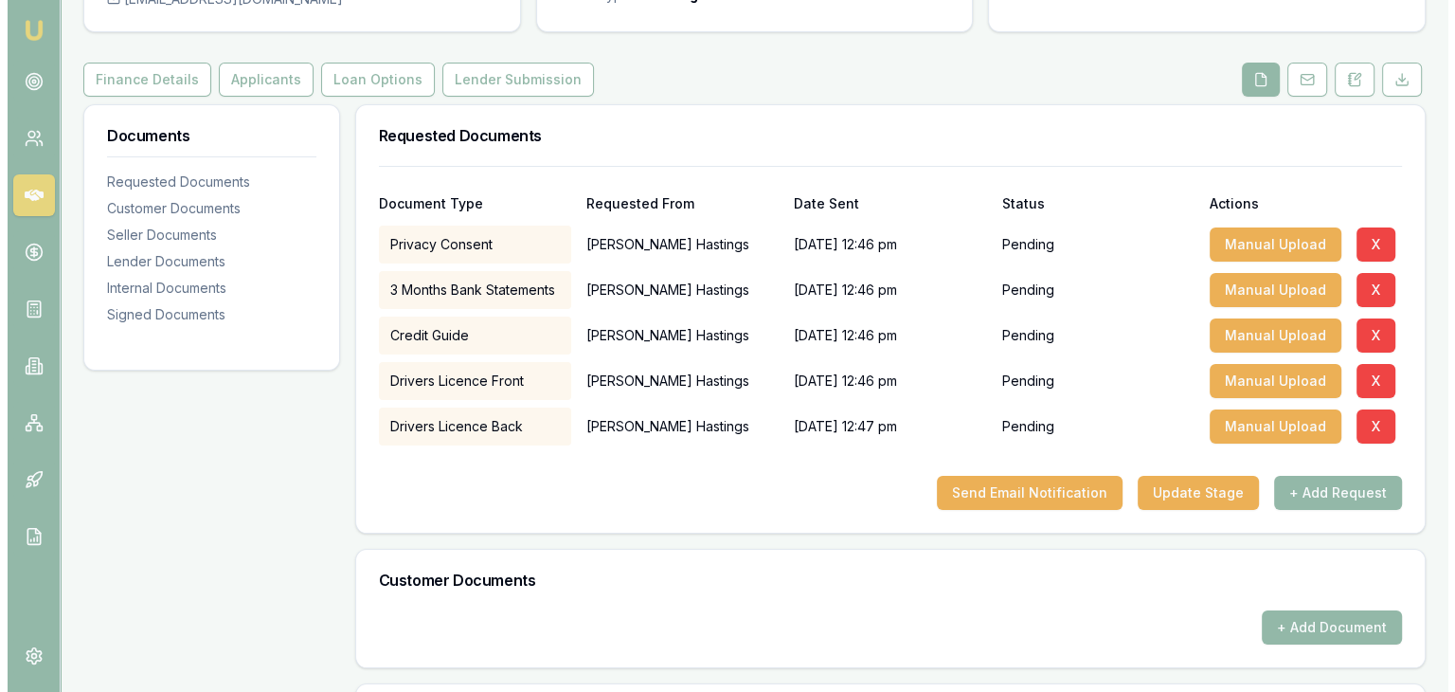
scroll to position [284, 0]
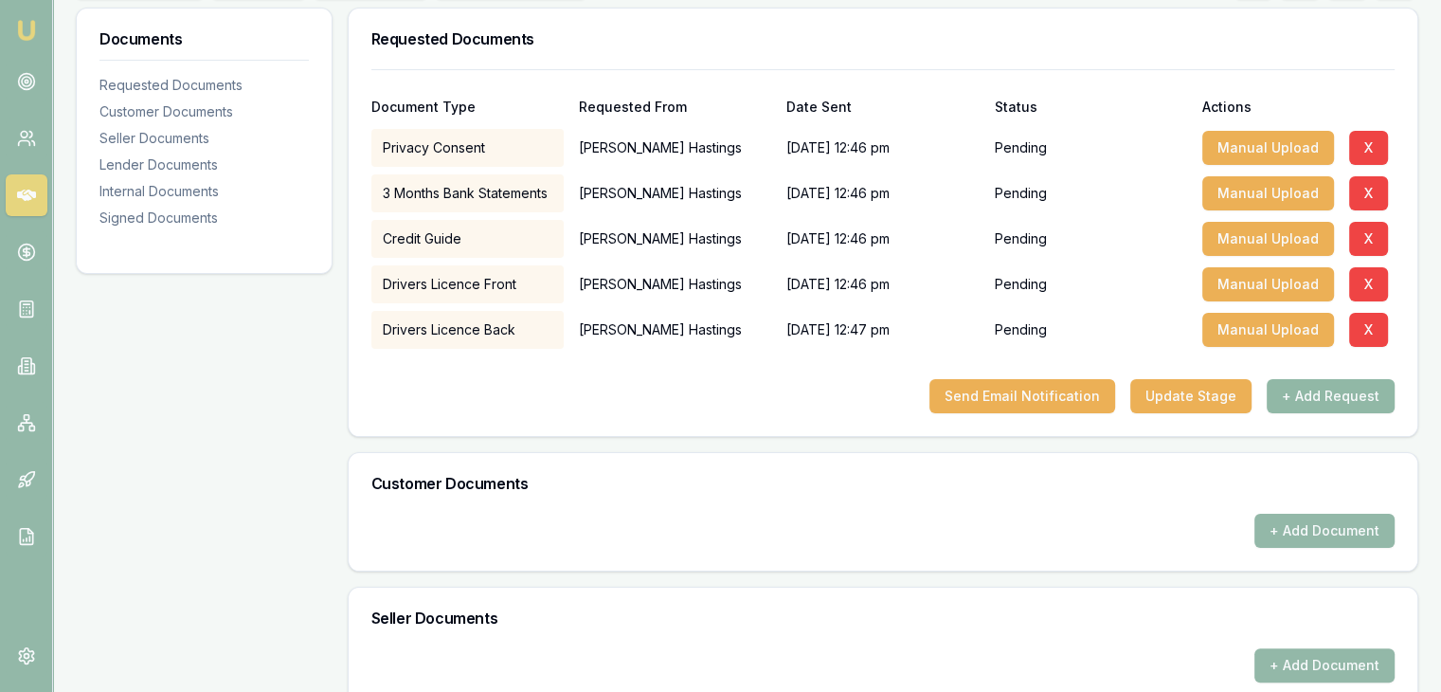
click at [1311, 396] on button "+ Add Request" at bounding box center [1331, 396] width 128 height 34
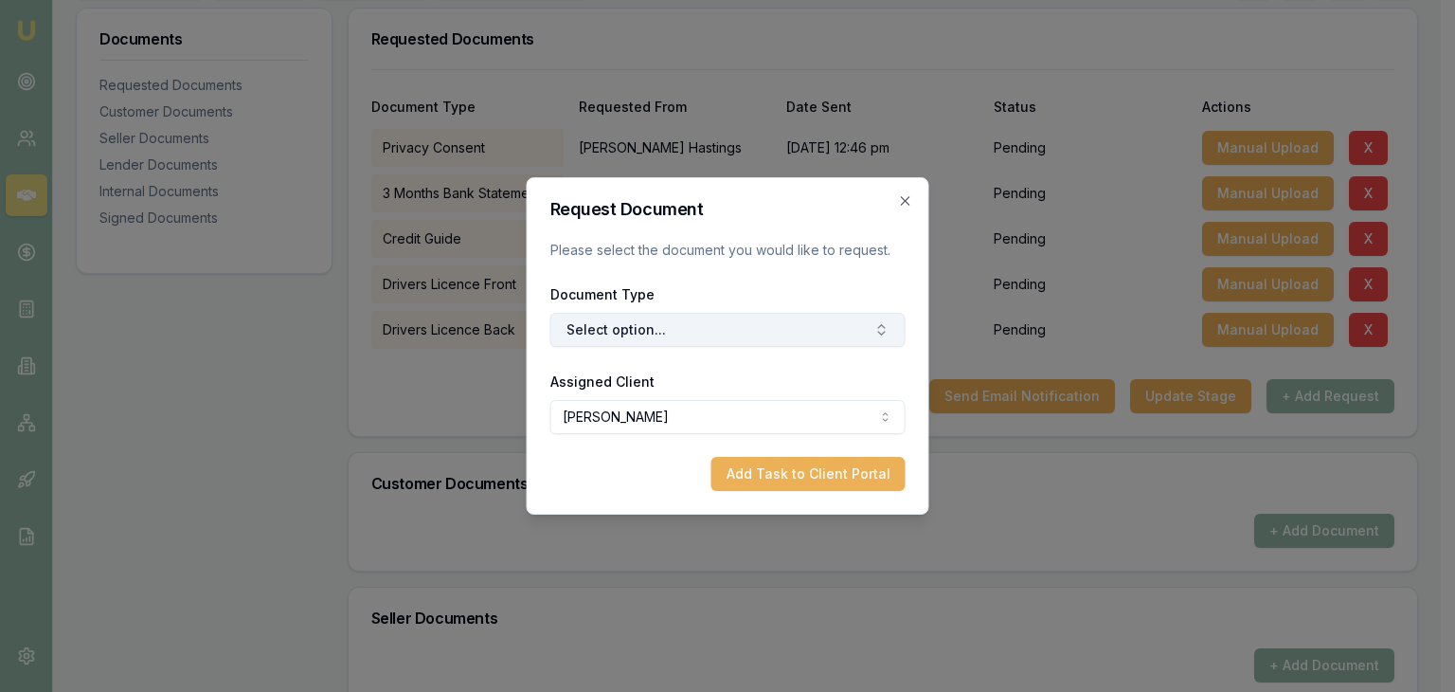
click at [732, 331] on button "Select option..." at bounding box center [728, 330] width 355 height 34
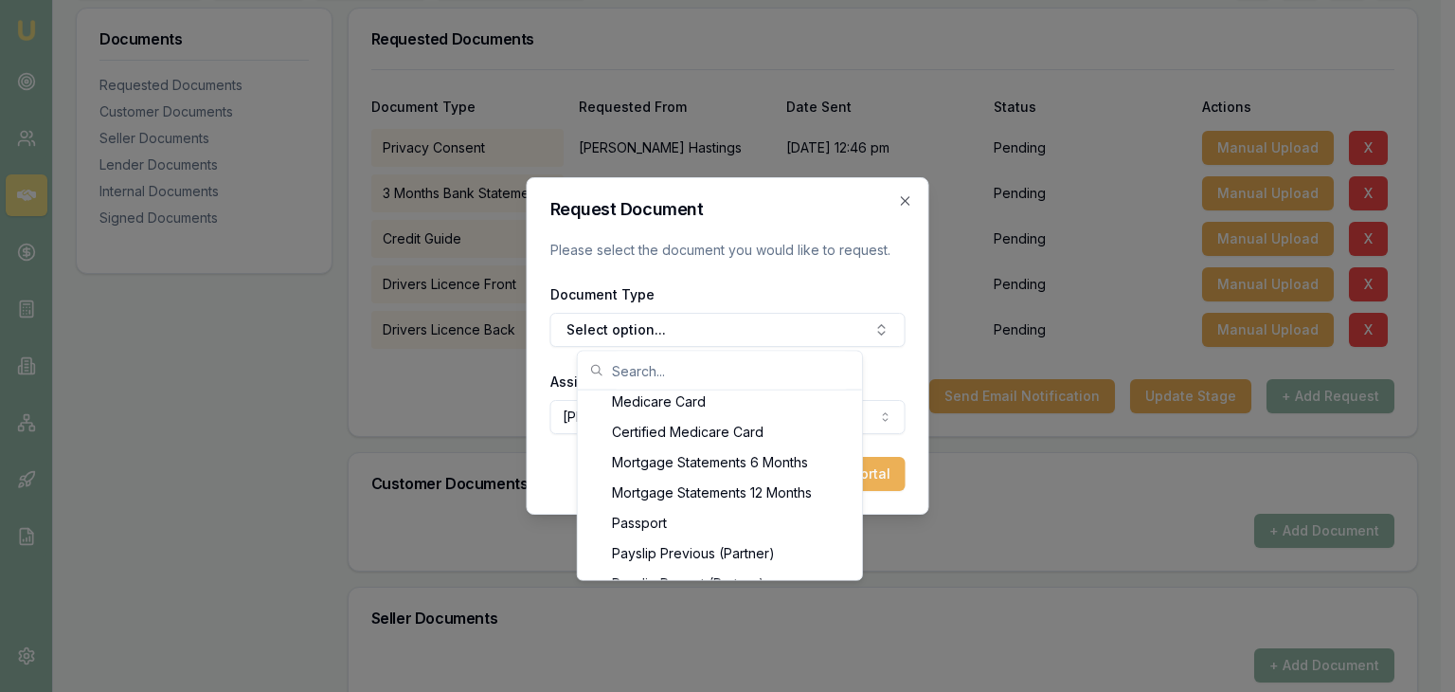
scroll to position [1509, 0]
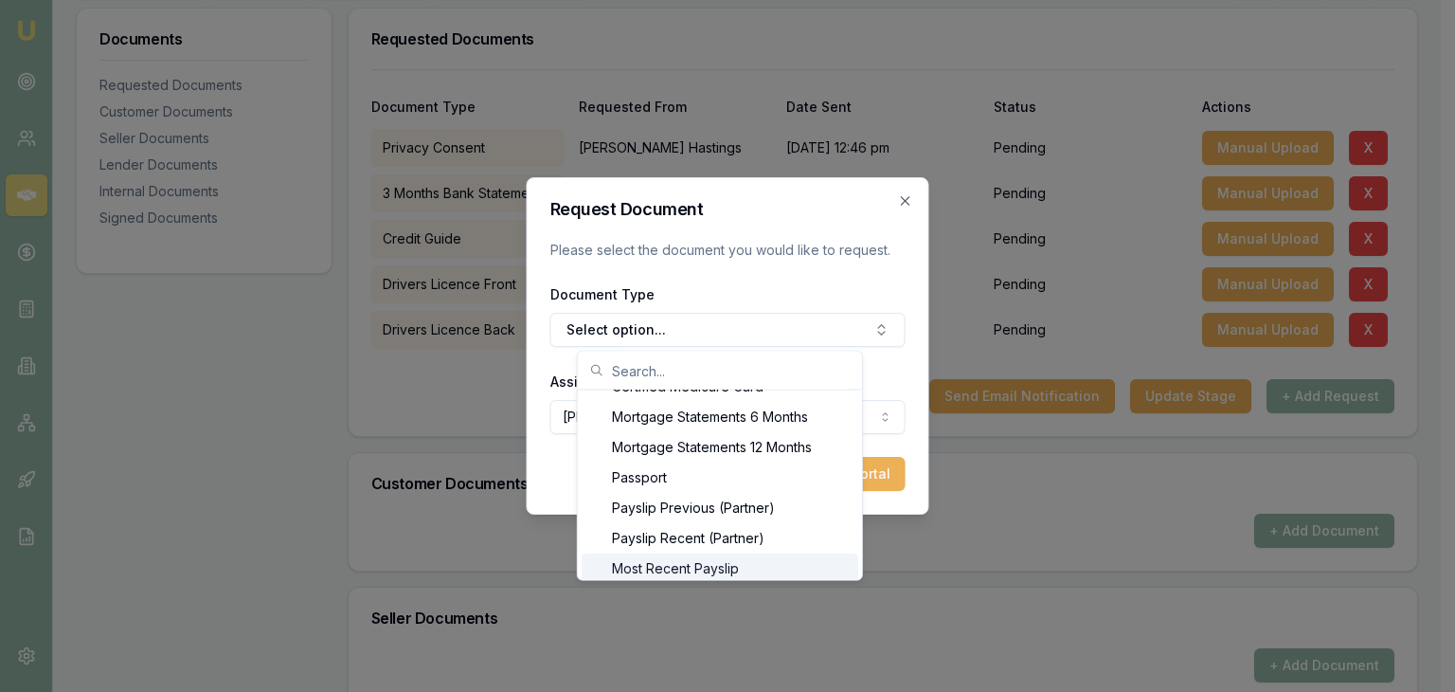
click at [709, 568] on div "Most Recent Payslip" at bounding box center [720, 568] width 277 height 30
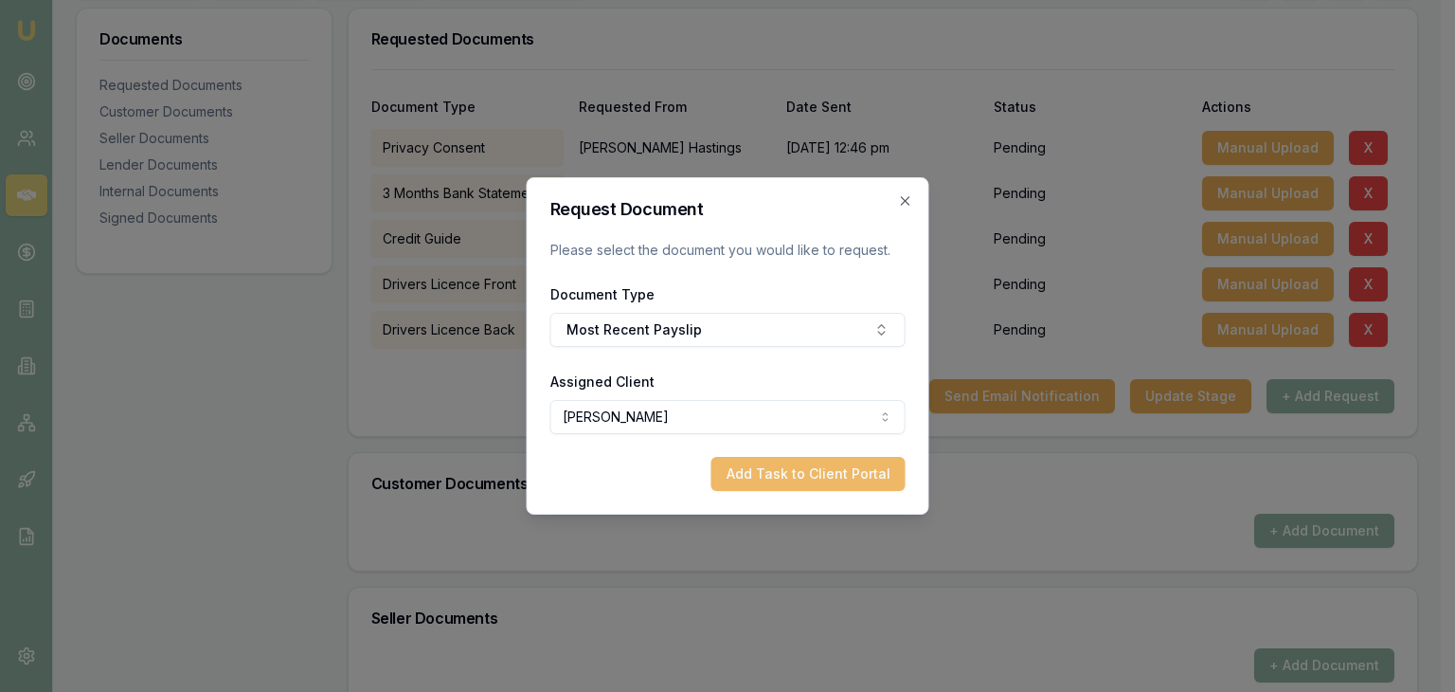
click at [796, 477] on button "Add Task to Client Portal" at bounding box center [809, 474] width 194 height 34
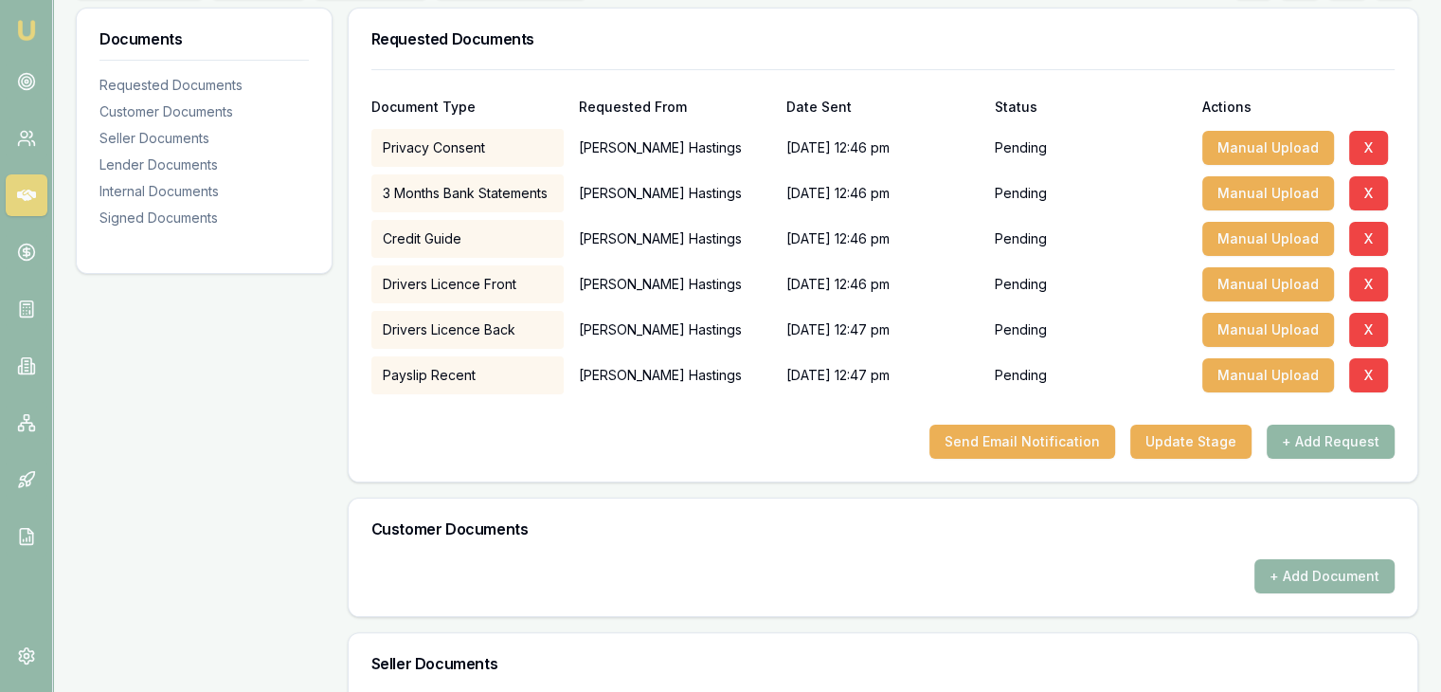
click at [1328, 443] on button "+ Add Request" at bounding box center [1331, 442] width 128 height 34
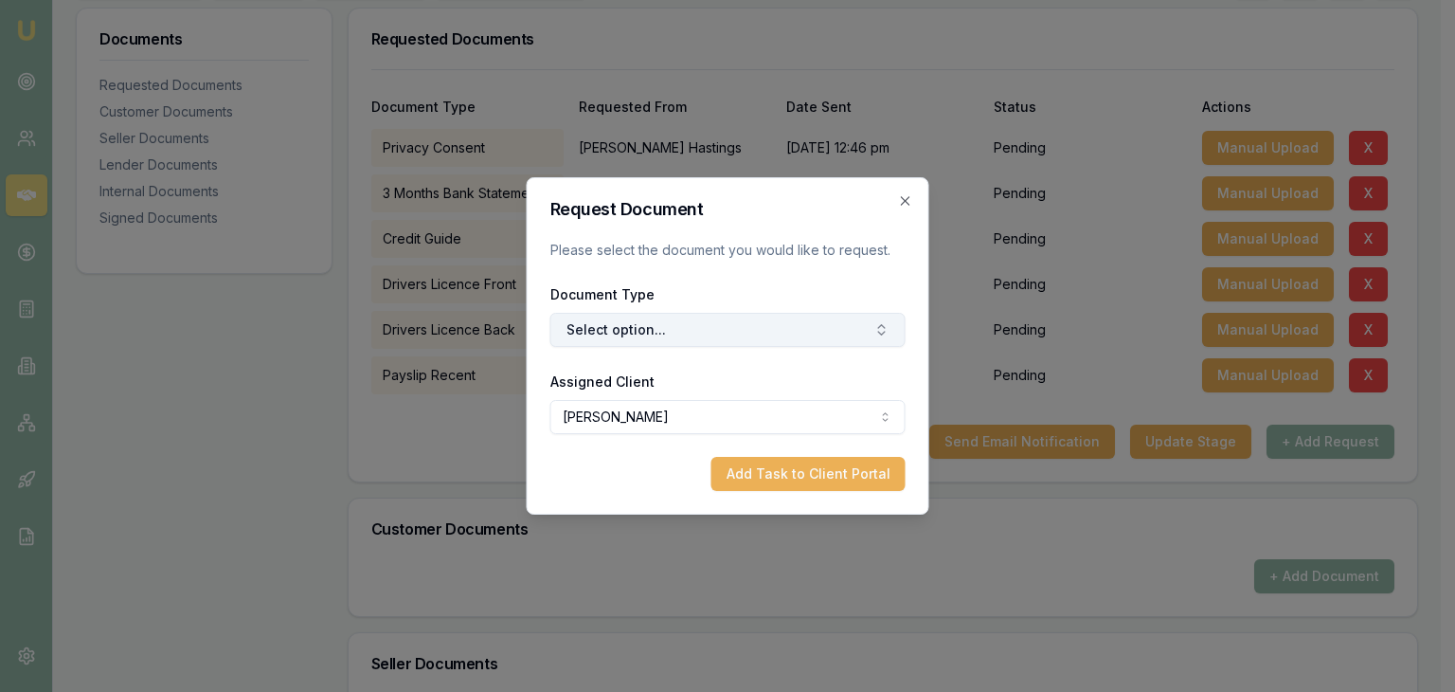
click at [876, 329] on icon "button" at bounding box center [882, 329] width 15 height 15
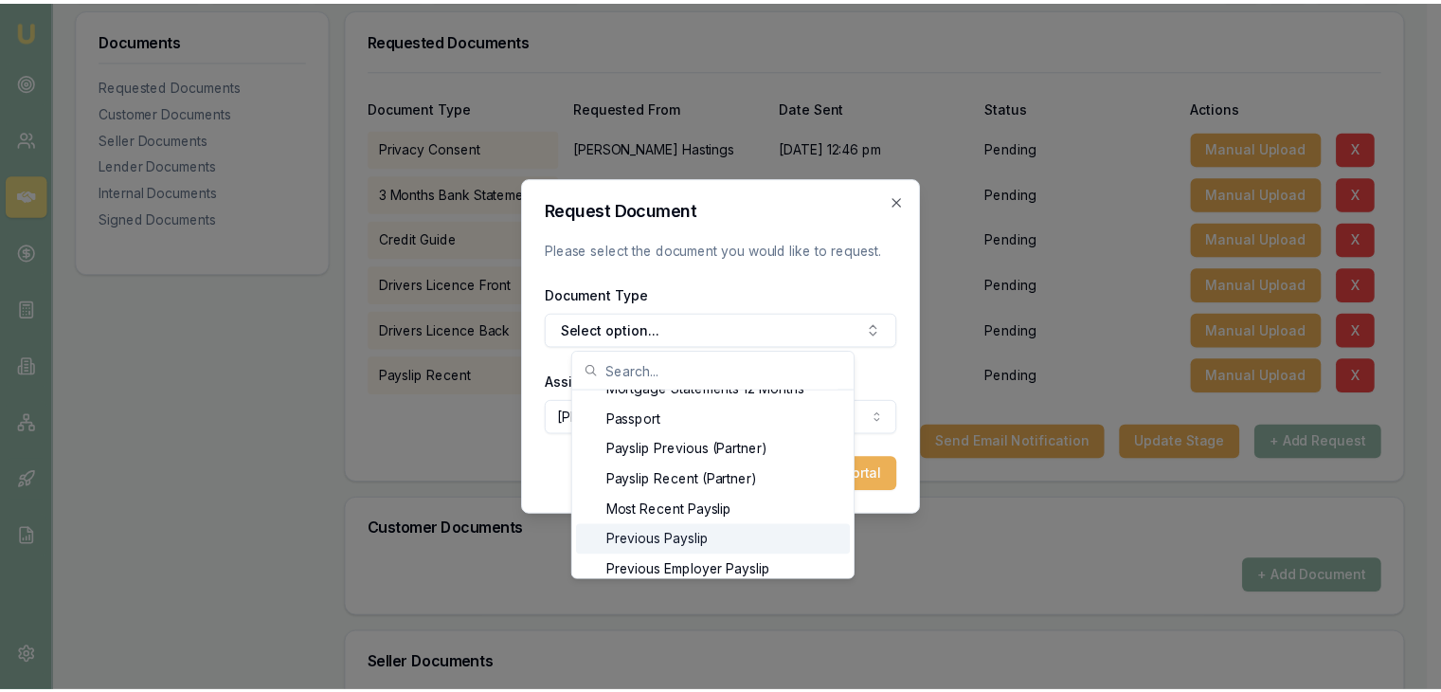
scroll to position [1600, 0]
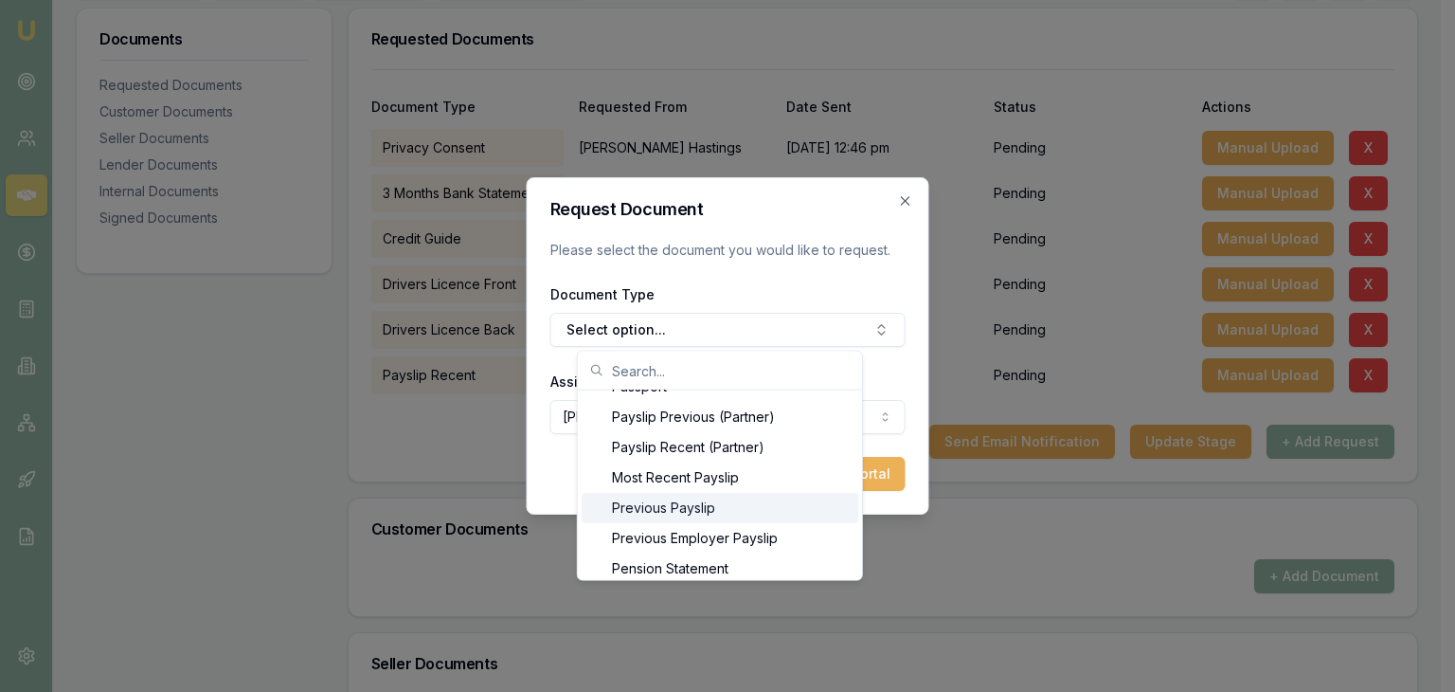
click at [697, 505] on div "Previous Payslip" at bounding box center [720, 508] width 277 height 30
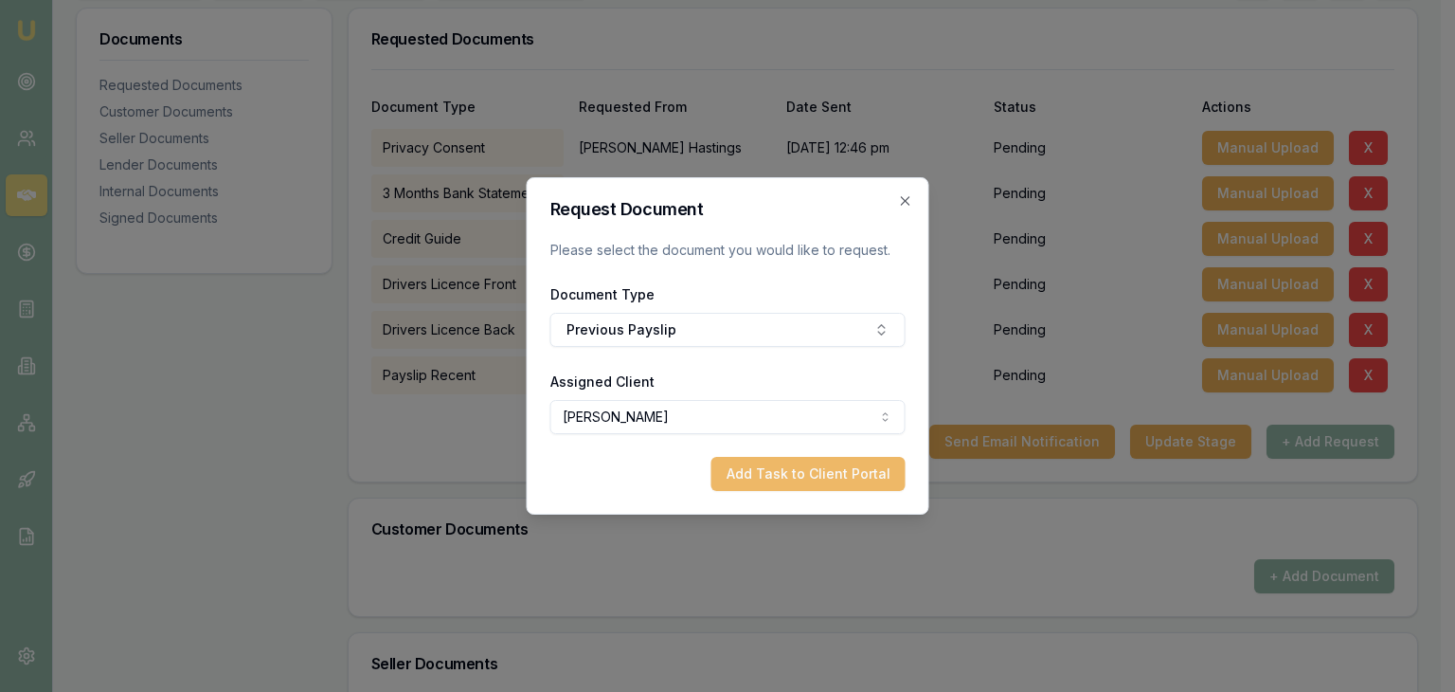
click at [787, 469] on button "Add Task to Client Portal" at bounding box center [809, 474] width 194 height 34
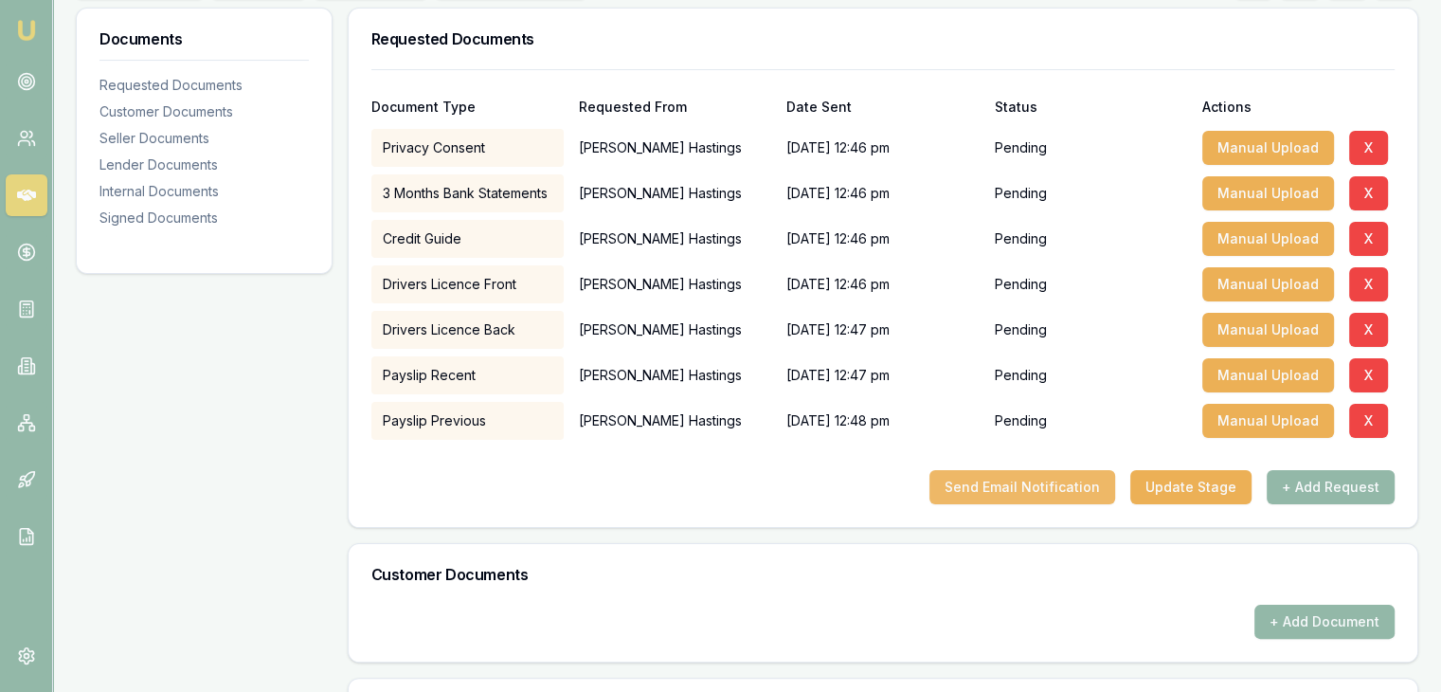
click at [988, 490] on button "Send Email Notification" at bounding box center [1023, 487] width 186 height 34
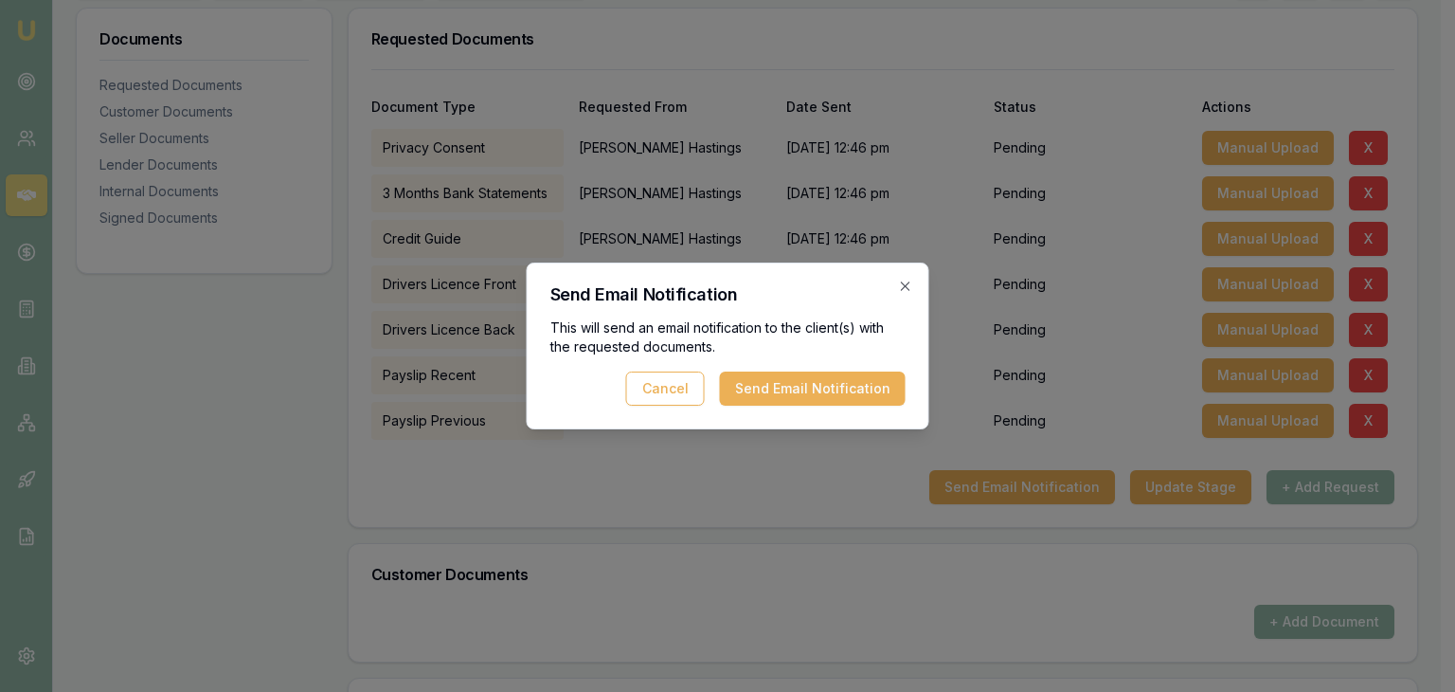
click at [822, 388] on button "Send Email Notification" at bounding box center [813, 388] width 186 height 34
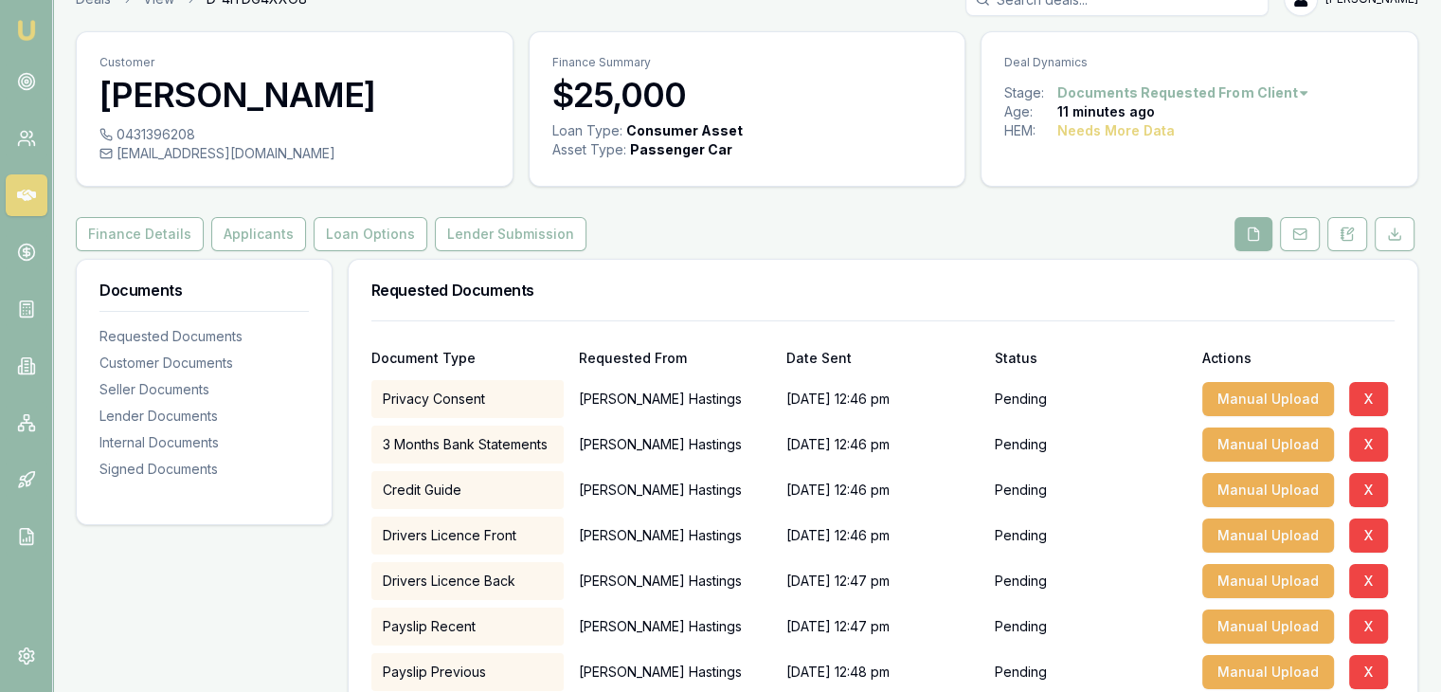
scroll to position [0, 0]
